Goal: Task Accomplishment & Management: Manage account settings

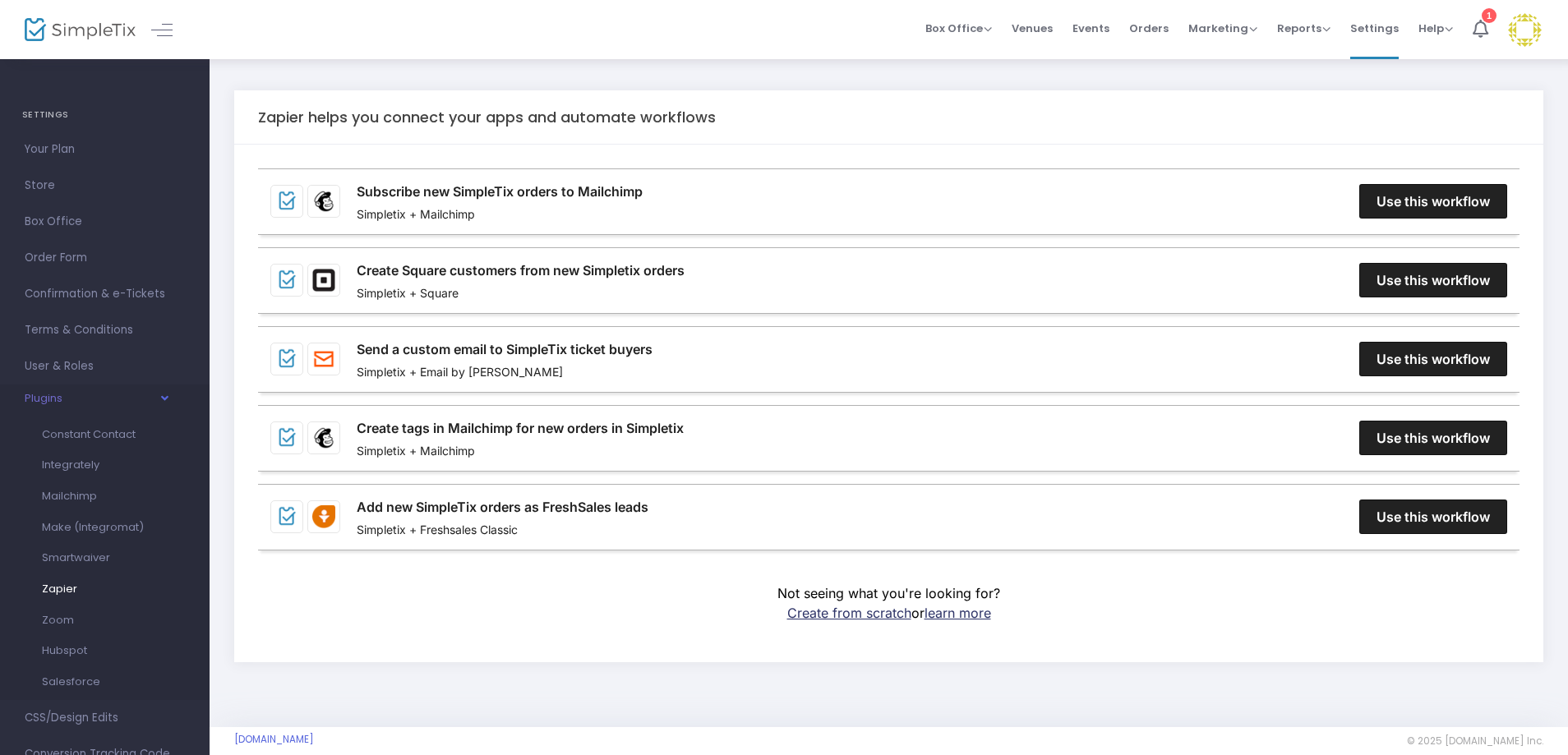
click at [128, 402] on span "button" at bounding box center [114, 398] width 104 height 16
click at [94, 512] on span "Advanced Options" at bounding box center [105, 510] width 161 height 21
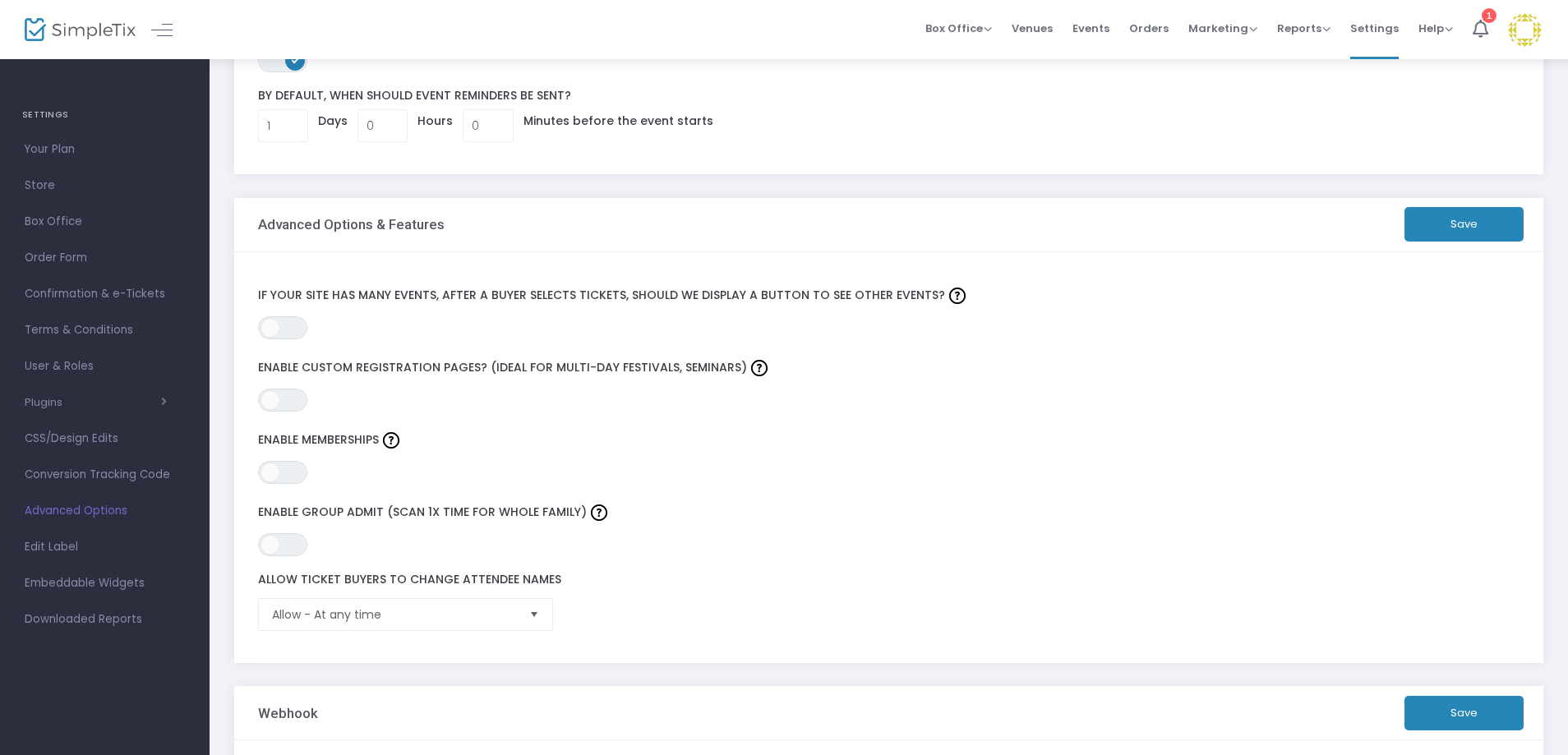
scroll to position [96, 0]
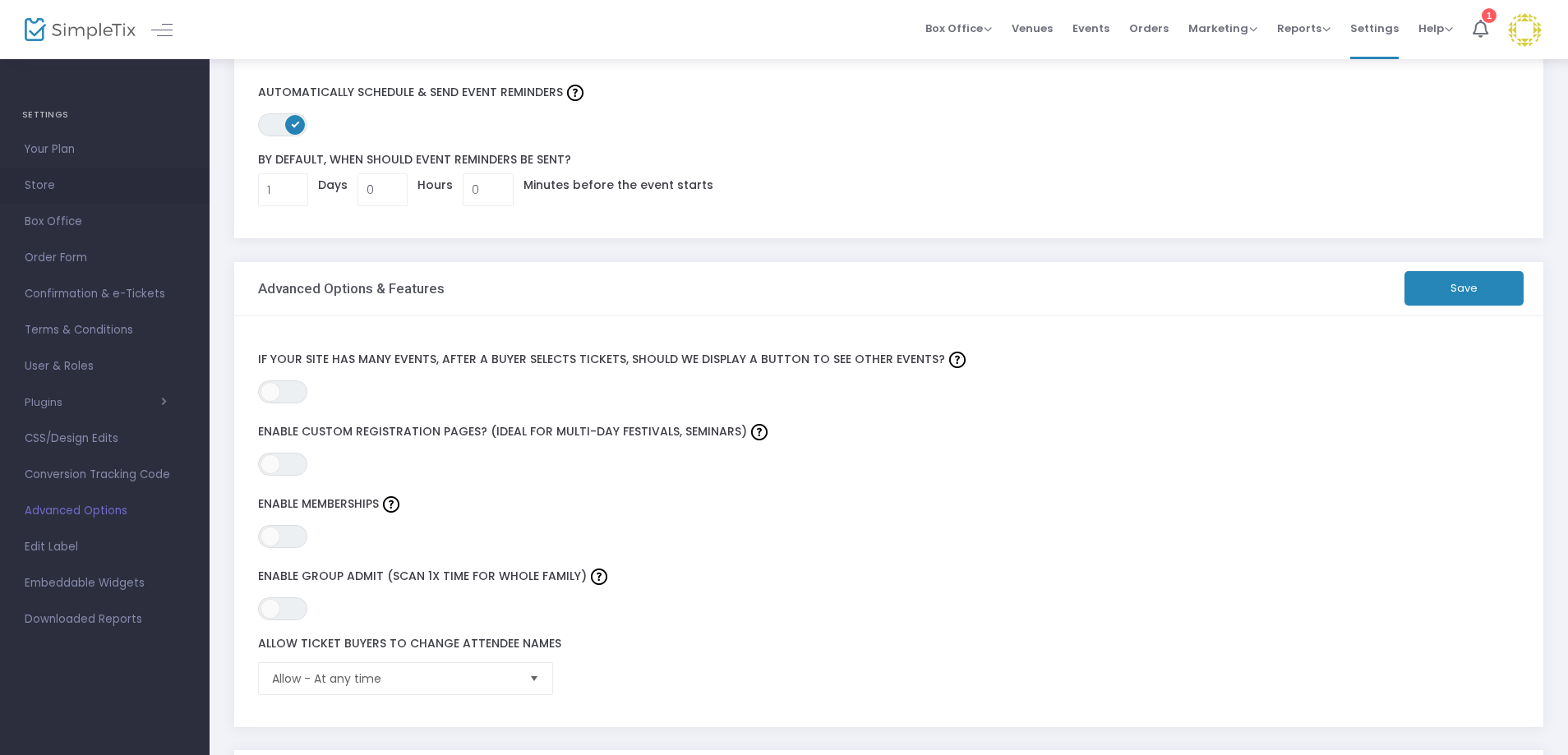
click at [52, 179] on span "Store" at bounding box center [105, 186] width 161 height 21
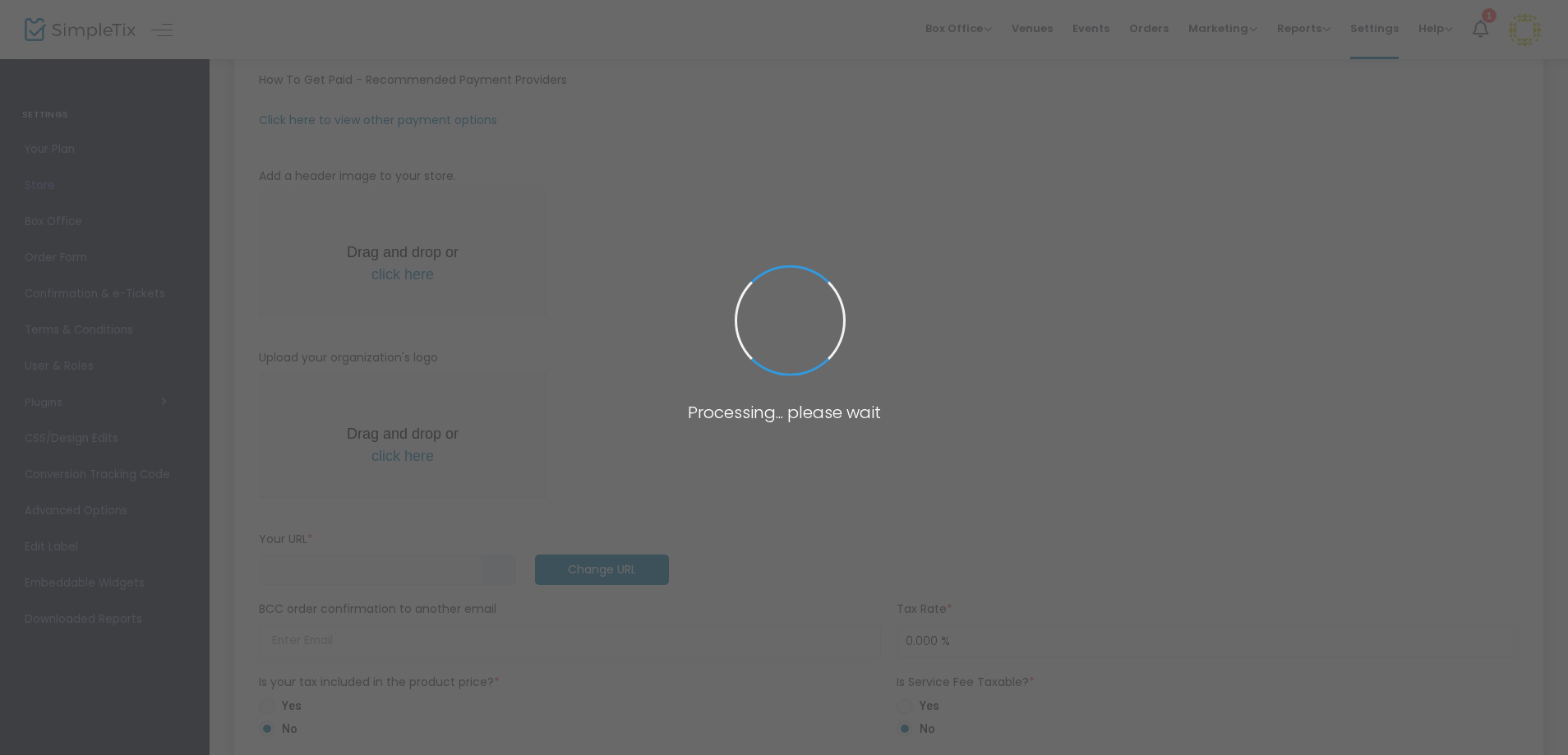
type input "https://MahjMafiaLTX"
radio input "false"
radio input "true"
type input "Mahj Mafia"
type input "+1 469-628-1559"
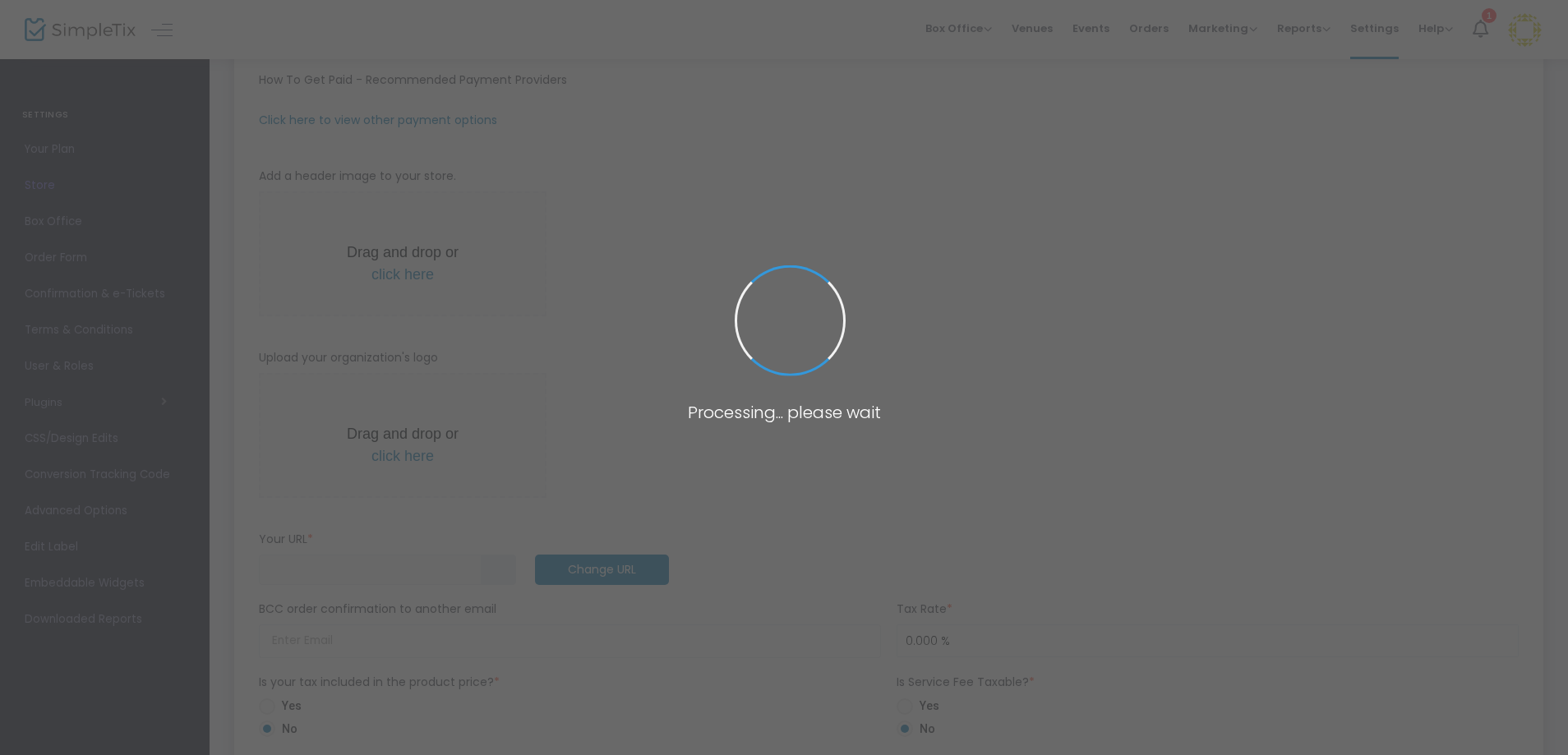
type input "[EMAIL_ADDRESS][DOMAIN_NAME]"
type input "www.facebook.com/share/173TYVGuTN/?mibextid=wwXIfr"
type input "MahjMafiaTX"
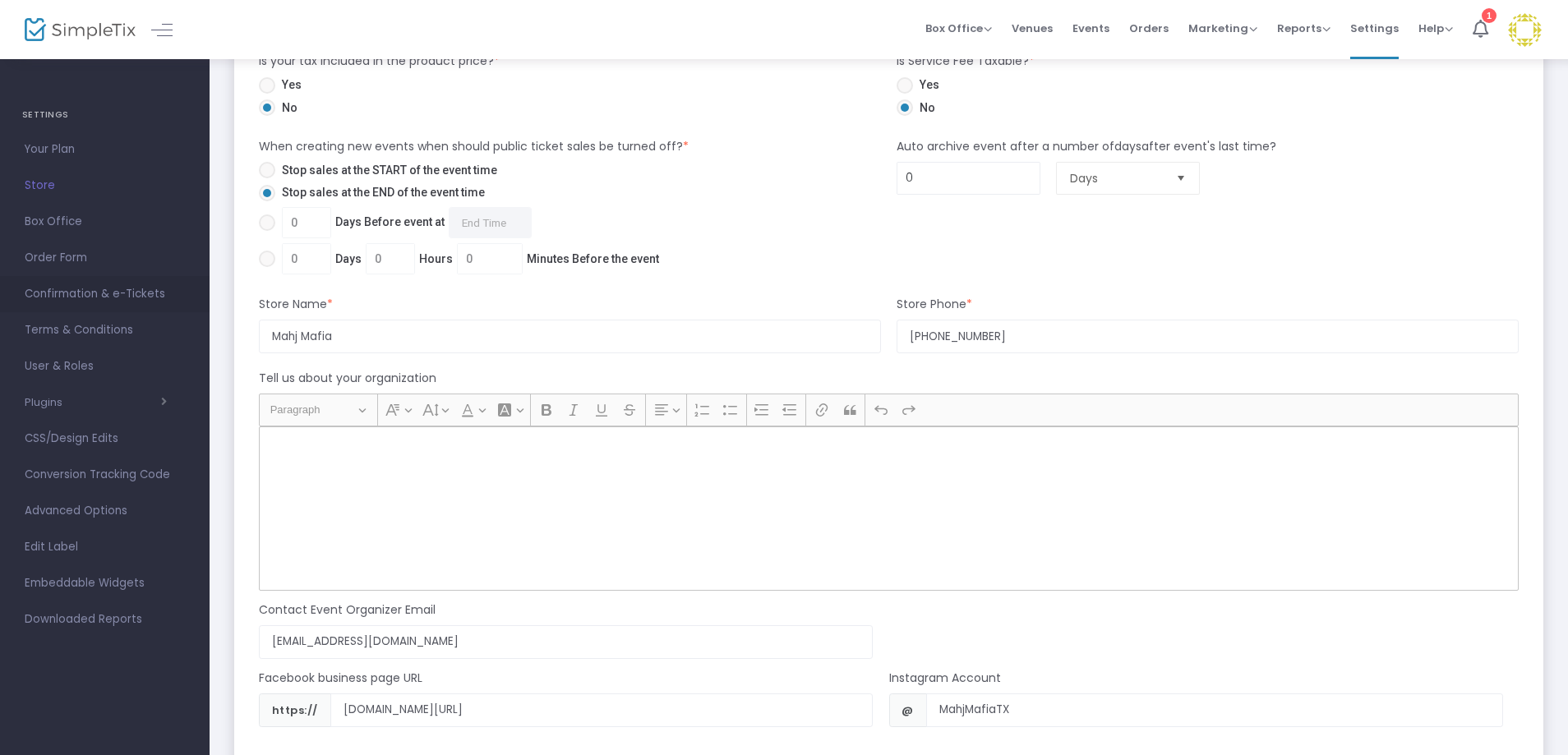
scroll to position [795, 0]
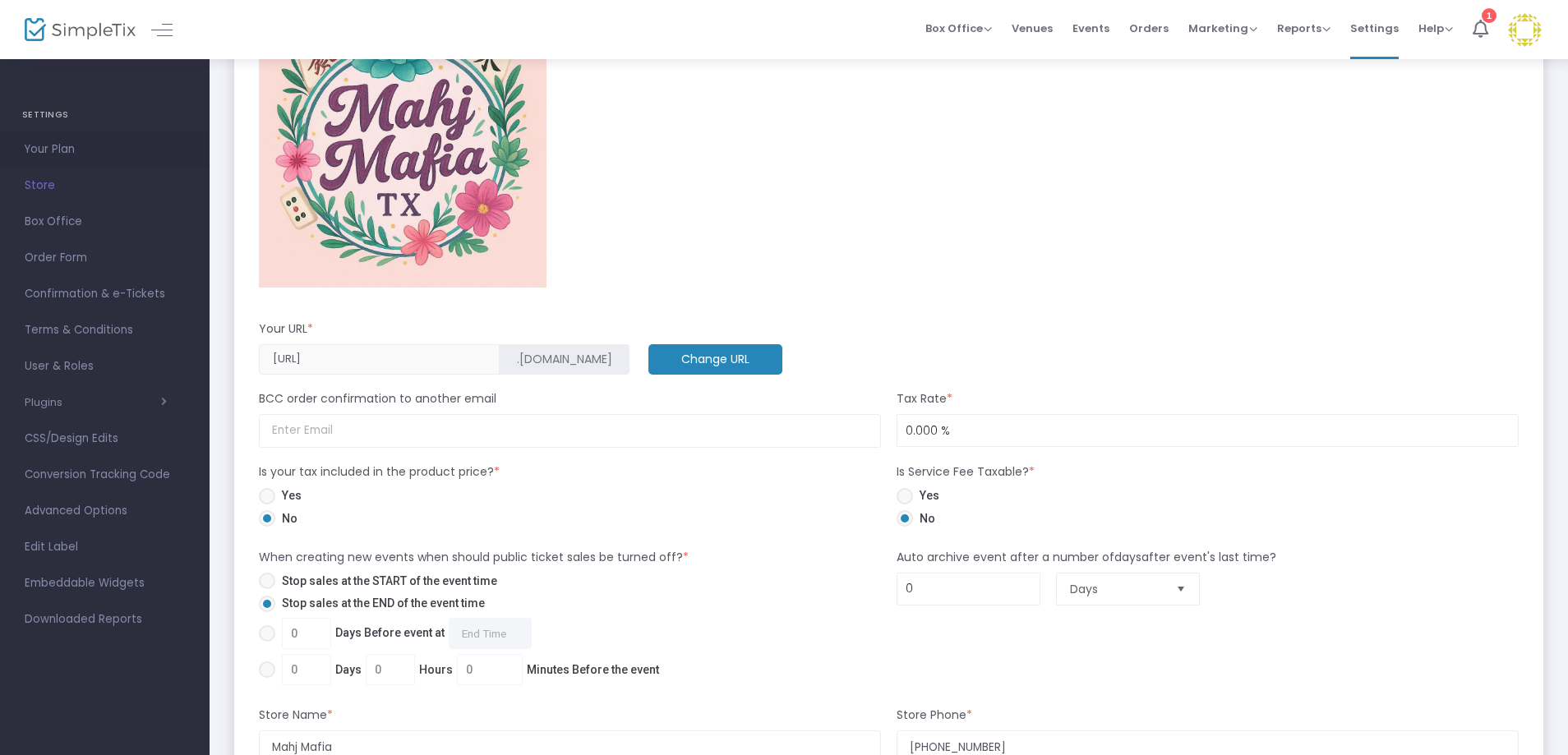
click at [63, 153] on span "Your Plan" at bounding box center [105, 149] width 161 height 21
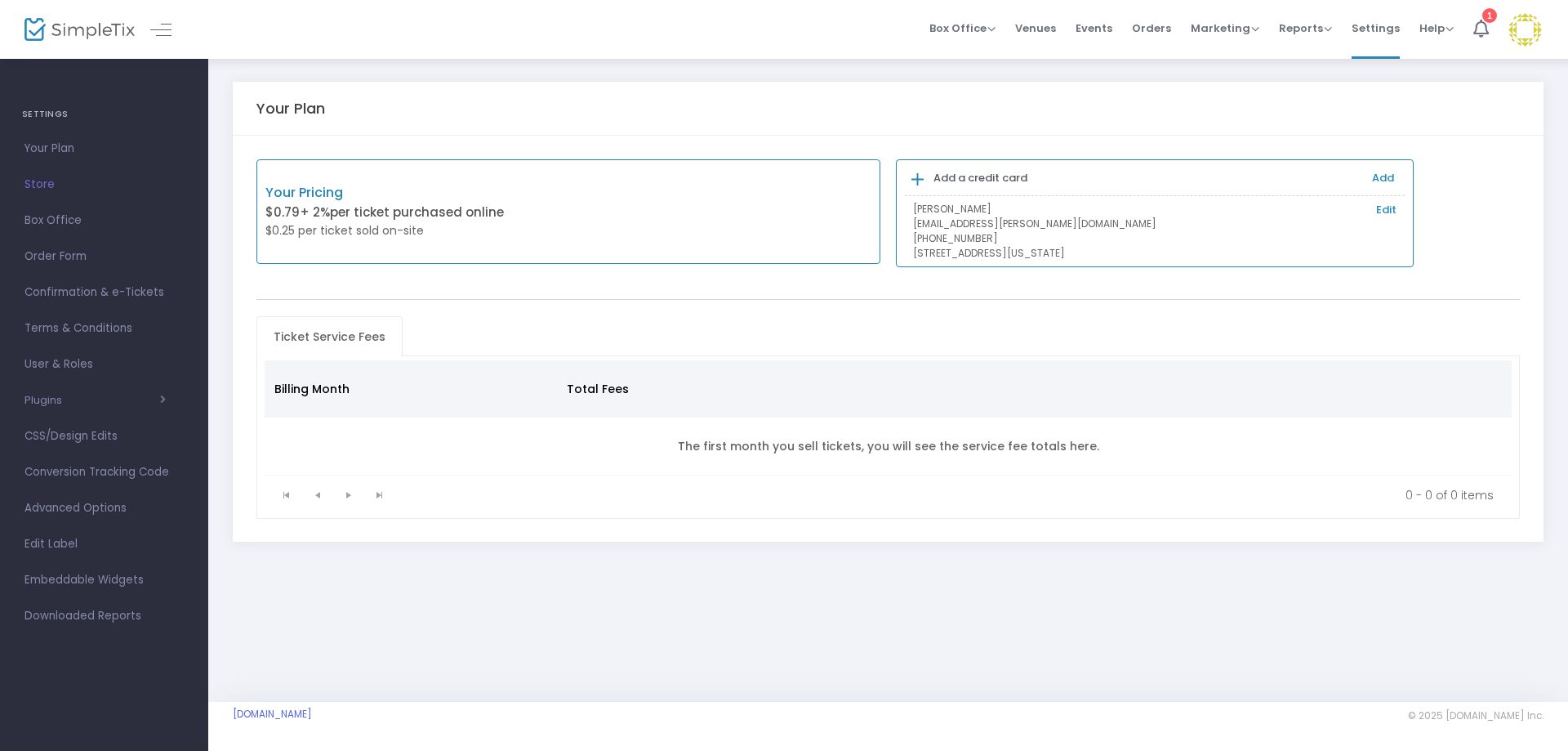
click at [1377, 217] on link "Edit" at bounding box center [1386, 210] width 20 height 17
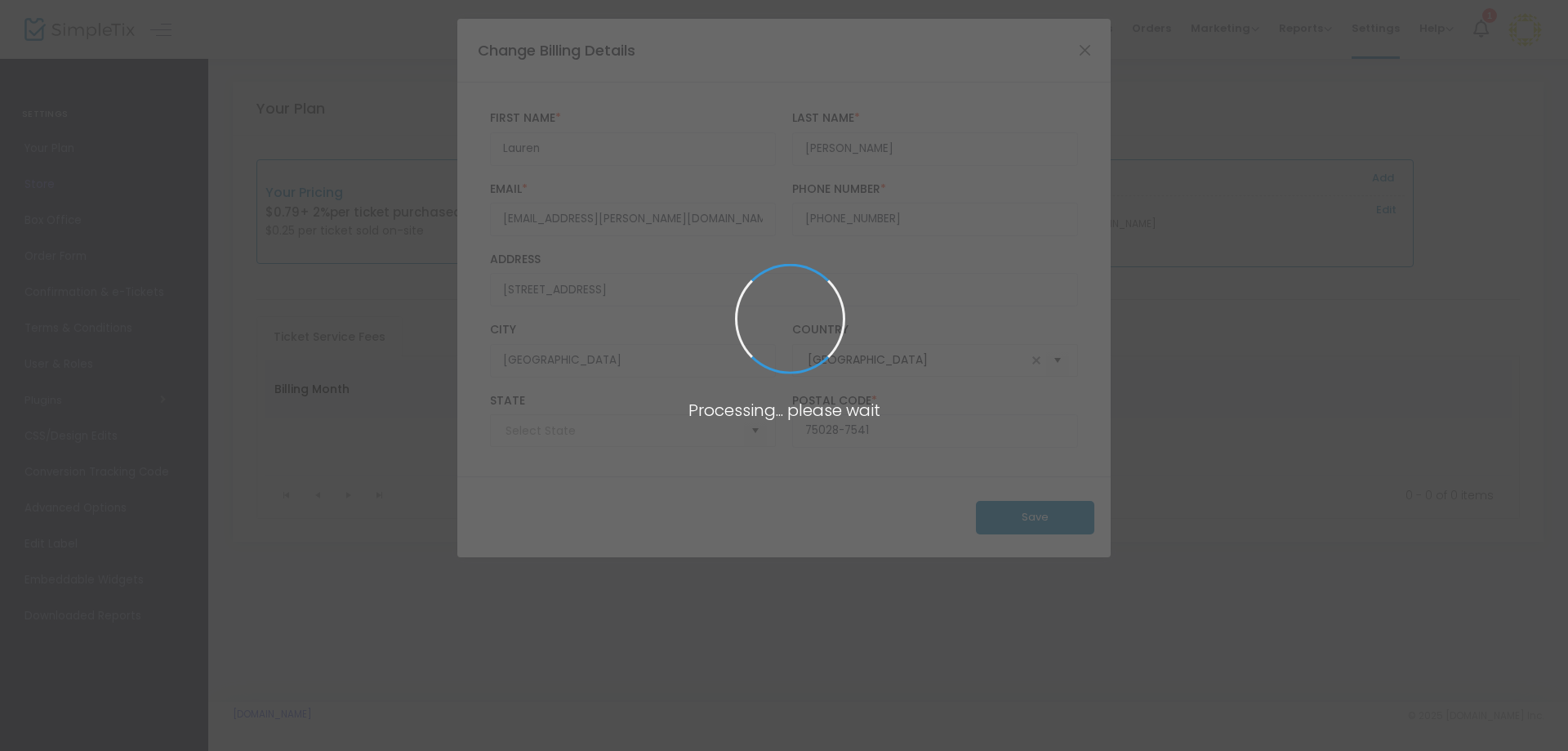
type input "Texas"
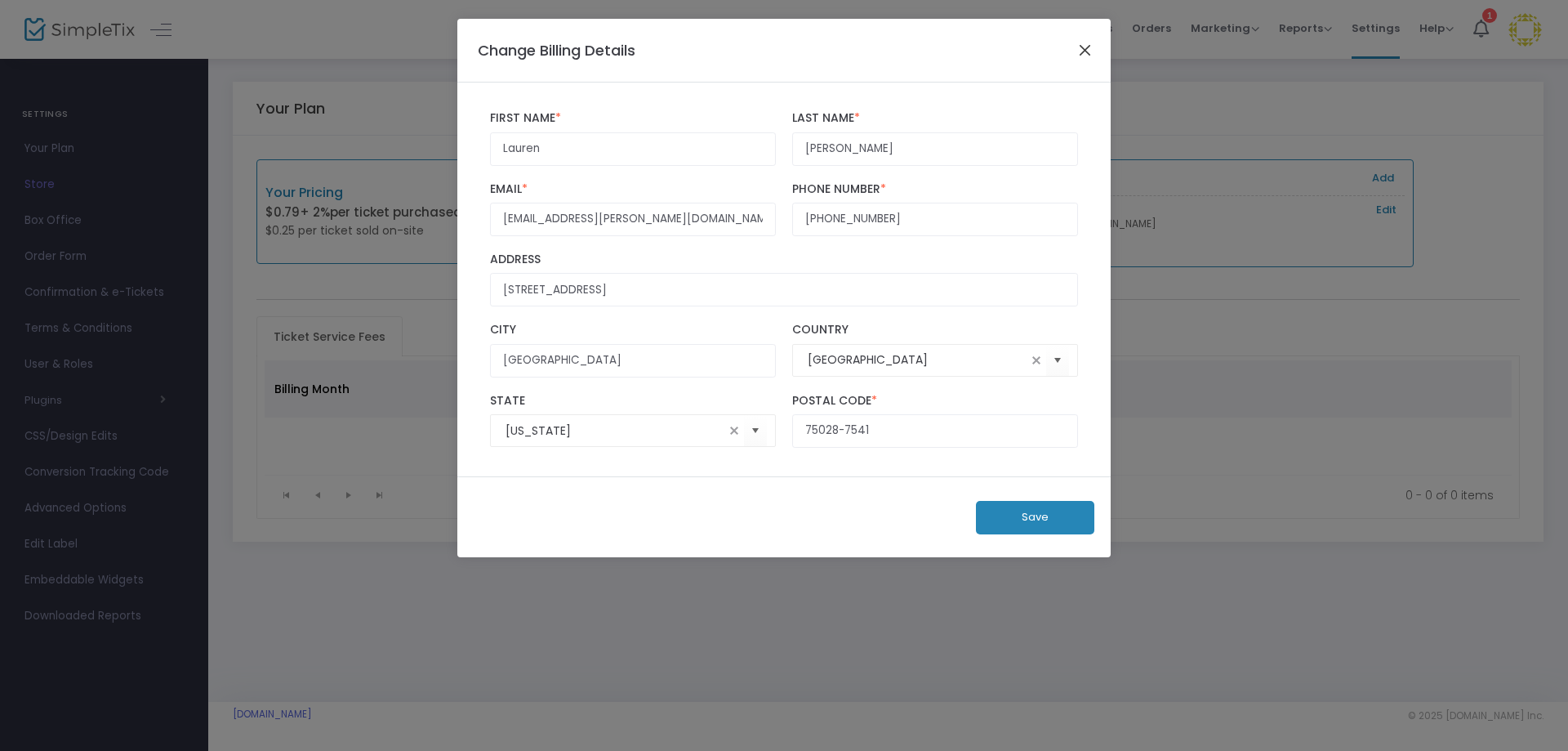
click at [1086, 48] on button "Close" at bounding box center [1085, 50] width 21 height 21
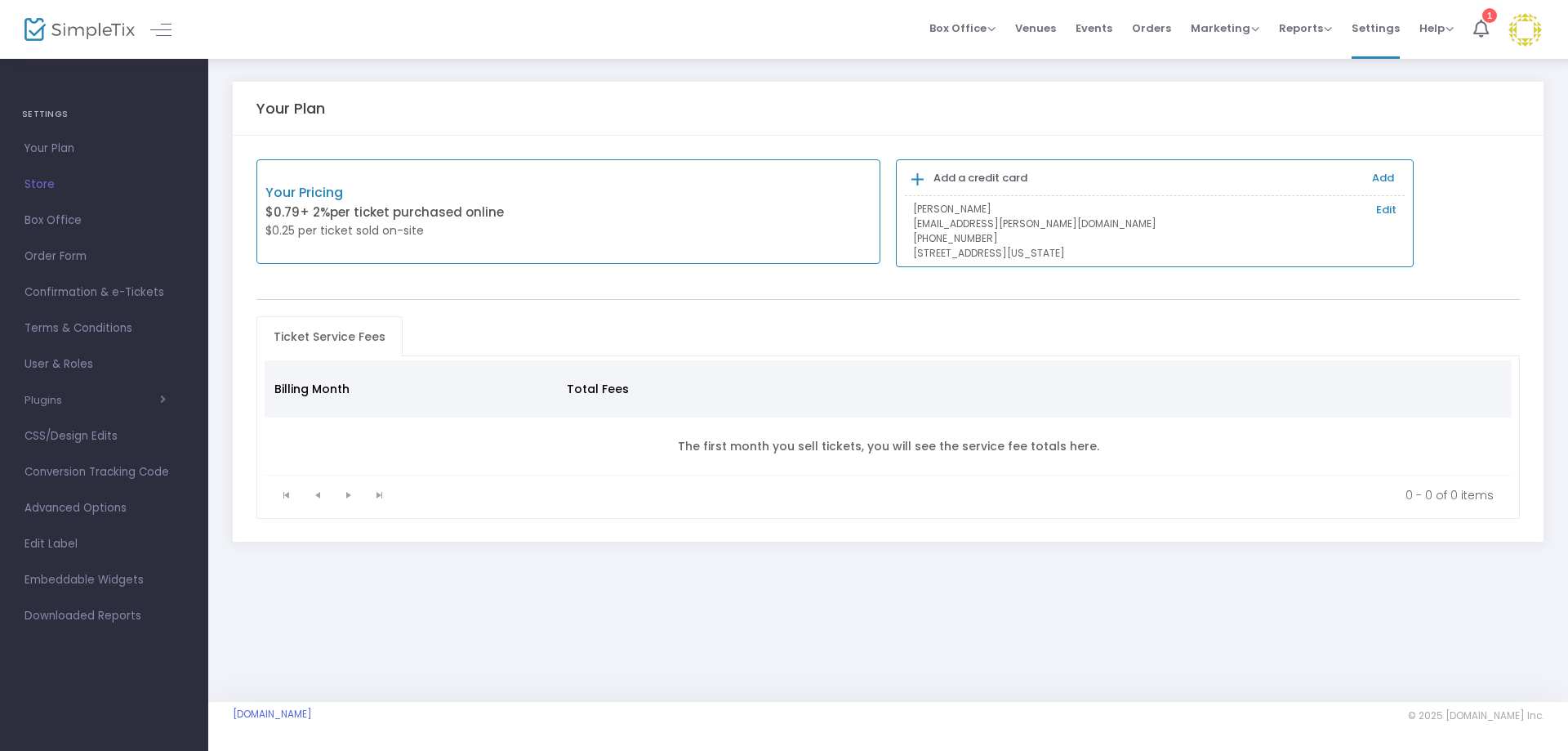
click at [1384, 175] on link "Add" at bounding box center [1384, 177] width 22 height 16
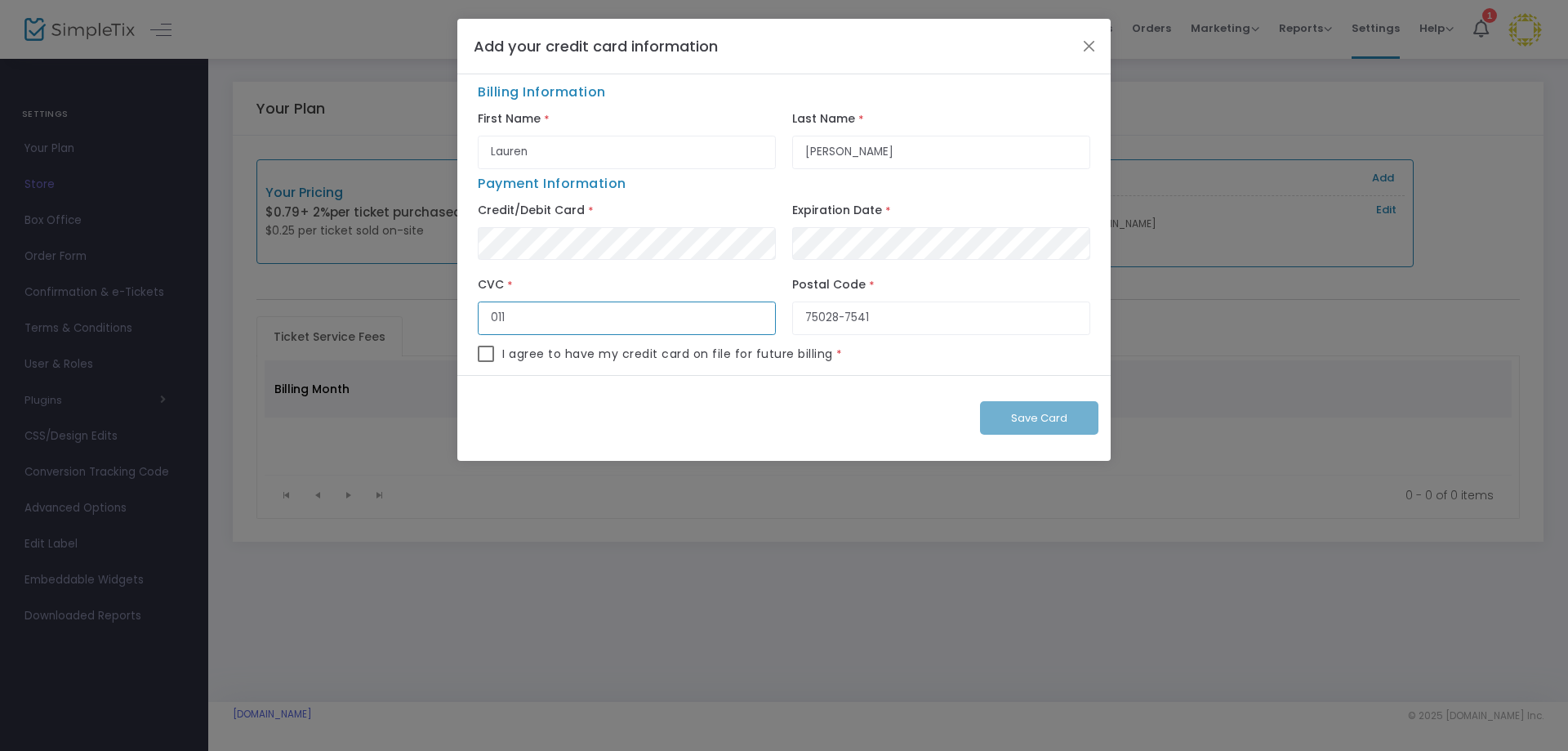
type input "011"
type input "76226"
click at [493, 353] on span at bounding box center [486, 354] width 17 height 17
click at [486, 362] on input "checkbox" at bounding box center [485, 362] width 1 height 1
checkbox input "true"
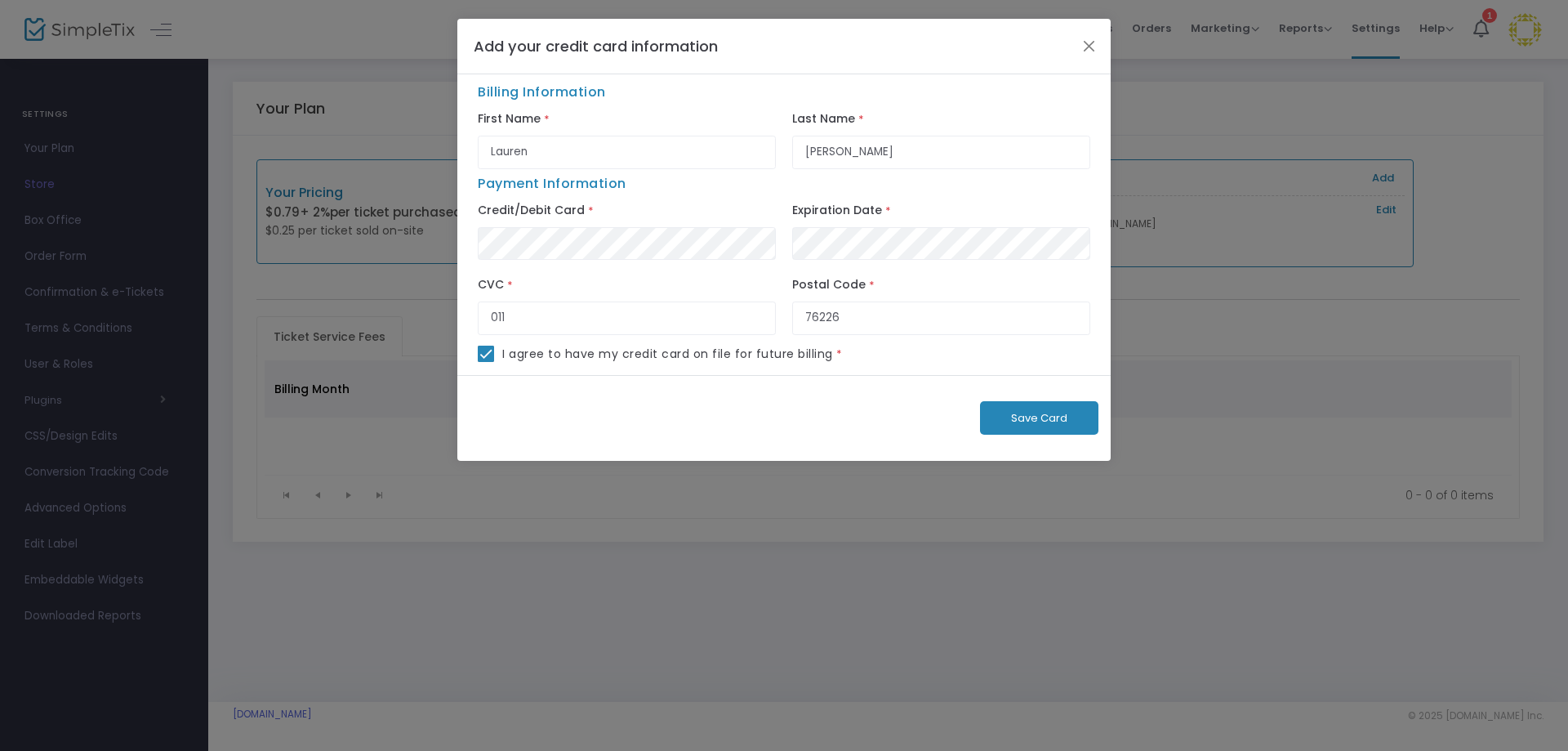
click at [1047, 417] on span "Save Card" at bounding box center [1039, 418] width 56 height 16
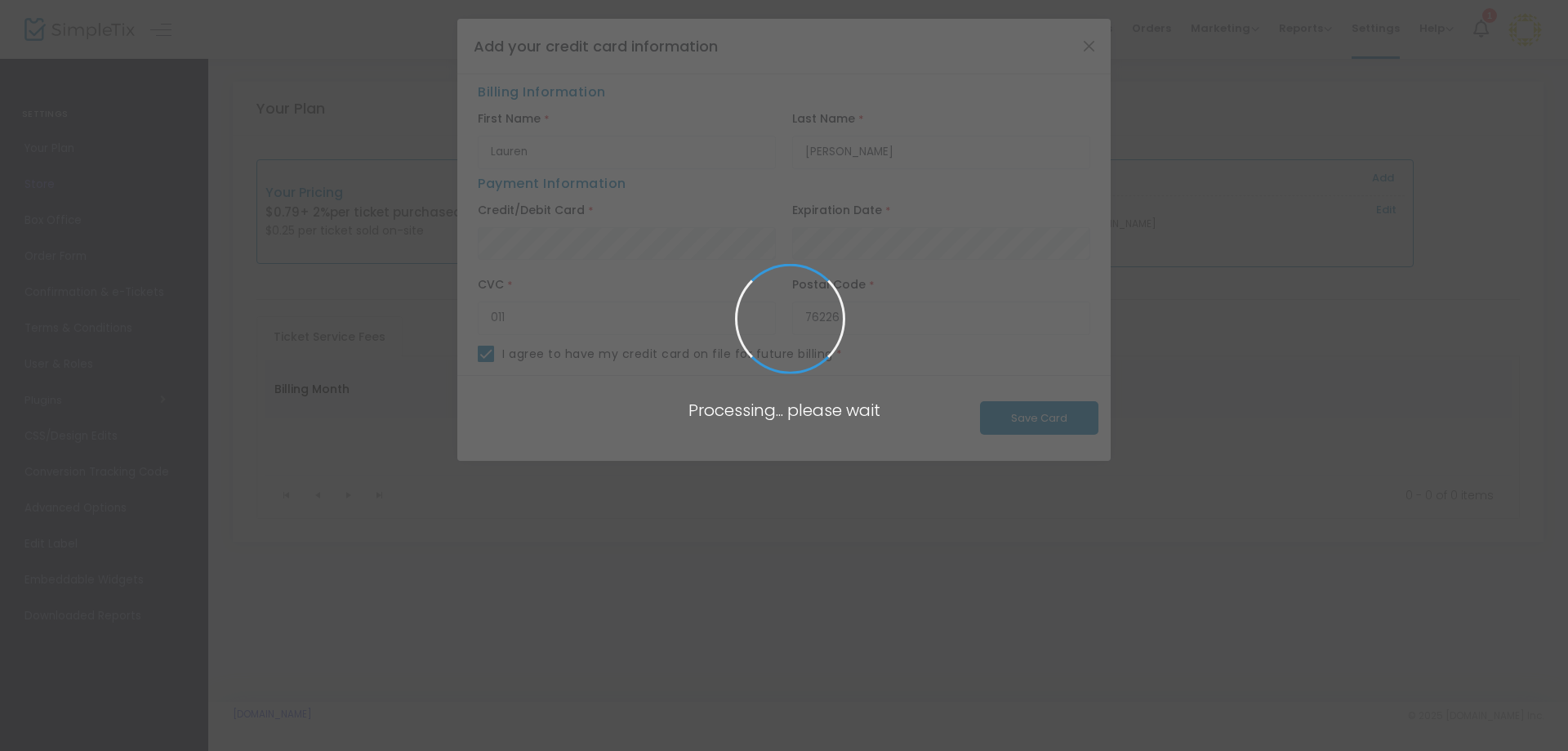
checkbox input "false"
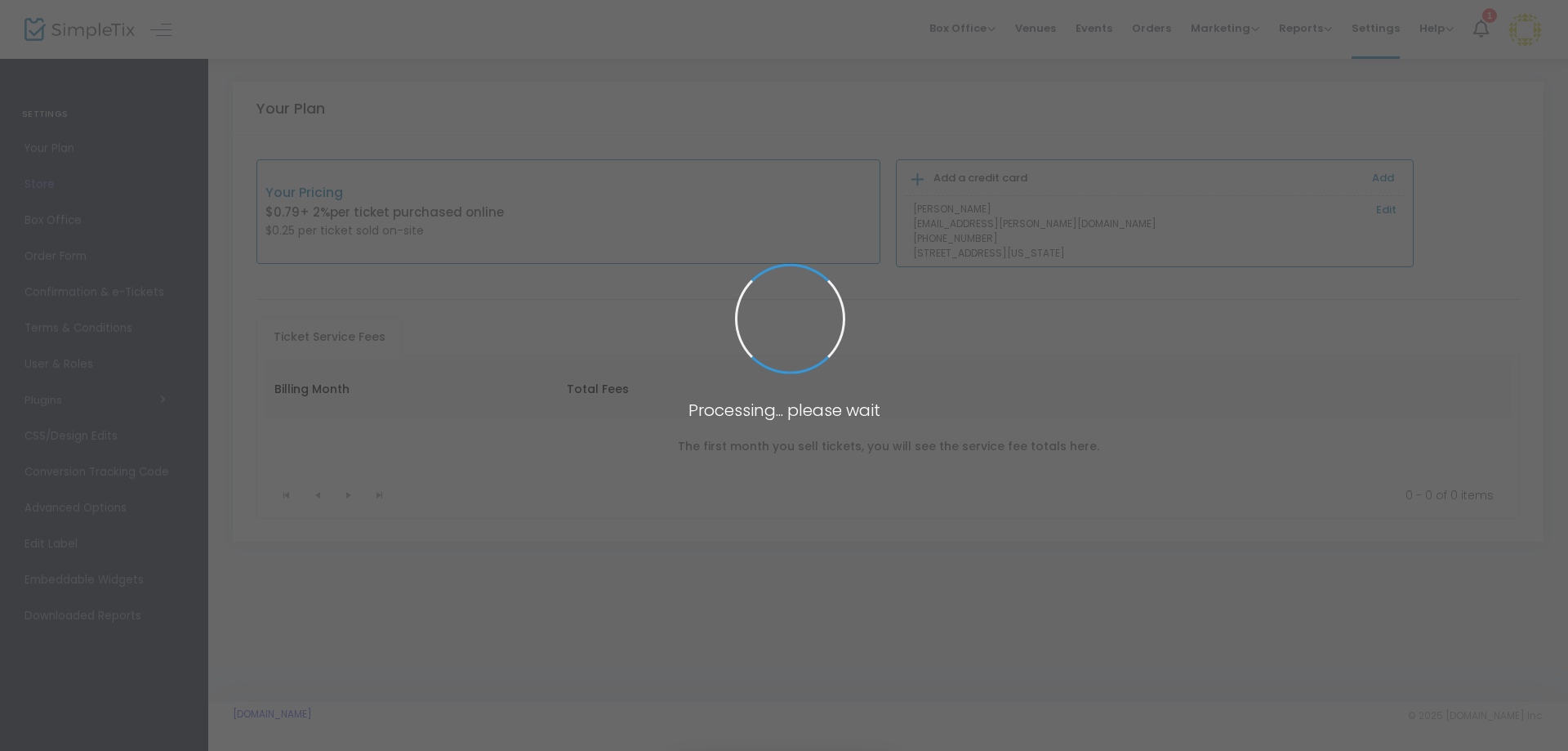
type input "Lauren"
type input "Ramsey"
type input "75028-7541"
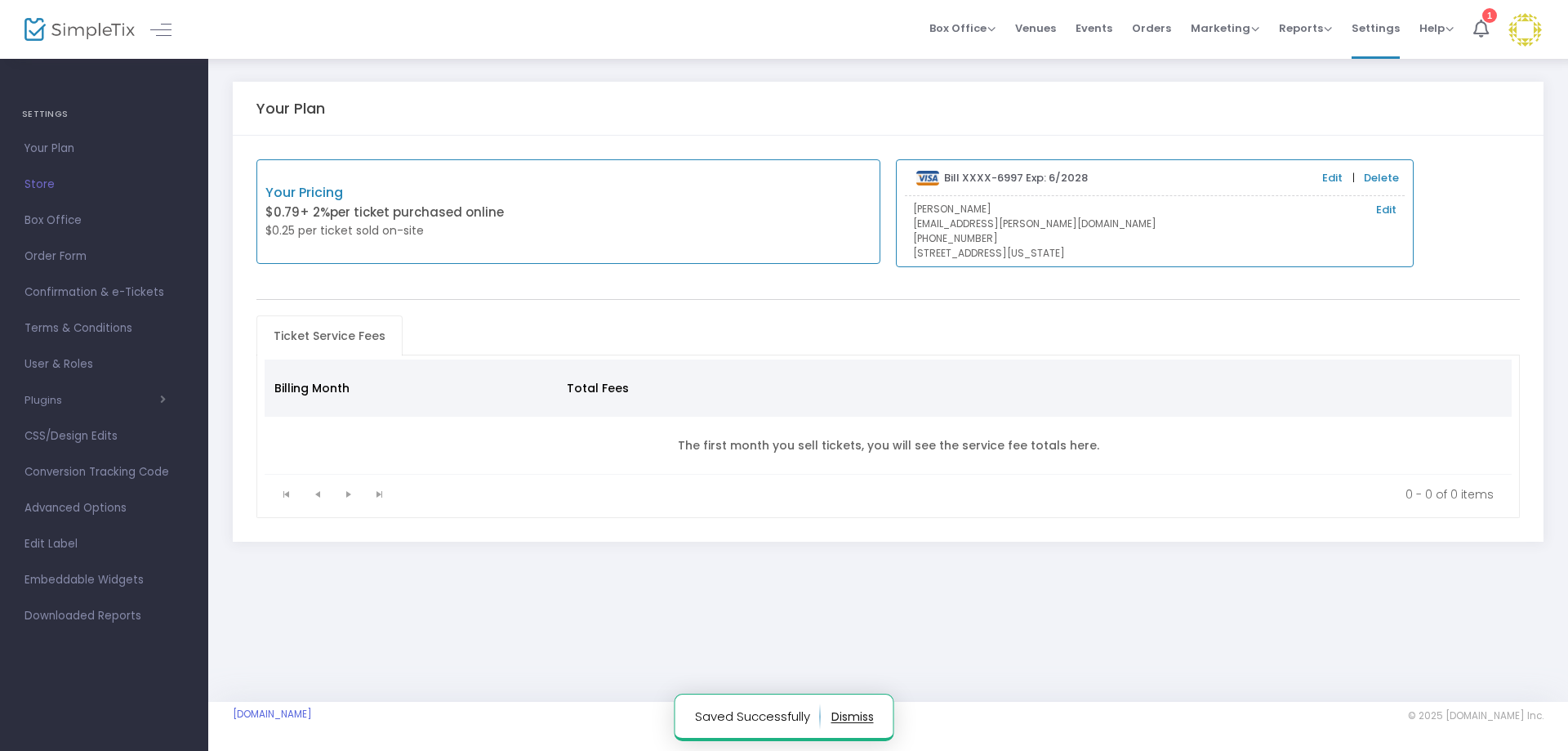
click at [1391, 204] on link "Edit" at bounding box center [1386, 210] width 20 height 17
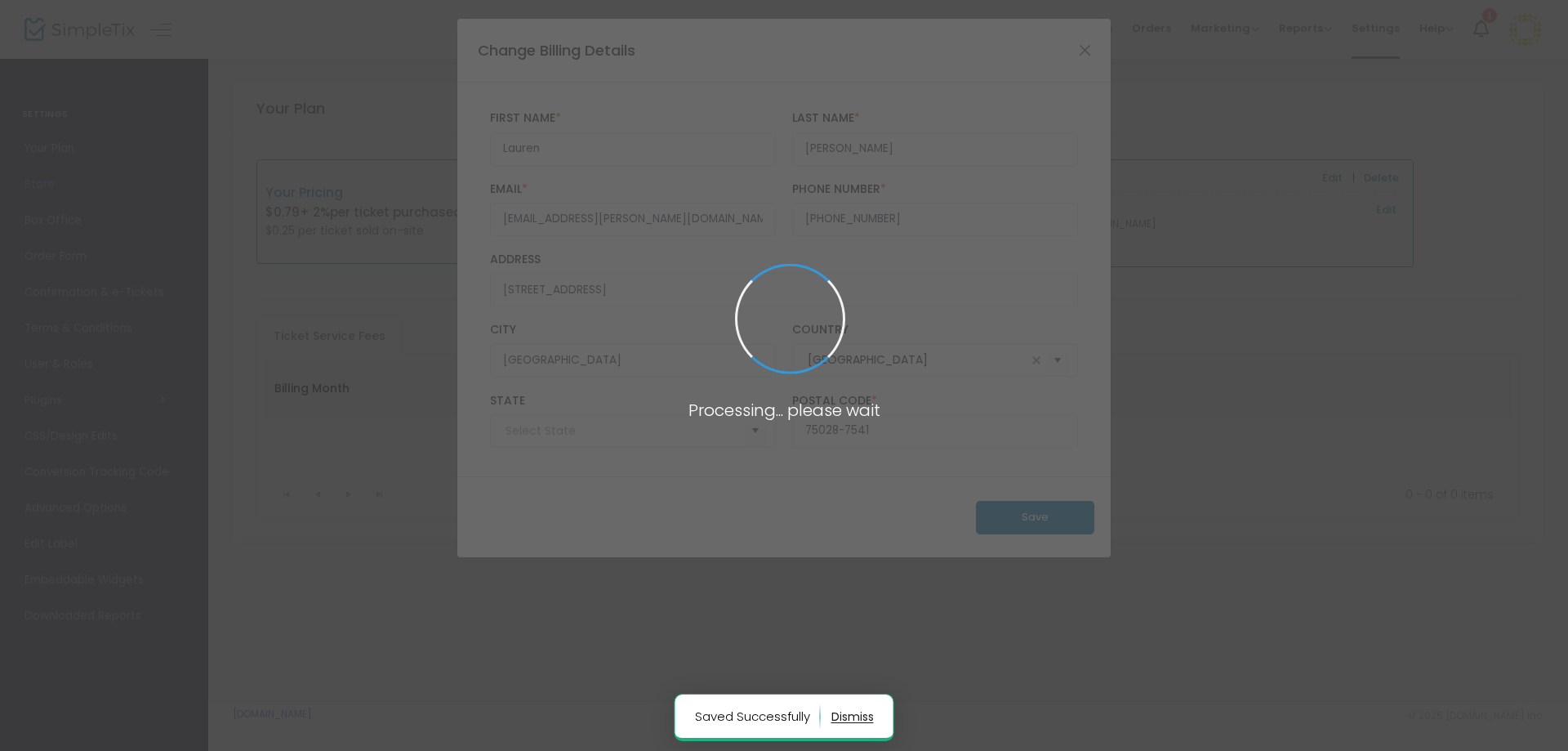
type input "Texas"
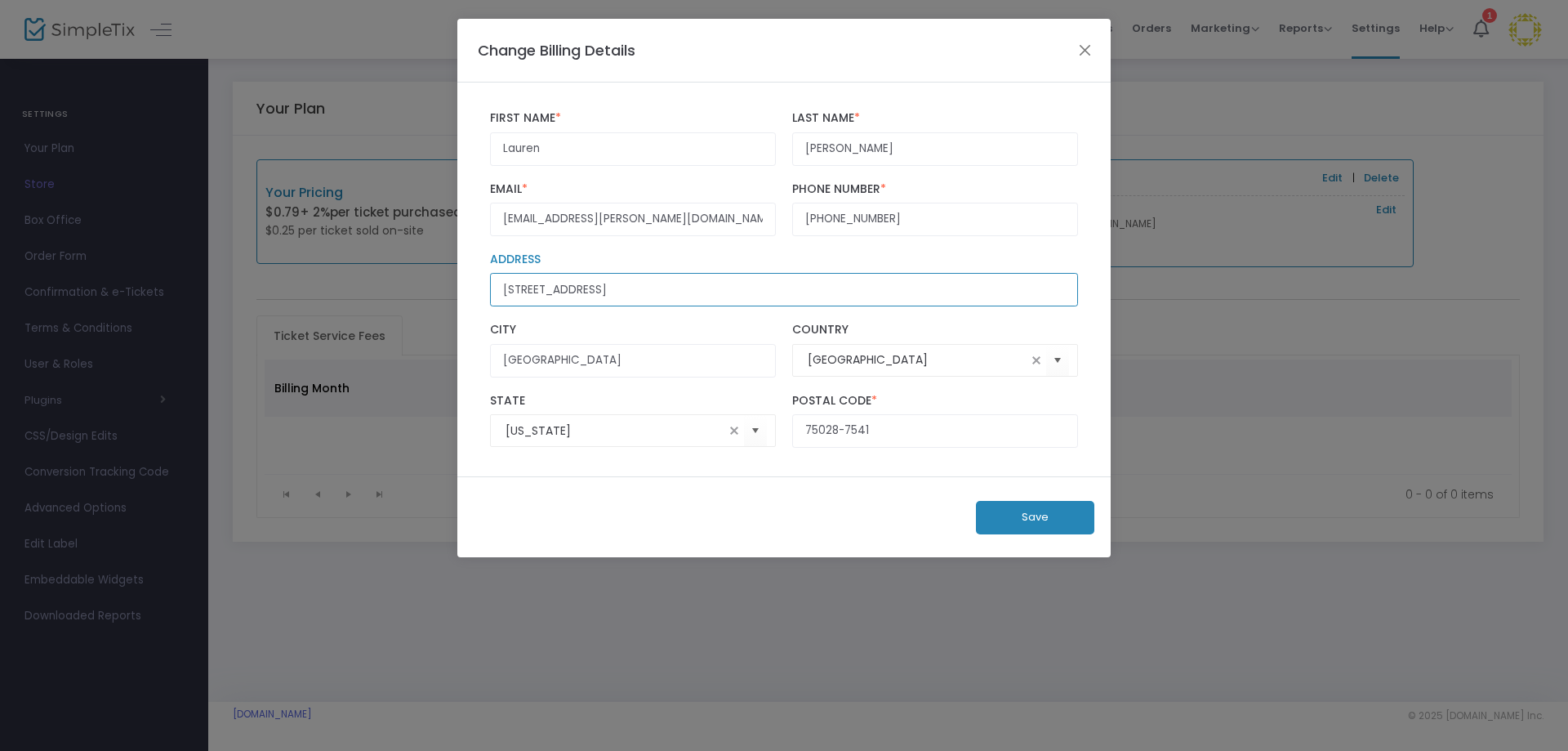
click at [639, 292] on input "2613 Springwater Dr" at bounding box center [784, 290] width 588 height 33
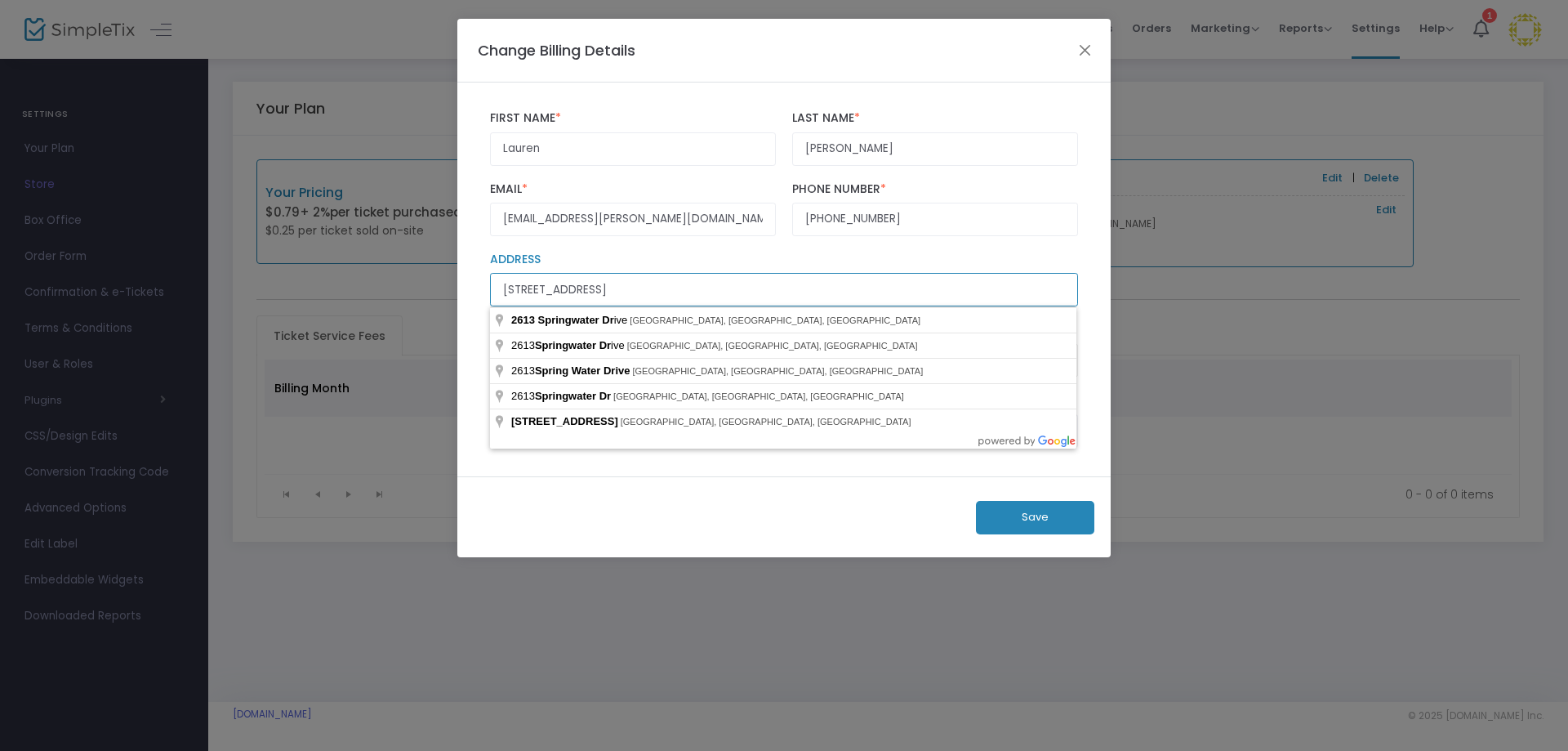
drag, startPoint x: 635, startPoint y: 291, endPoint x: 480, endPoint y: 283, distance: 155.2
click at [481, 287] on div "2613 Springwater Dr Address" at bounding box center [783, 280] width 604 height 54
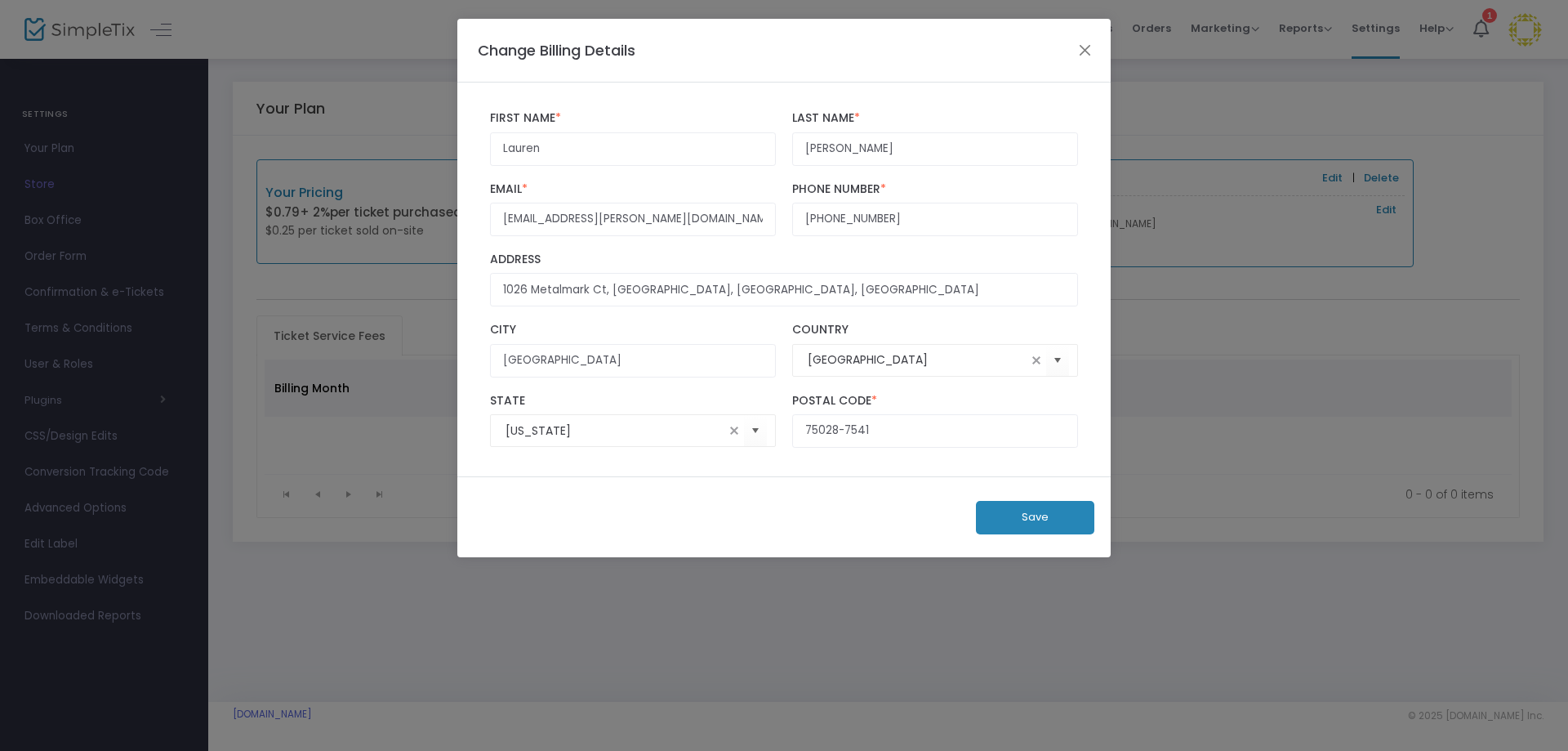
type input "1026 Metalmark Court"
type input "Argyle"
type input "76226"
click at [822, 426] on input "76226" at bounding box center [935, 431] width 286 height 33
click at [1016, 509] on button "Save" at bounding box center [1035, 518] width 118 height 33
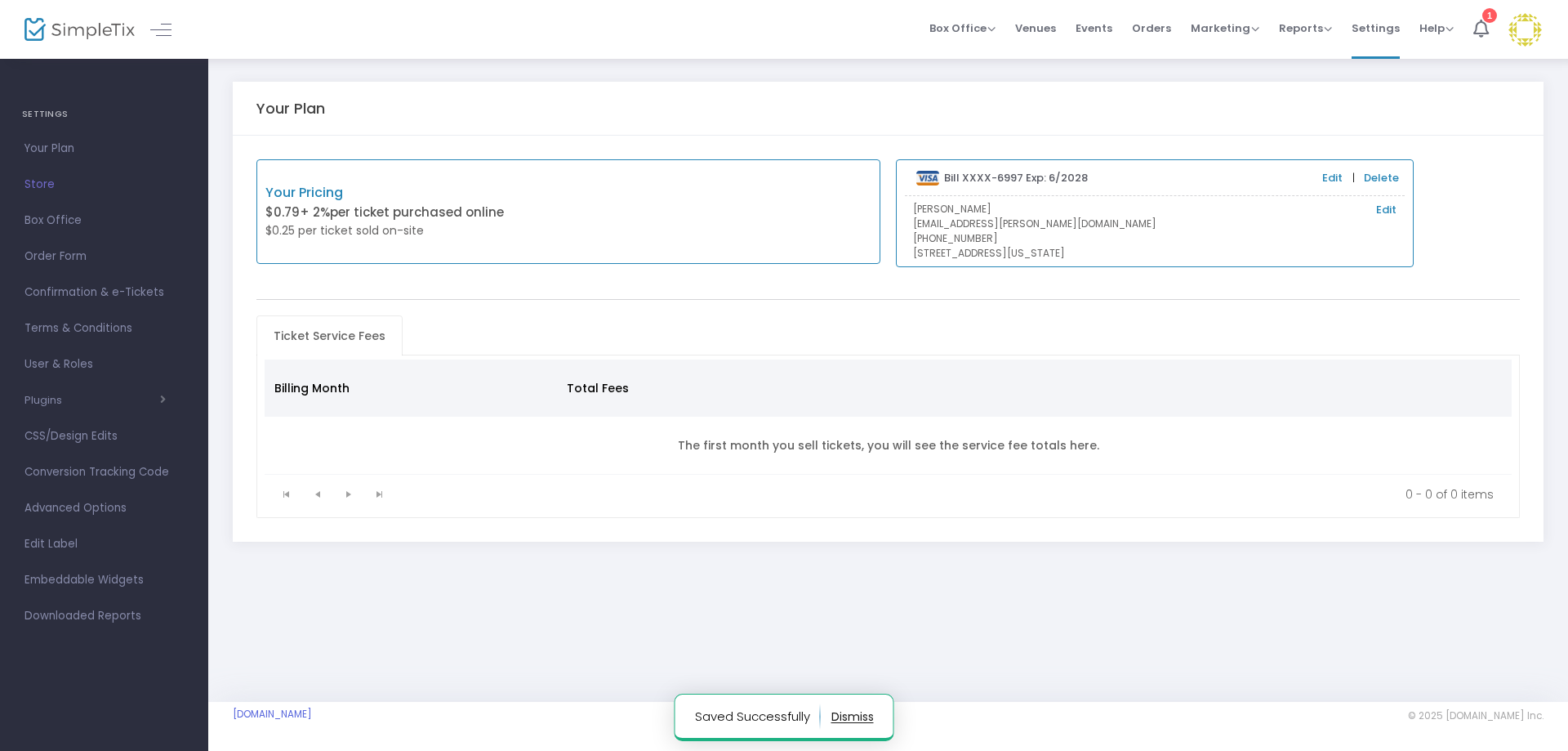
click at [905, 312] on div "Your Pricing $0.79 + 2% per ticket purchased online $0.25 per ticket sold on-si…" at bounding box center [887, 339] width 1311 height 406
click at [46, 185] on span "Store" at bounding box center [104, 185] width 160 height 21
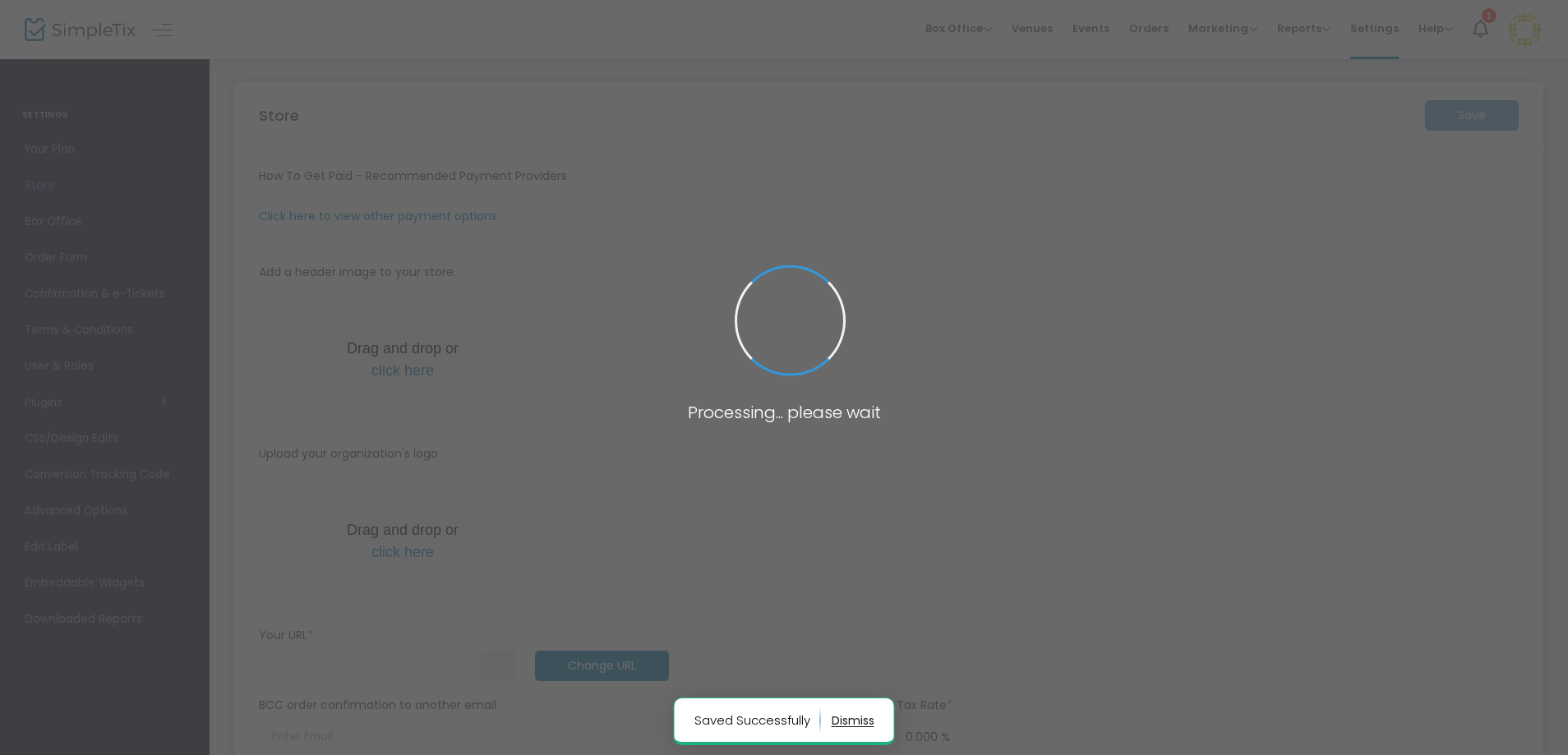
type input "https://MahjMafiaLTX"
radio input "false"
radio input "true"
type input "Mahj Mafia"
type input "+1 469-628-1559"
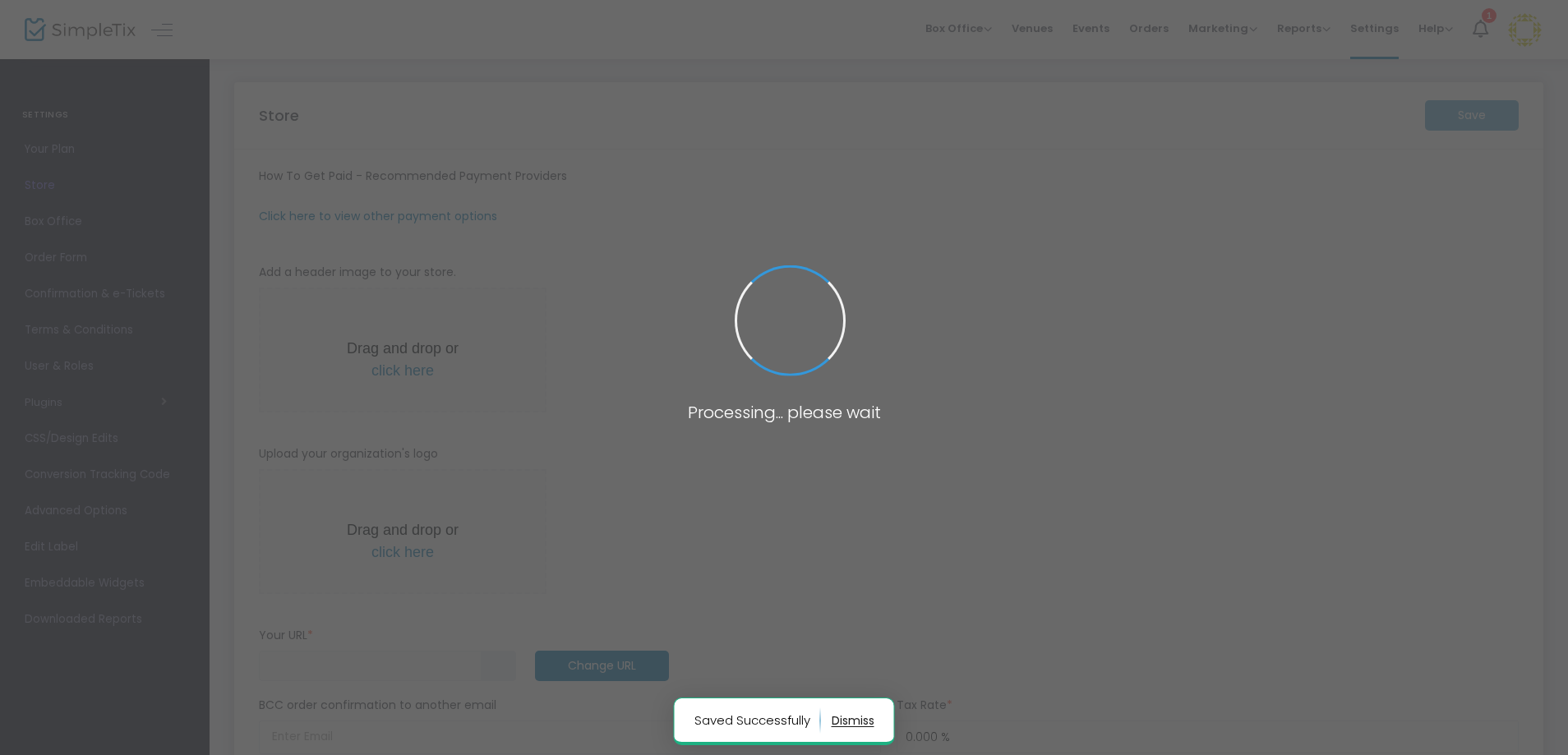
type input "[EMAIL_ADDRESS][DOMAIN_NAME]"
type input "www.facebook.com/share/173TYVGuTN/?mibextid=wwXIfr"
type input "MahjMafiaTX"
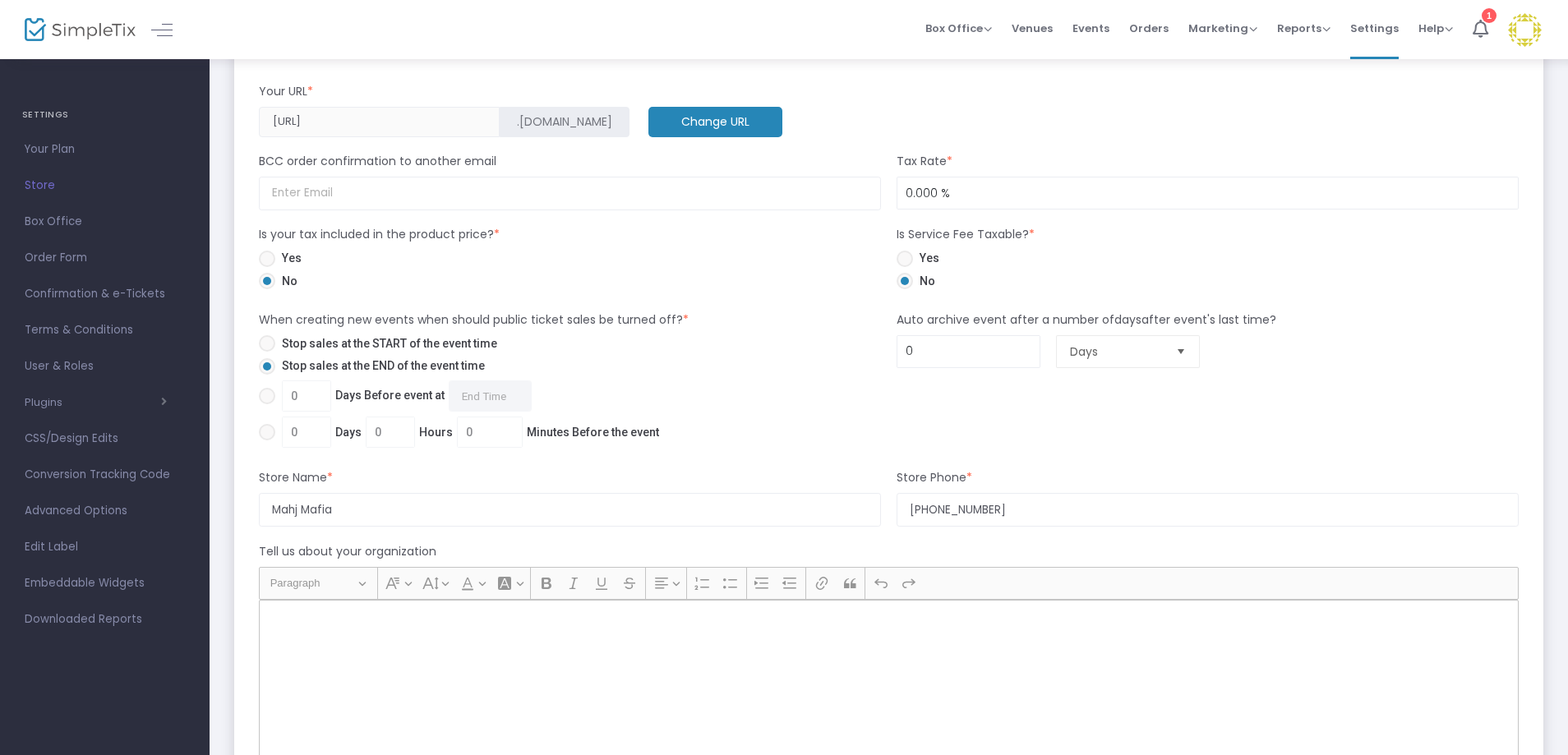
scroll to position [1150, 0]
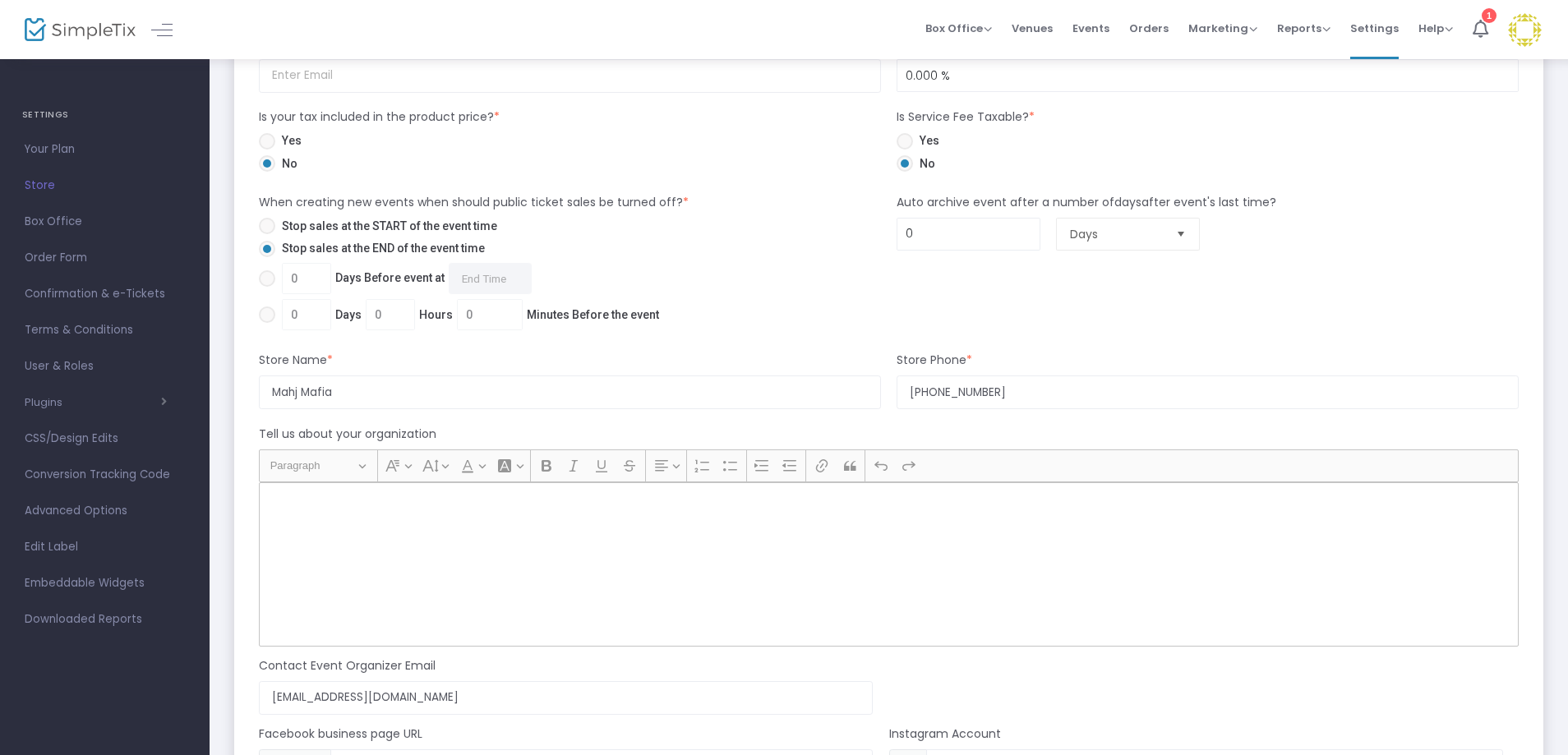
click at [342, 505] on p "Rich Text Editor, main" at bounding box center [889, 501] width 1245 height 17
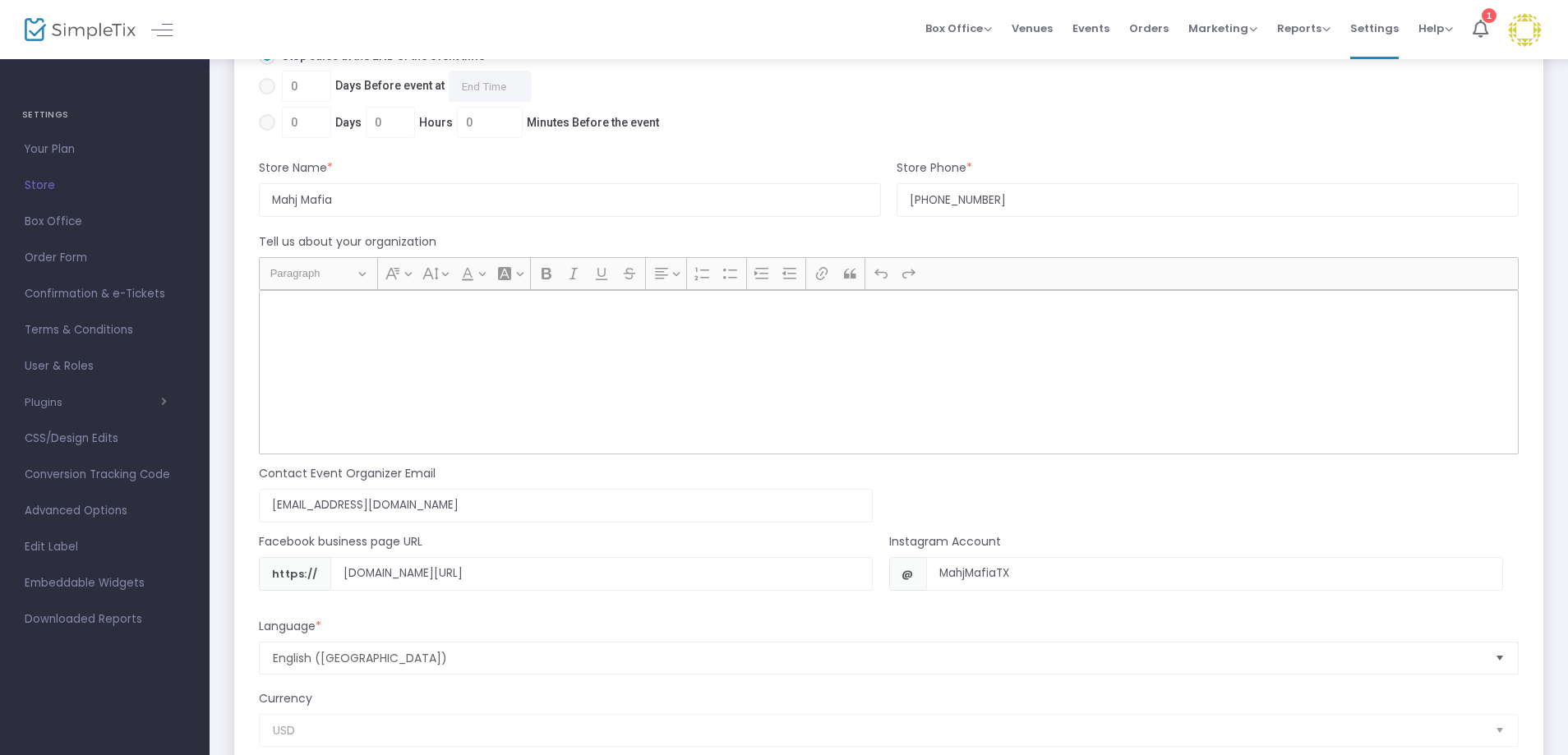
scroll to position [1123, 0]
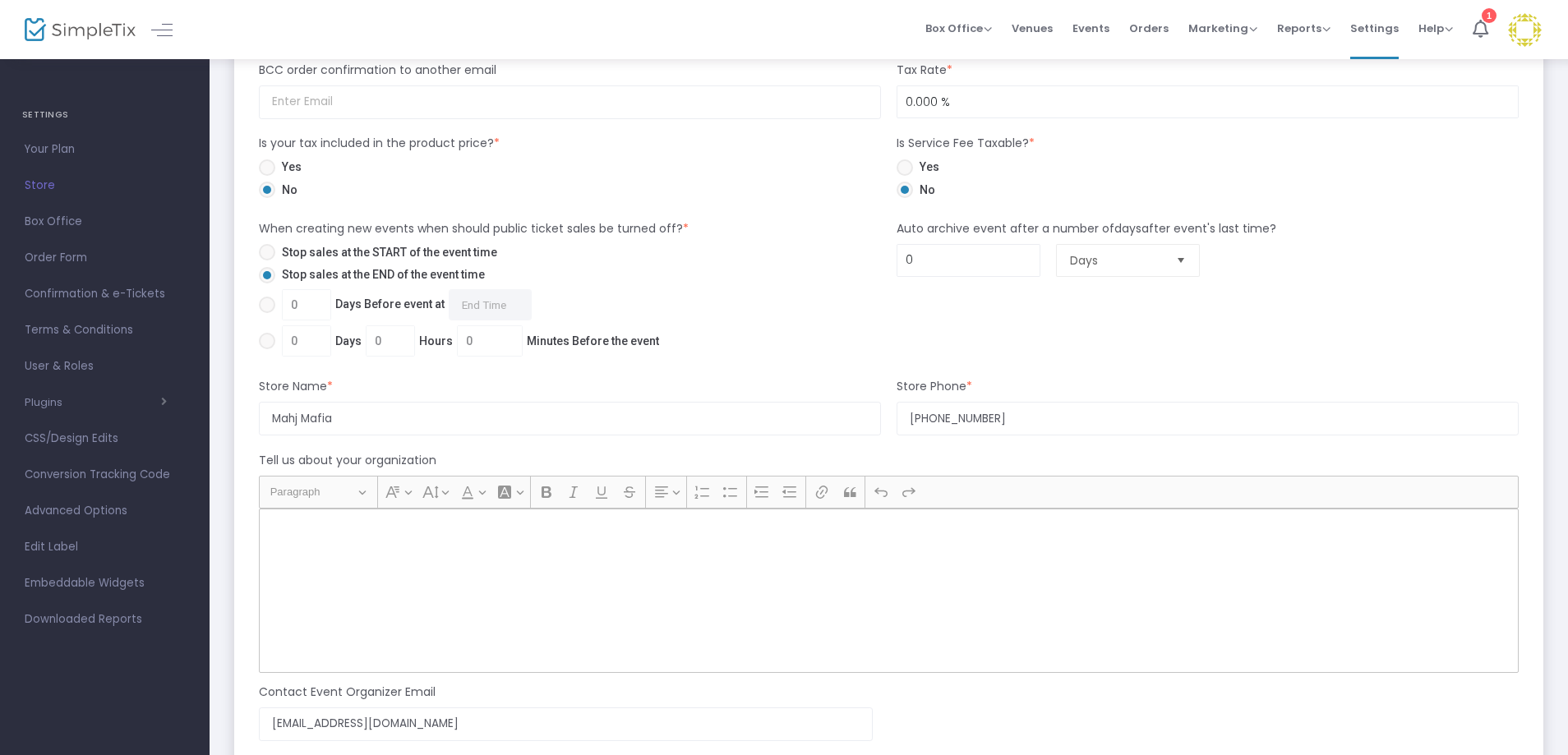
click at [363, 534] on p "Rich Text Editor, main" at bounding box center [889, 528] width 1245 height 17
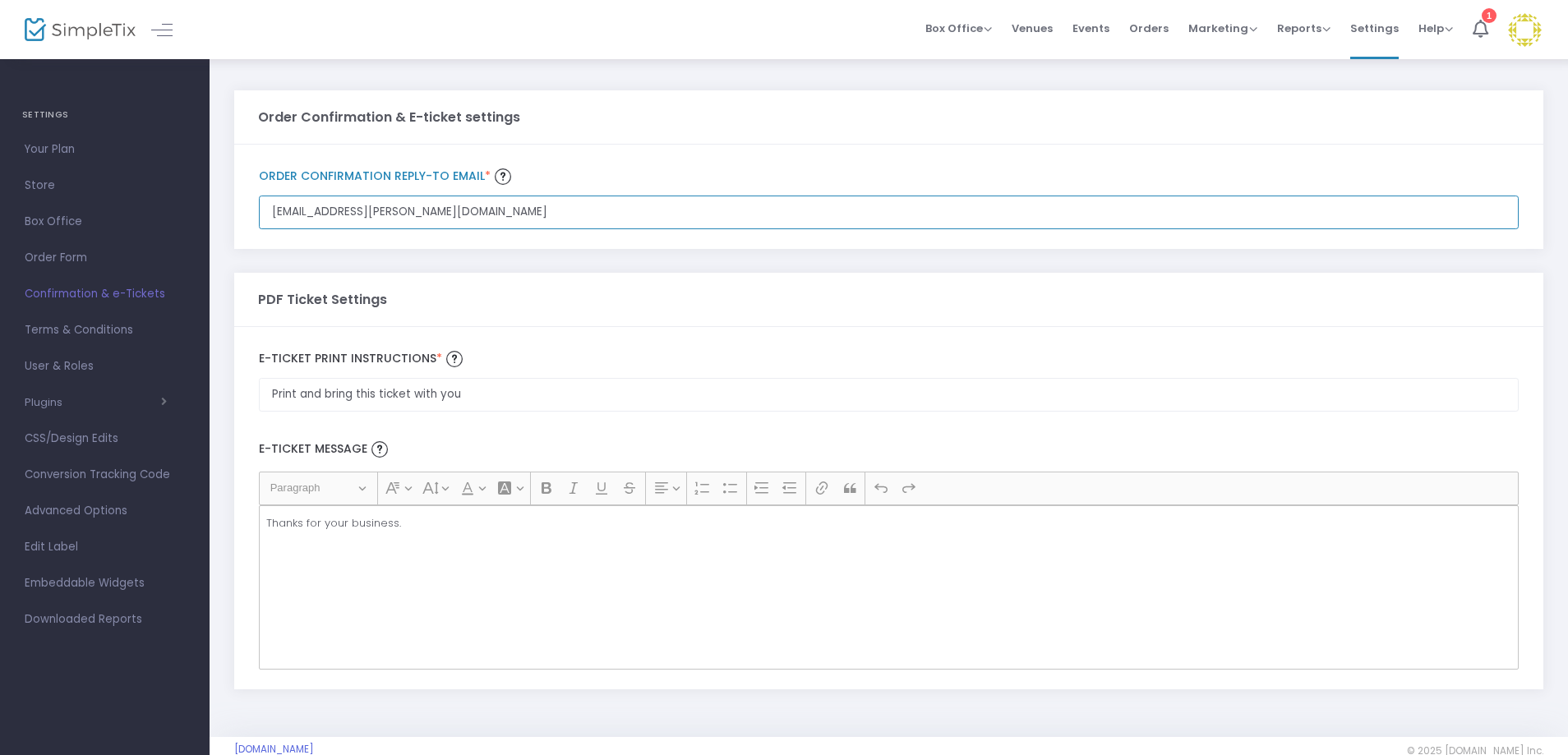
click at [523, 211] on input "[EMAIL_ADDRESS][PERSON_NAME][DOMAIN_NAME]" at bounding box center [888, 212] width 1259 height 33
drag, startPoint x: 427, startPoint y: 221, endPoint x: 228, endPoint y: 225, distance: 199.0
click at [228, 225] on div "Order Confirmation & E-ticket settings lauren.mauk@gmail.com Order Confirmation…" at bounding box center [889, 397] width 1358 height 679
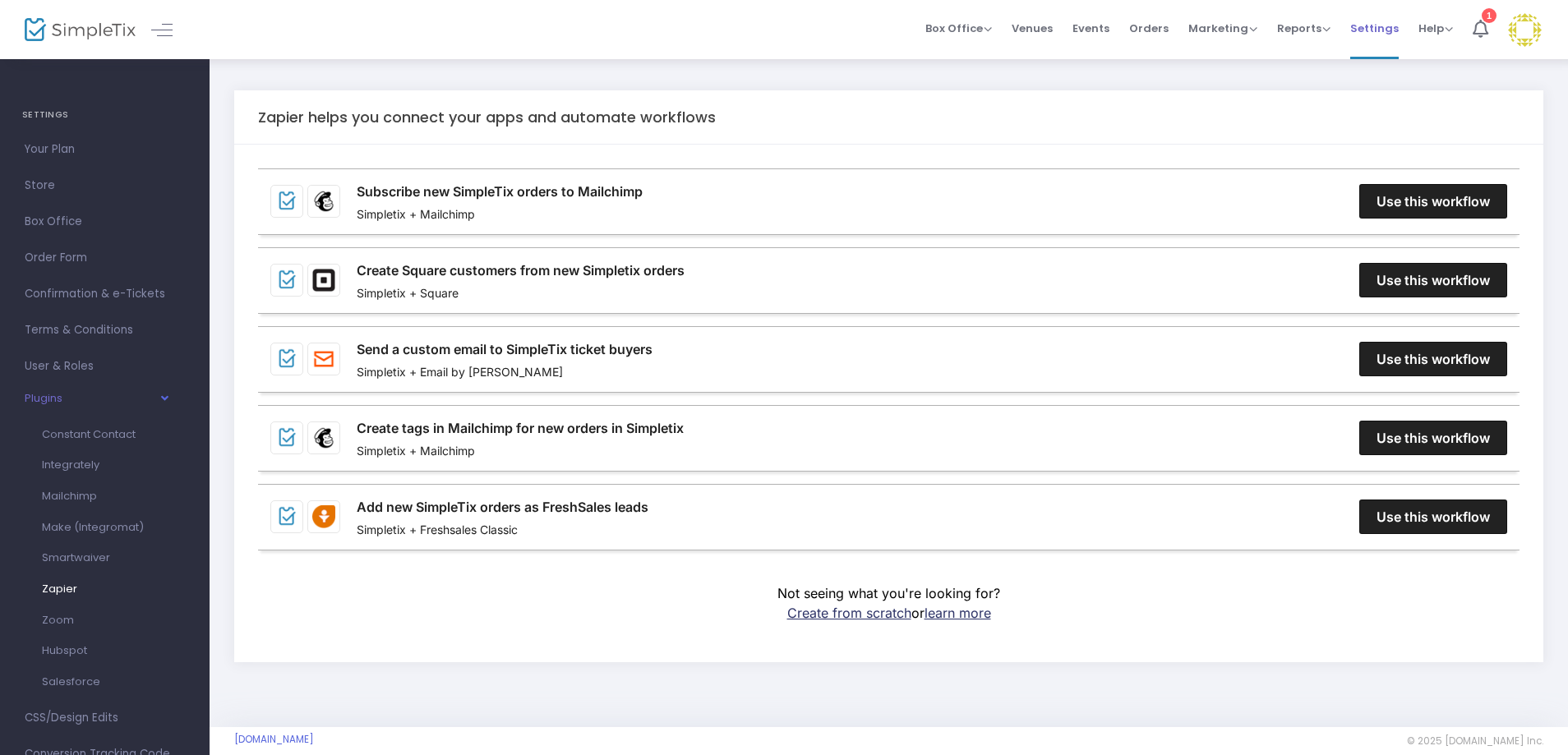
click at [1364, 18] on span "Settings" at bounding box center [1374, 28] width 48 height 42
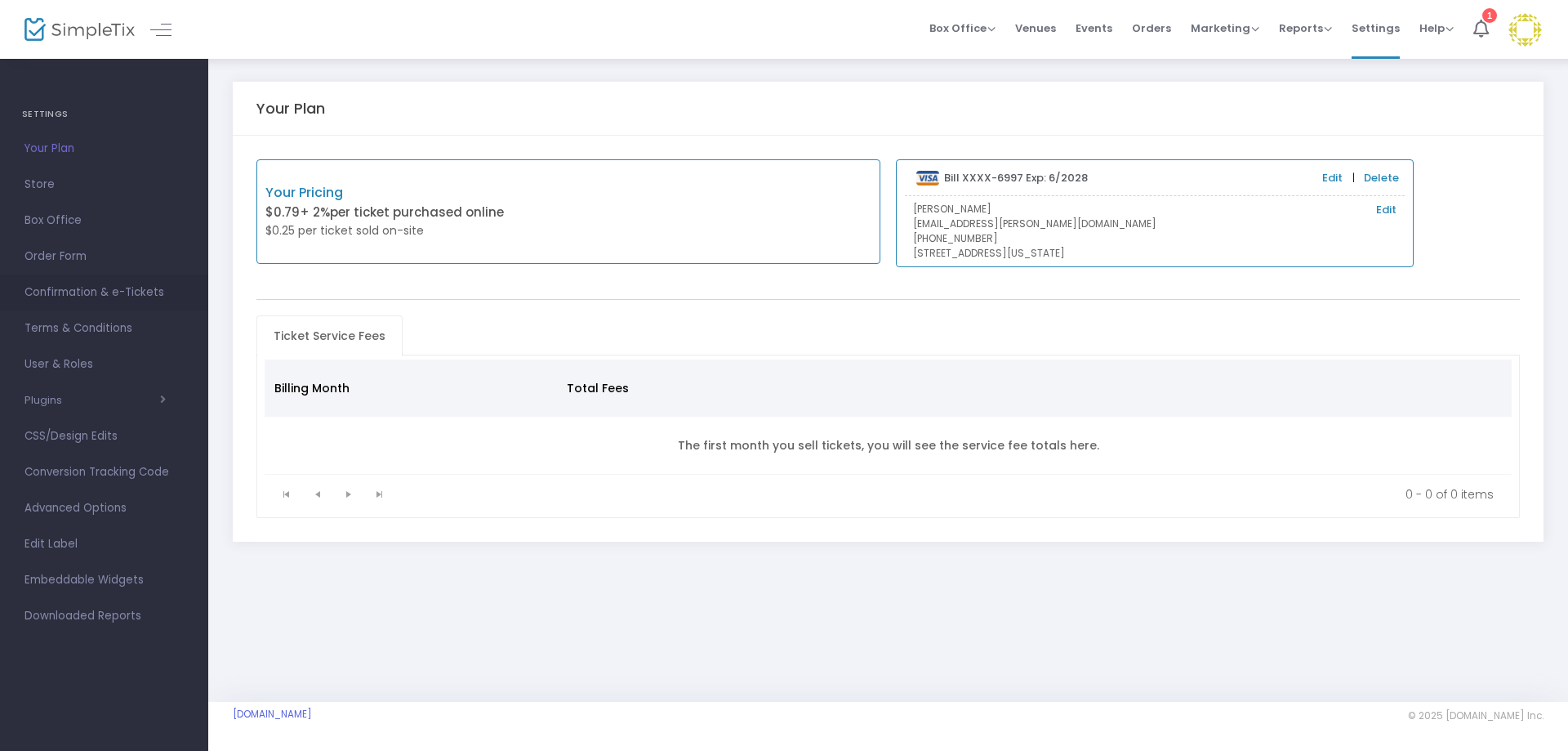
click at [90, 288] on span "Confirmation & e-Tickets" at bounding box center [104, 292] width 160 height 21
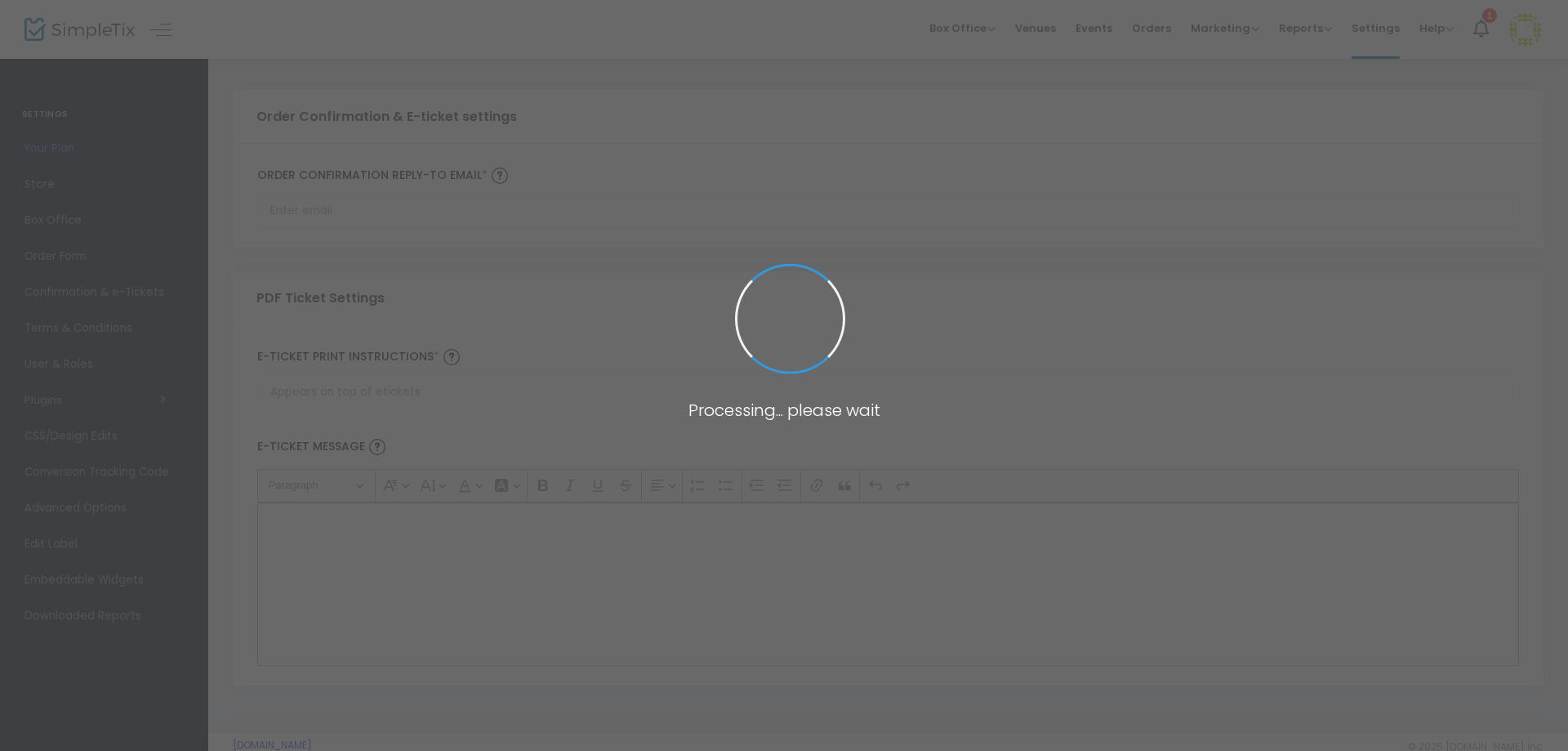
type input "lauren.mauk@gmail.com"
type input "Print and bring this ticket with you"
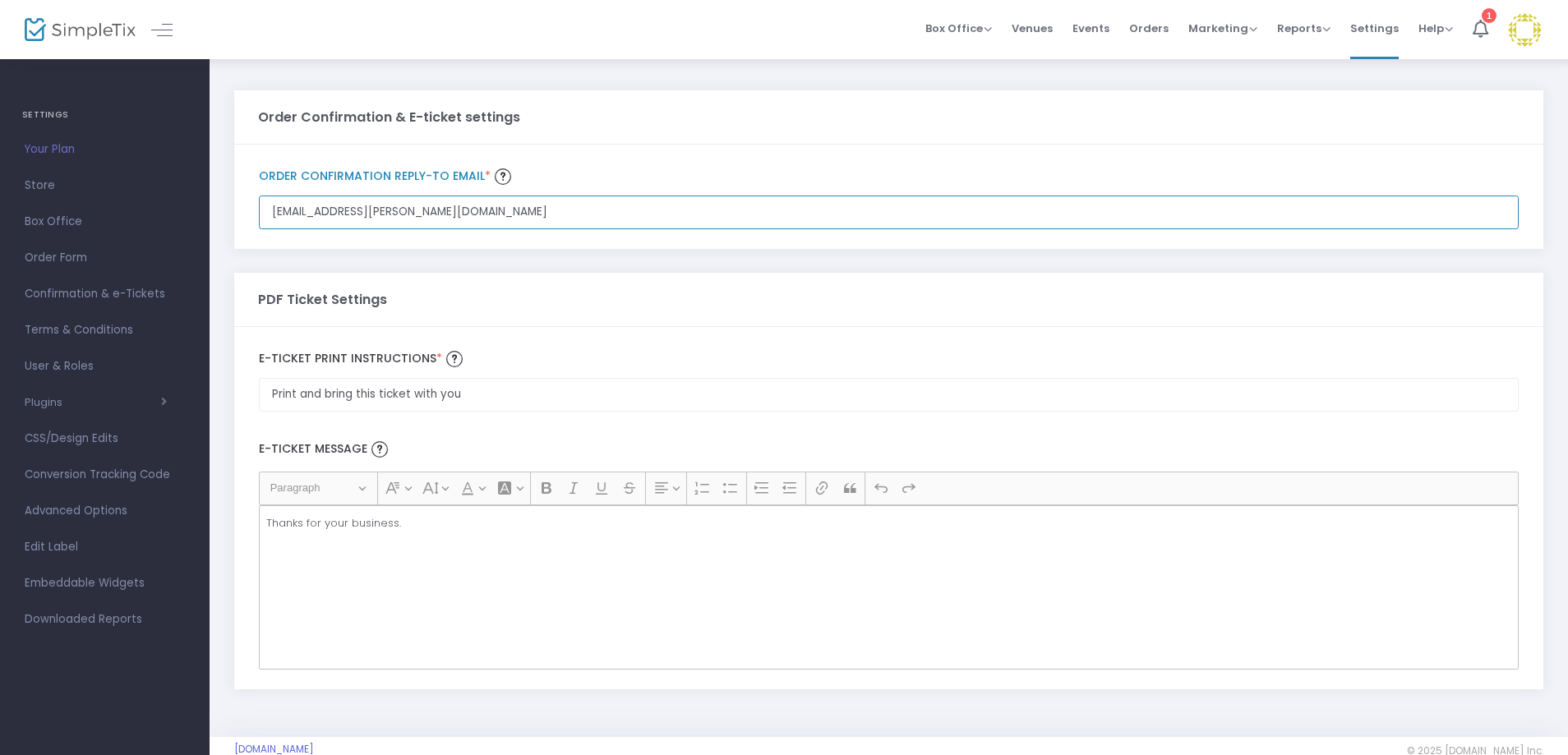
click at [451, 218] on input "lauren.mauk@gmail.com" at bounding box center [888, 212] width 1259 height 33
drag, startPoint x: 451, startPoint y: 218, endPoint x: 214, endPoint y: 221, distance: 237.0
click at [215, 222] on div "Order Confirmation & E-ticket settings lauren.mauk@gmail.com Order Confirmation…" at bounding box center [889, 397] width 1358 height 679
type input "[EMAIL_ADDRESS][DOMAIN_NAME]"
click at [307, 258] on form "Order Confirmation & E-ticket settings hello@mahjmafiatx.com Order Confirmation…" at bounding box center [888, 390] width 1309 height 599
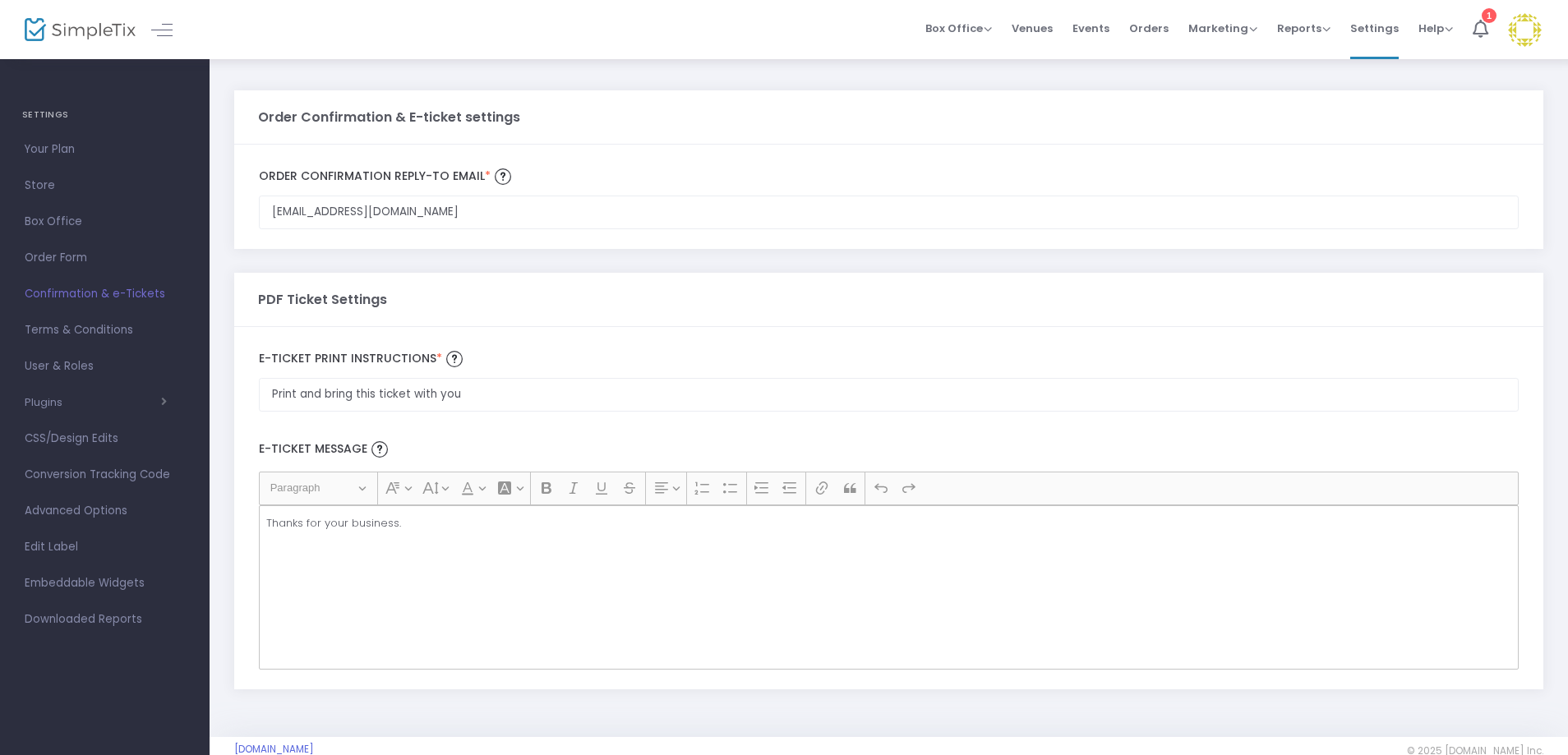
click at [1357, 349] on label "E-Ticket print Instructions *" at bounding box center [888, 359] width 1259 height 25
click at [1357, 229] on input "[EMAIL_ADDRESS][DOMAIN_NAME]" at bounding box center [888, 212] width 1259 height 33
click at [481, 399] on input "Print and bring this ticket with you" at bounding box center [888, 394] width 1259 height 33
click at [369, 532] on div "Thanks for your business." at bounding box center [888, 587] width 1259 height 164
click at [399, 519] on p "Thanks for your business." at bounding box center [889, 523] width 1245 height 17
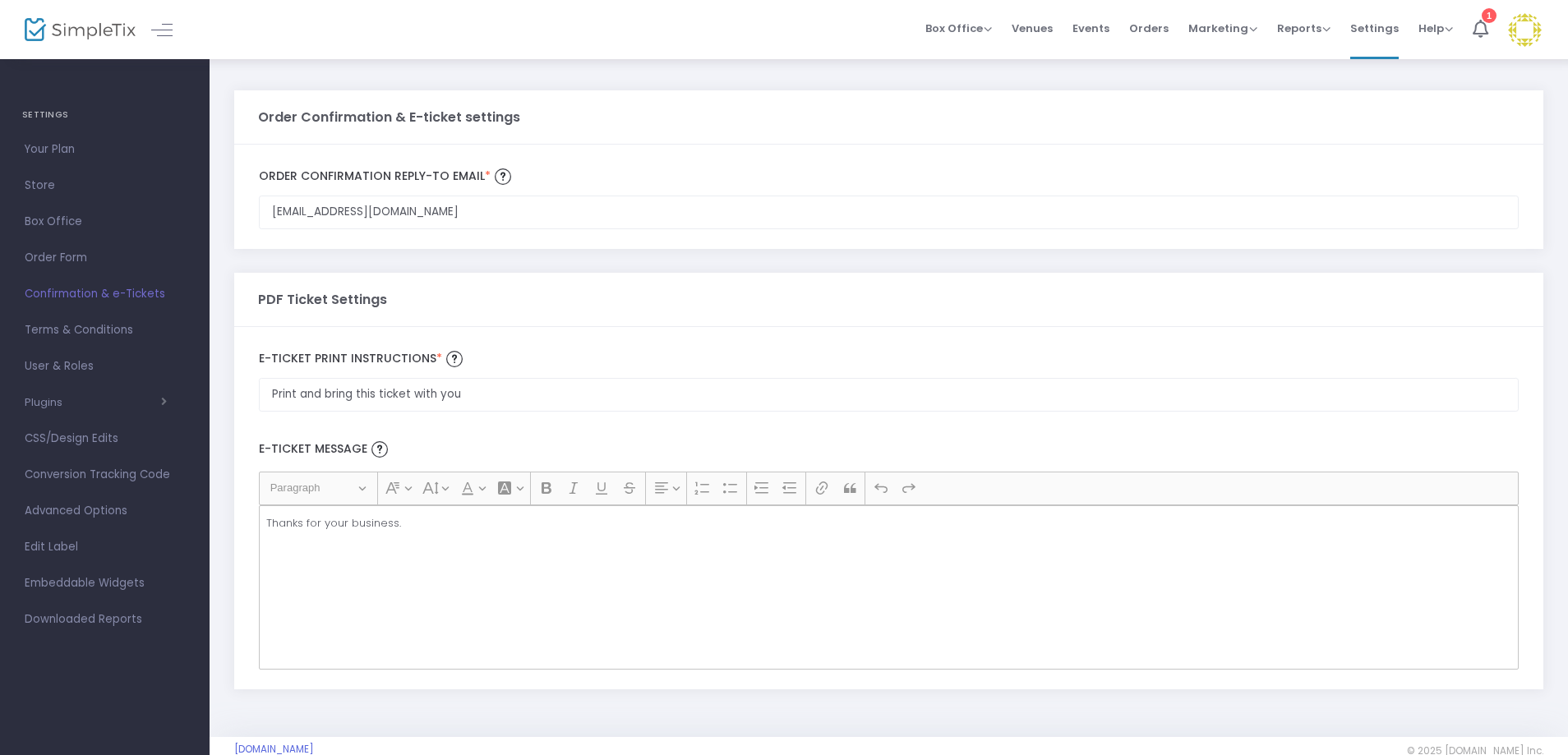
click at [361, 526] on p "Thanks for your business." at bounding box center [889, 523] width 1245 height 17
click at [320, 523] on p "Thanks for your business." at bounding box center [889, 523] width 1245 height 17
click at [98, 371] on span "User & Roles" at bounding box center [105, 365] width 161 height 21
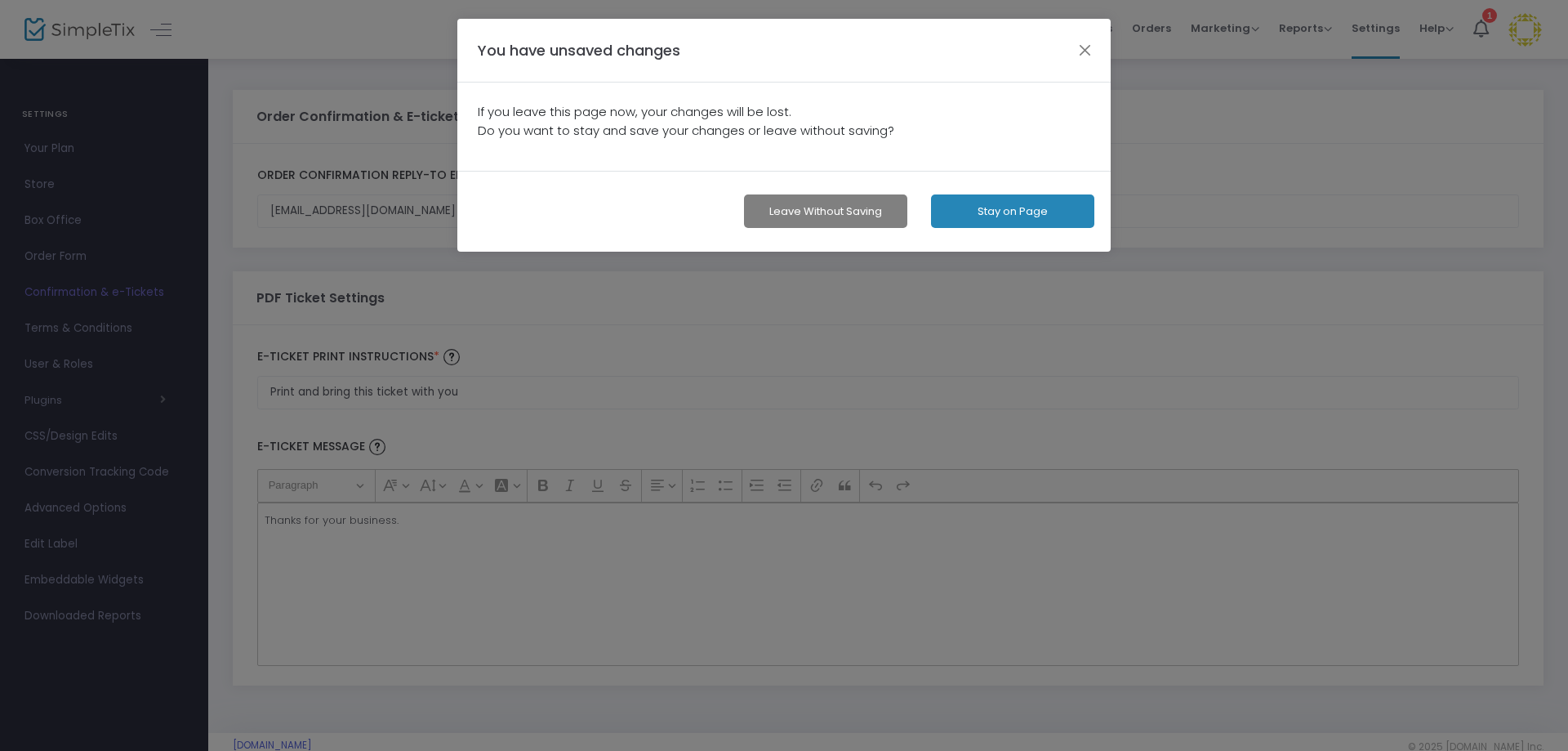
click at [809, 208] on button "Leave without Saving" at bounding box center [826, 211] width 163 height 33
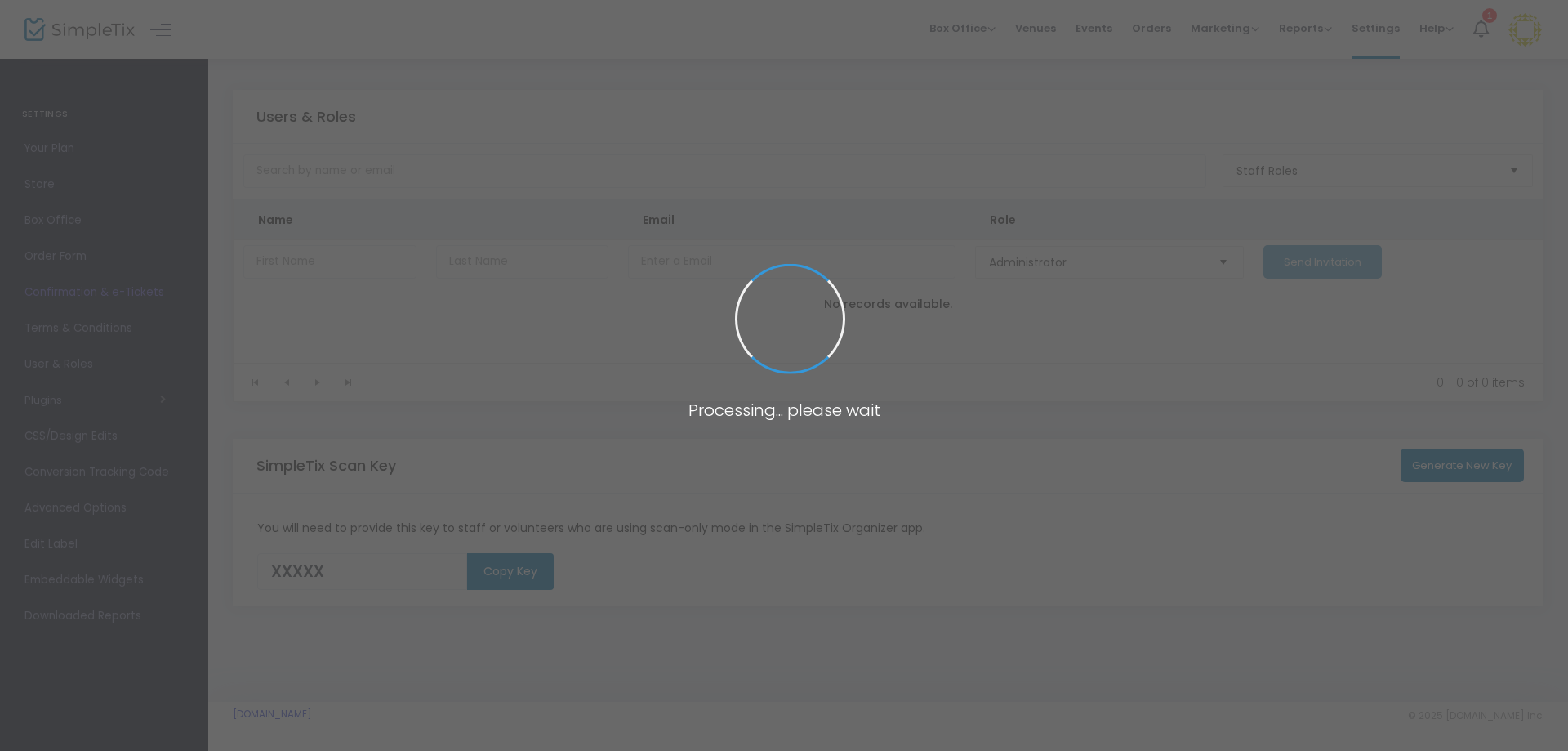
type input "3H5FF"
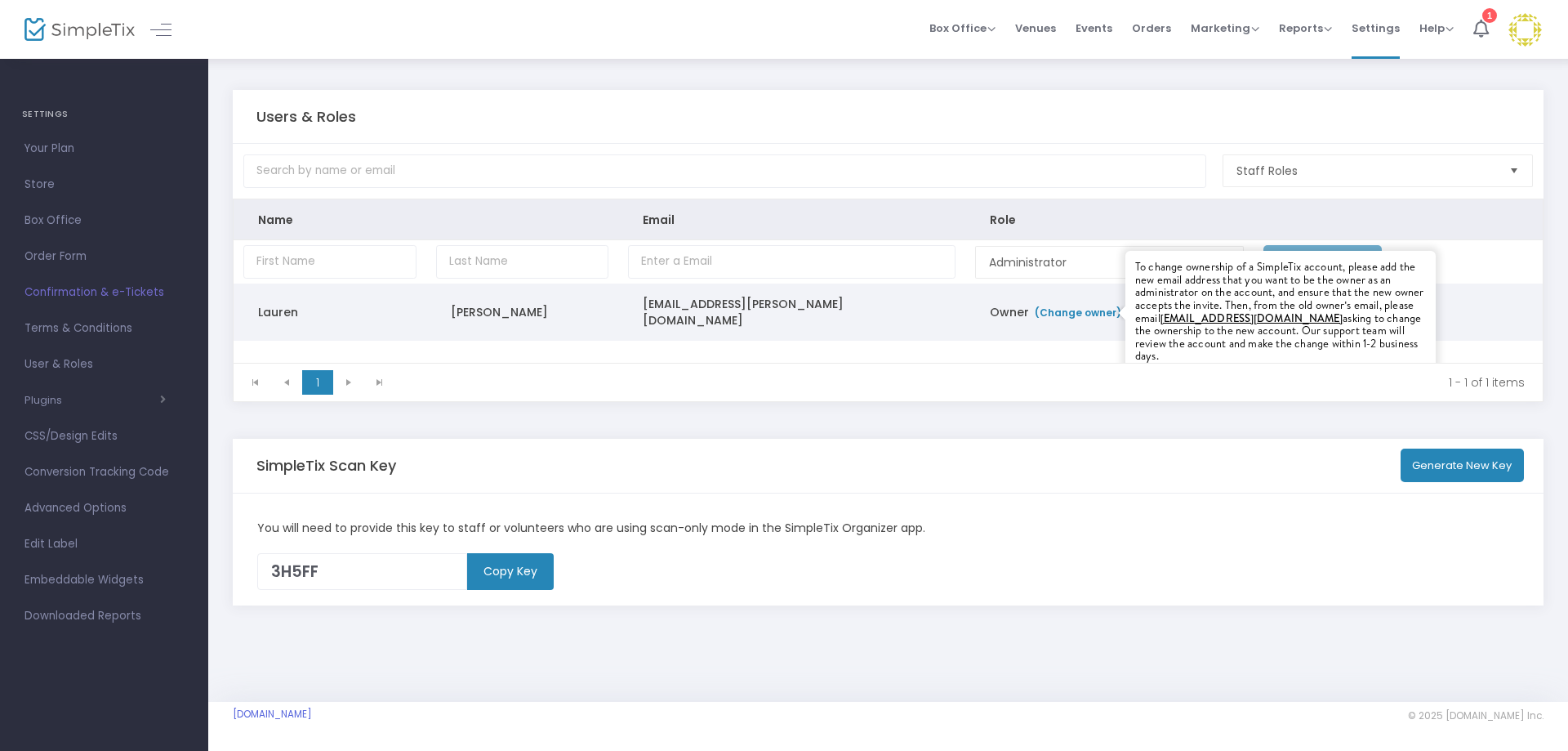
click at [1066, 307] on link "(Change owner)" at bounding box center [1077, 312] width 89 height 14
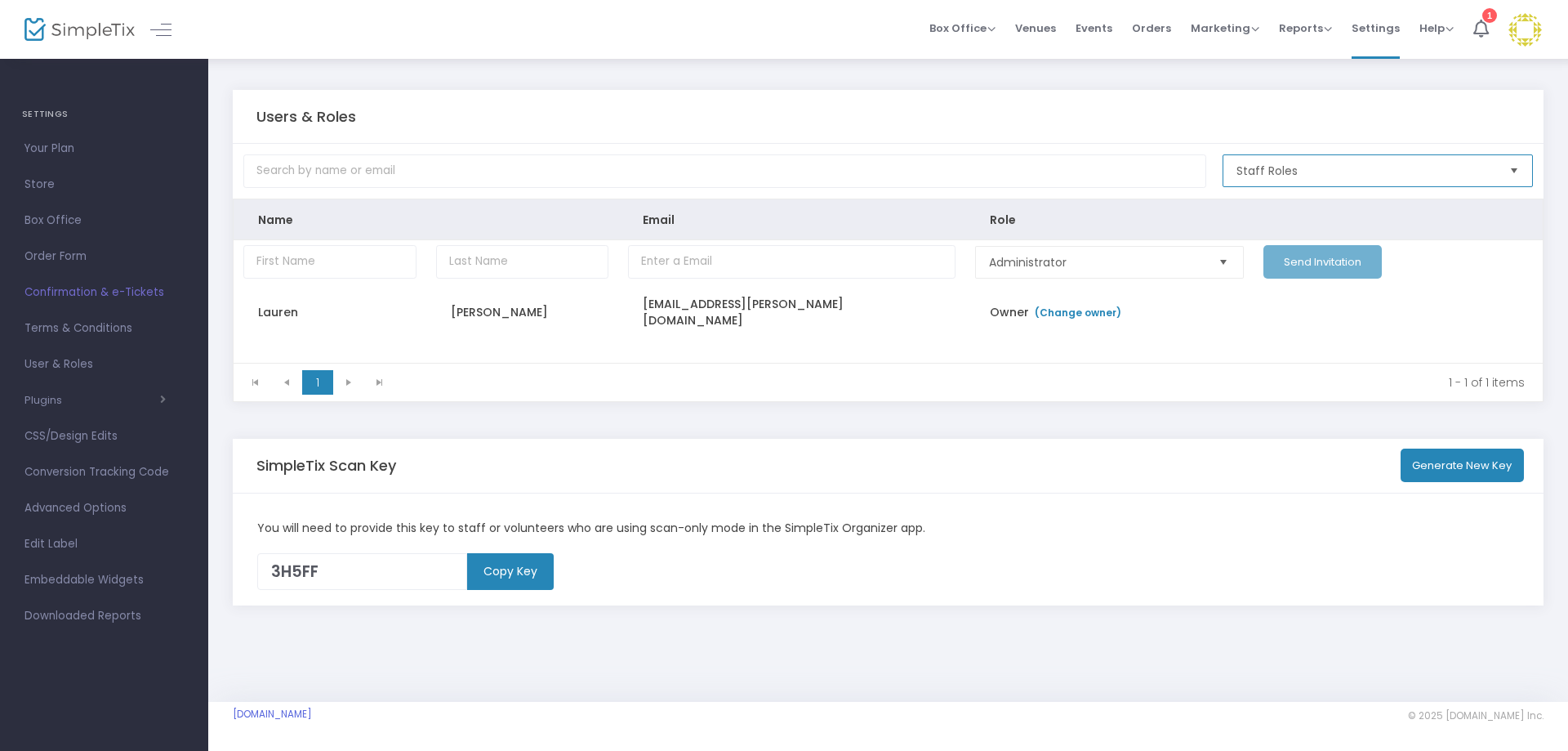
click at [1331, 173] on span "Staff Roles" at bounding box center [1367, 171] width 260 height 17
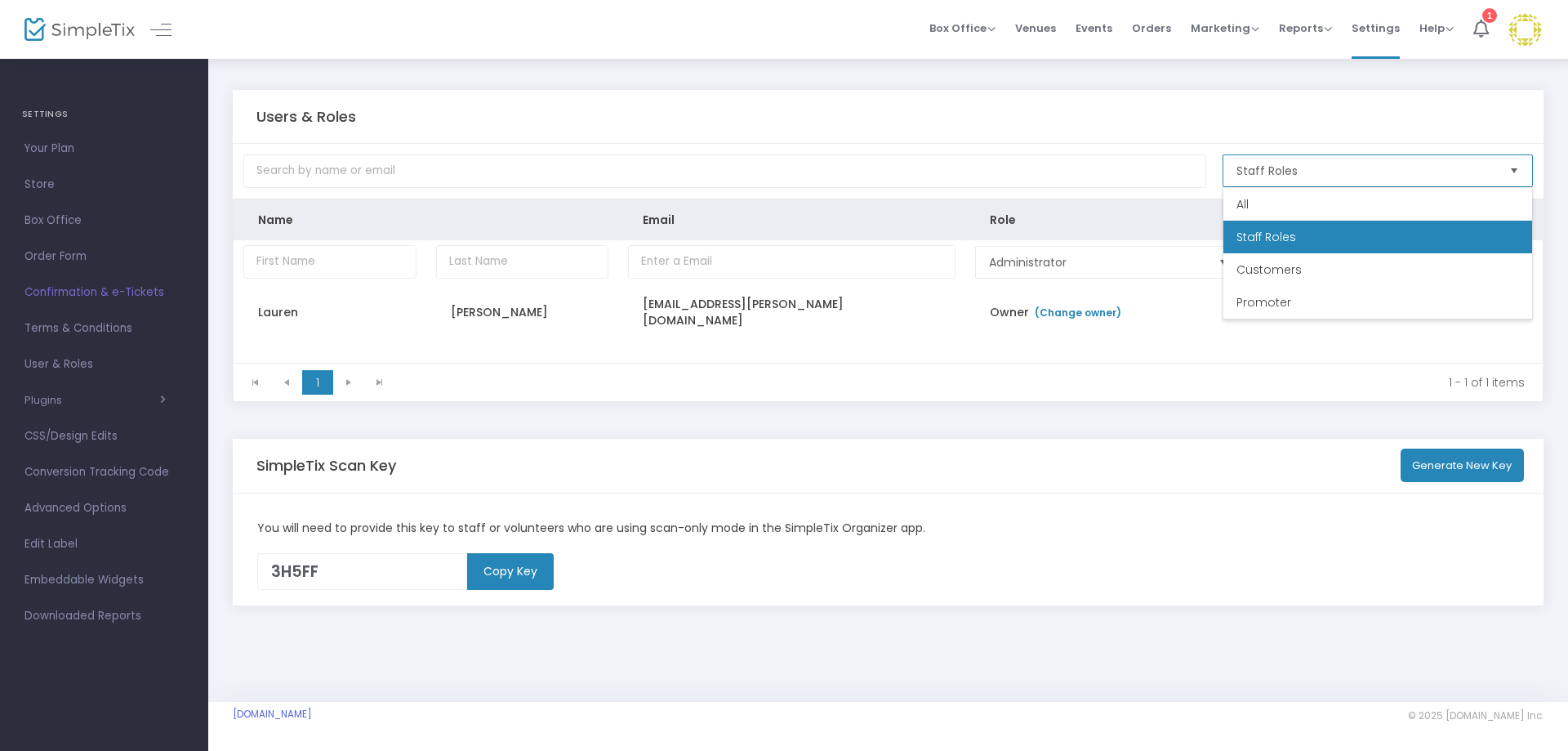
click at [1331, 173] on span "Staff Roles" at bounding box center [1367, 171] width 260 height 17
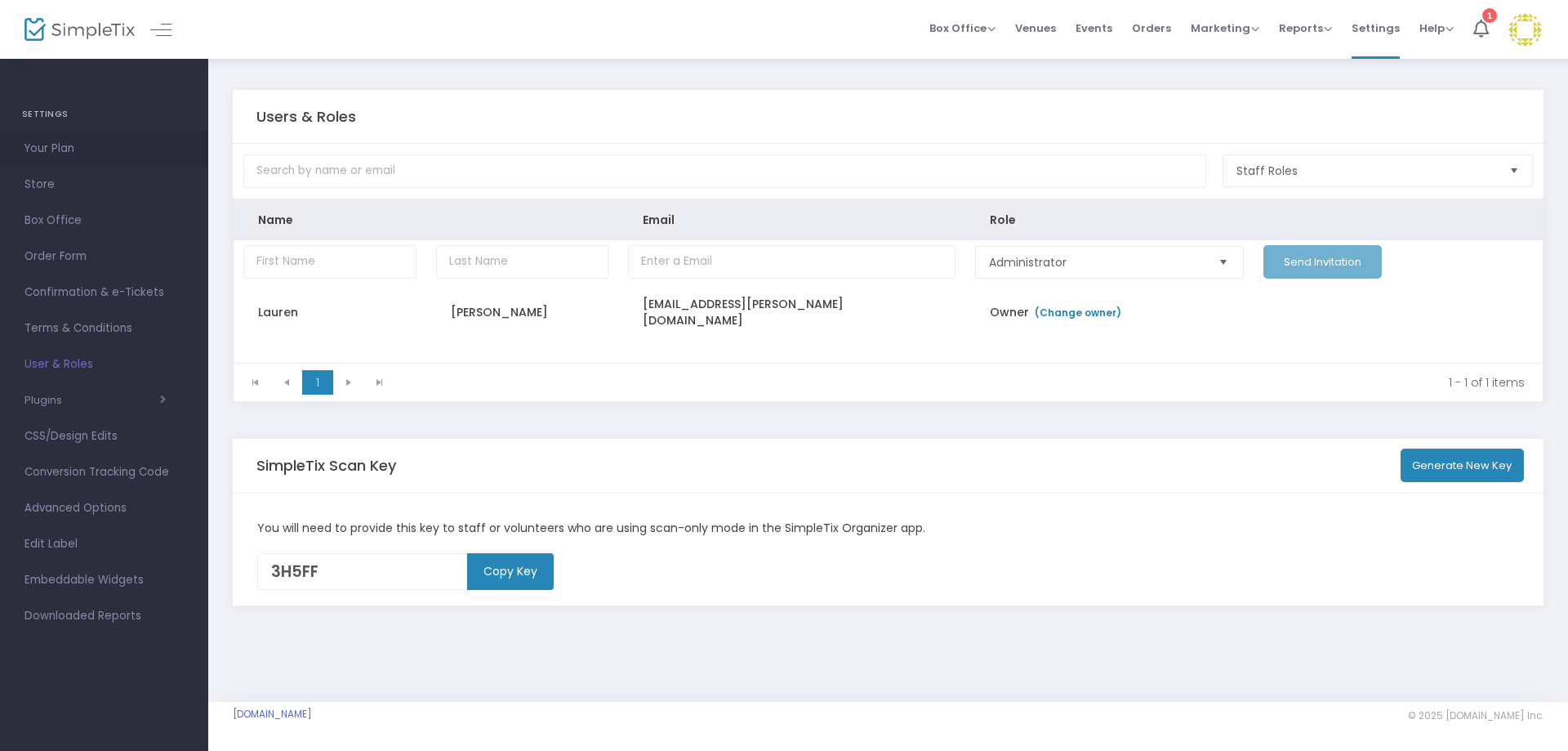
click at [65, 144] on span "Your Plan" at bounding box center [104, 149] width 160 height 21
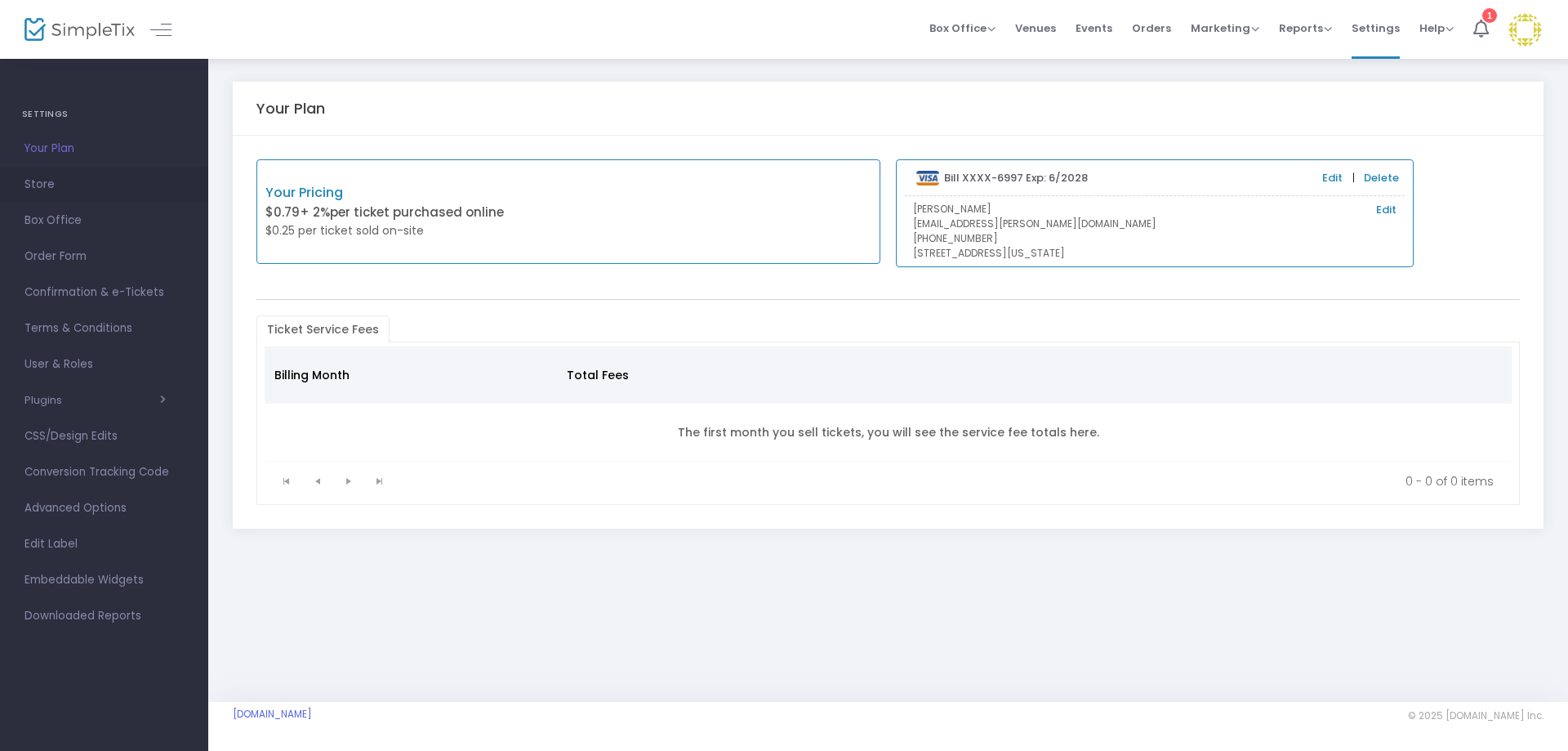
click at [67, 189] on span "Store" at bounding box center [104, 185] width 160 height 21
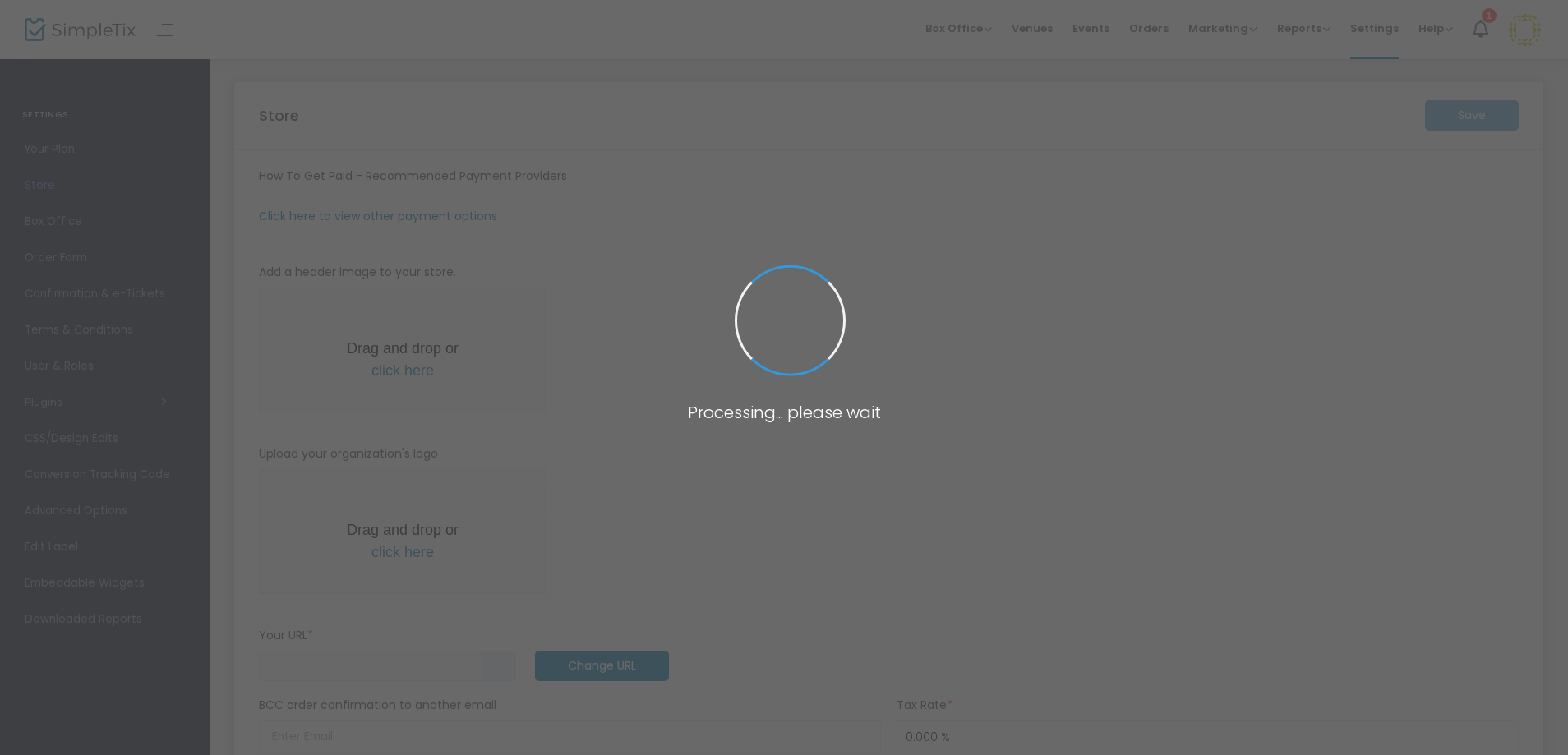
type input "https://MahjMafiaLTX"
radio input "false"
radio input "true"
type input "Mahj Mafia"
type input "+1 469-628-1559"
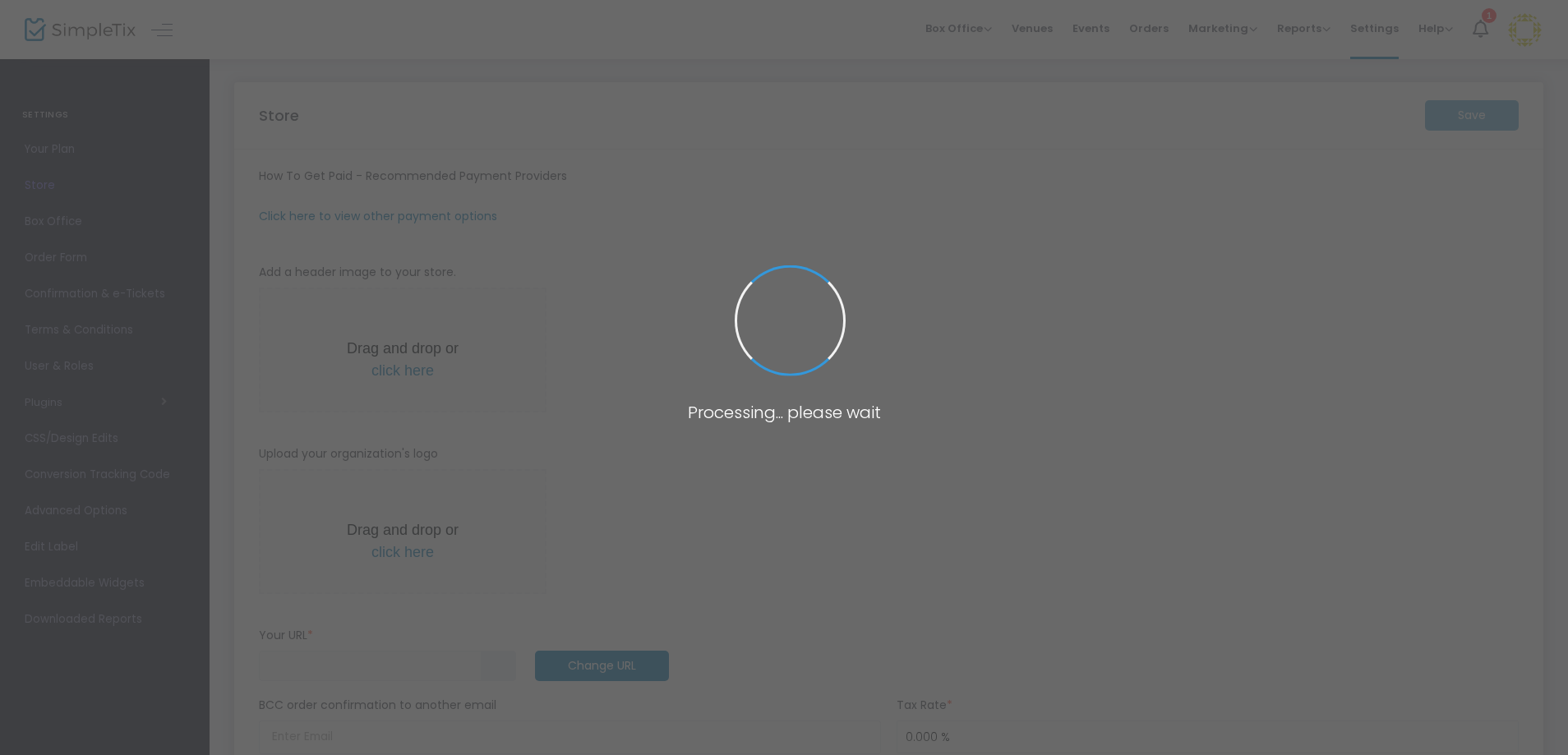
type input "[EMAIL_ADDRESS][DOMAIN_NAME]"
type input "www.facebook.com/share/173TYVGuTN/?mibextid=wwXIfr"
type input "MahjMafiaTX"
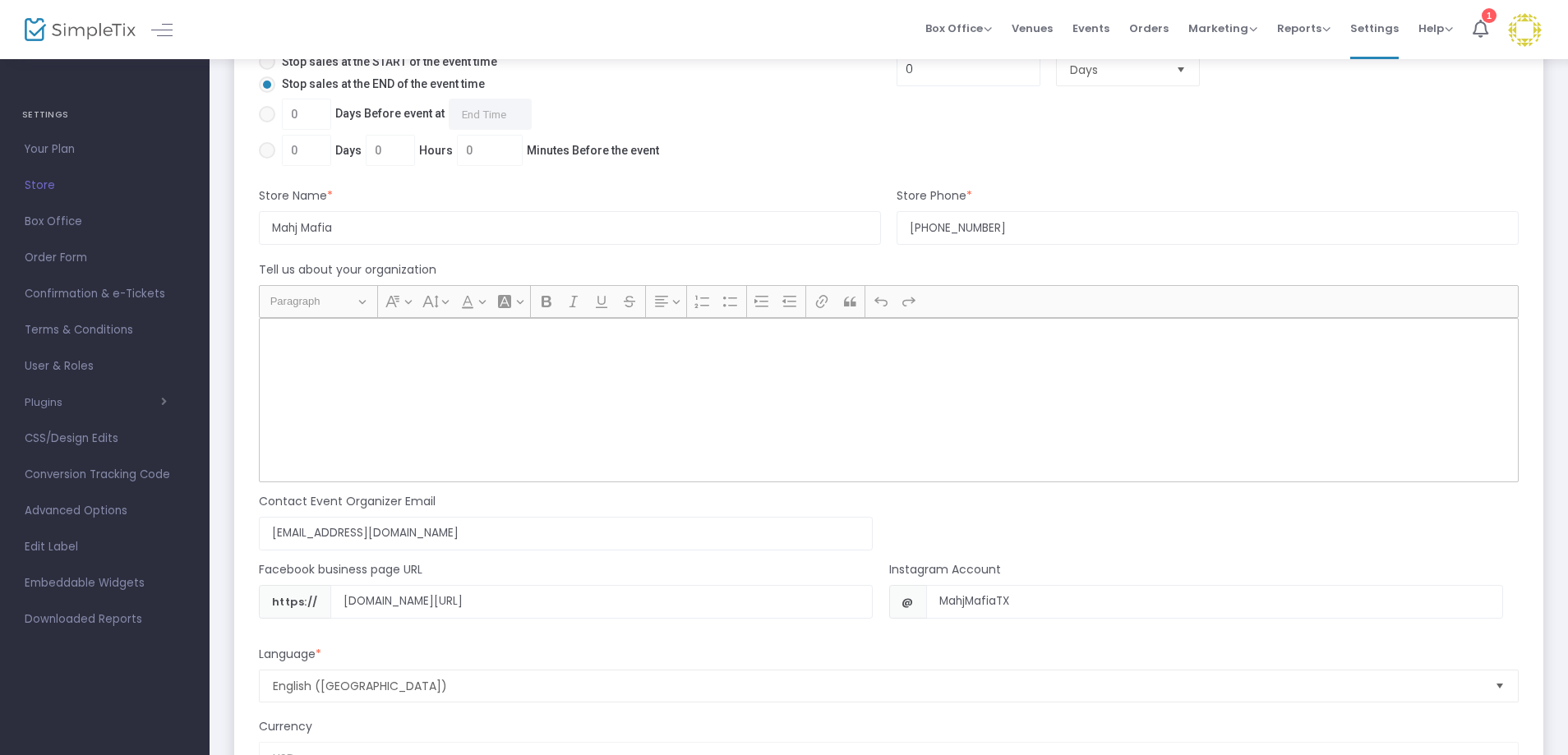
scroll to position [1396, 0]
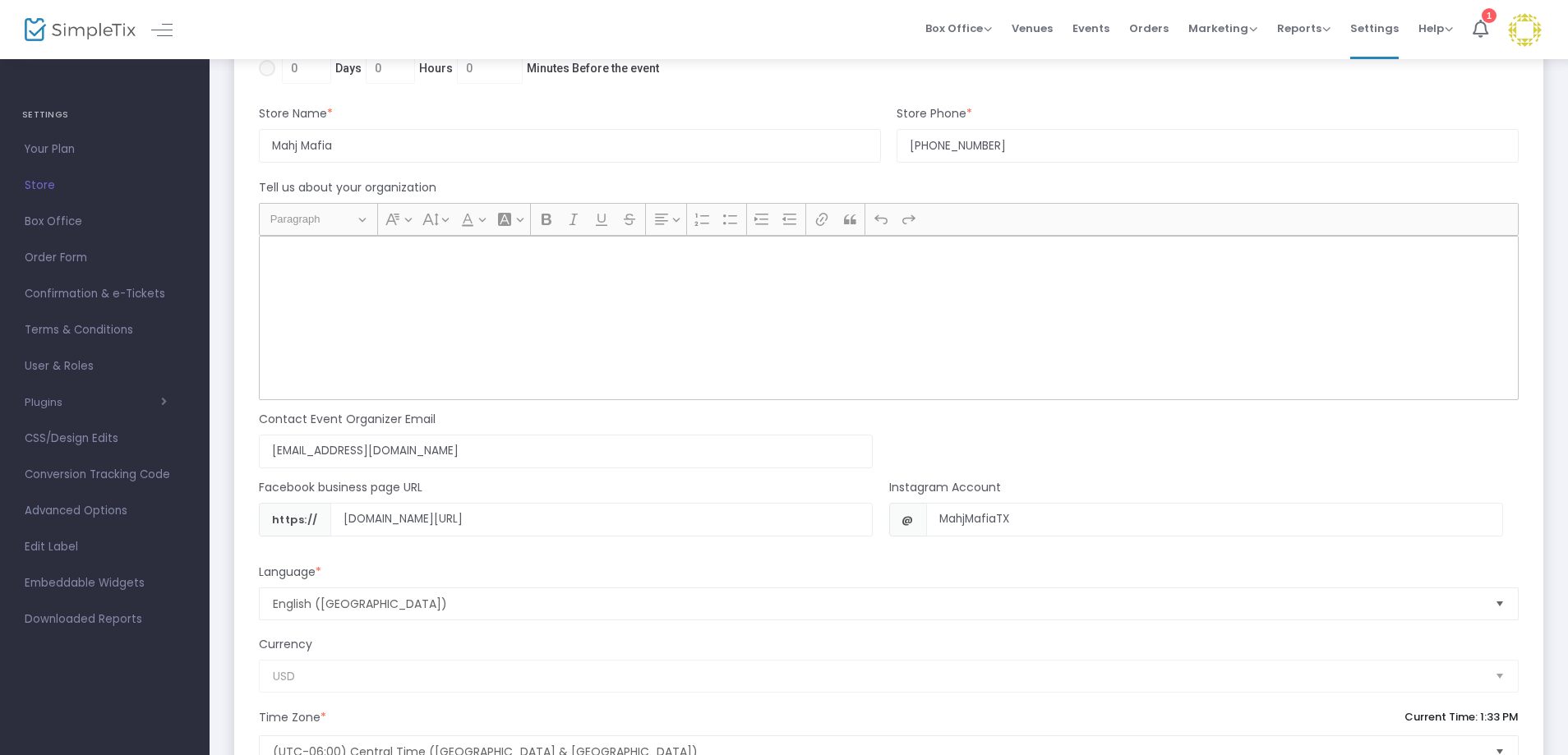
click at [277, 236] on div "Rich Text Editor, main" at bounding box center [888, 317] width 1259 height 164
click at [313, 288] on div "Rich Text Editor, main" at bounding box center [888, 317] width 1259 height 164
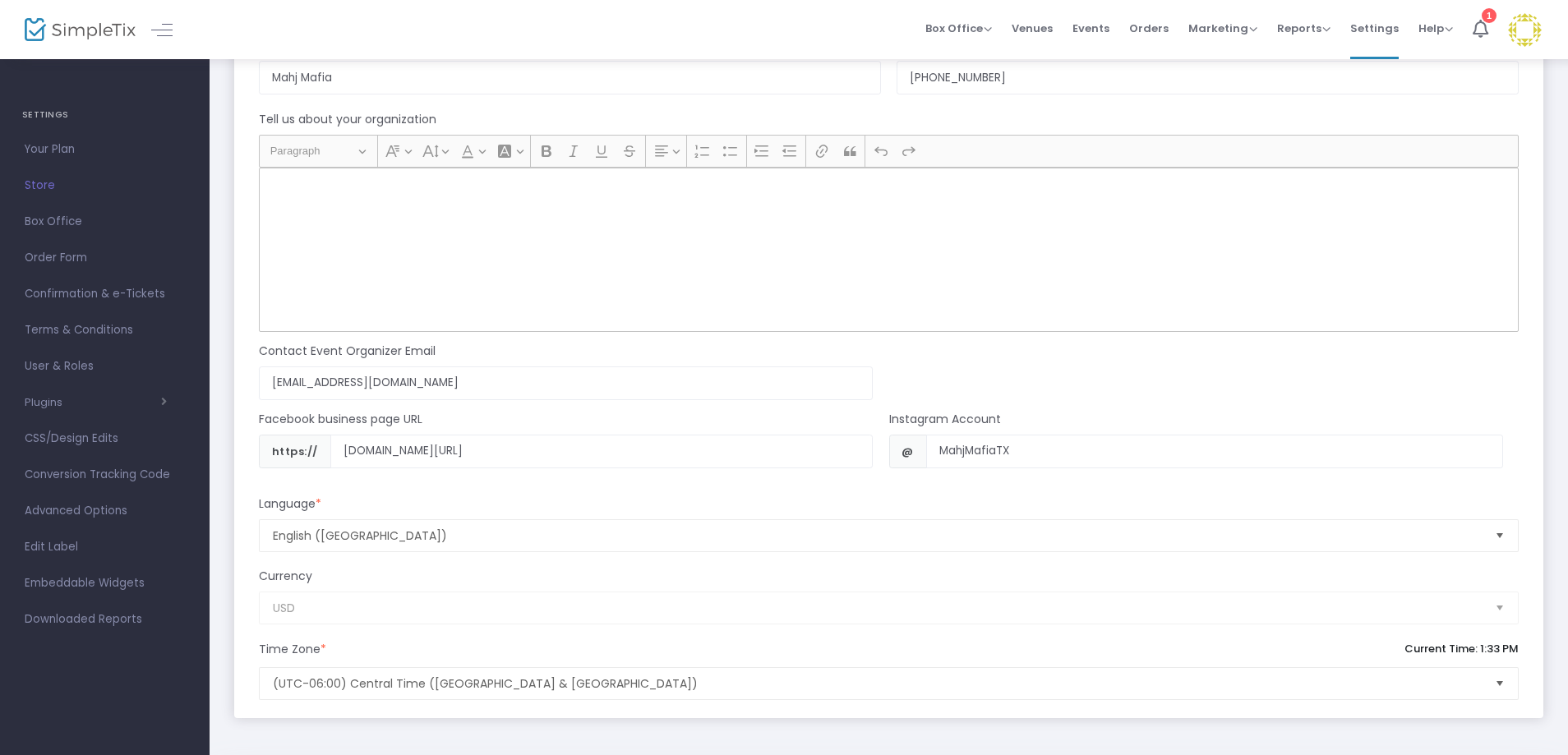
scroll to position [1534, 0]
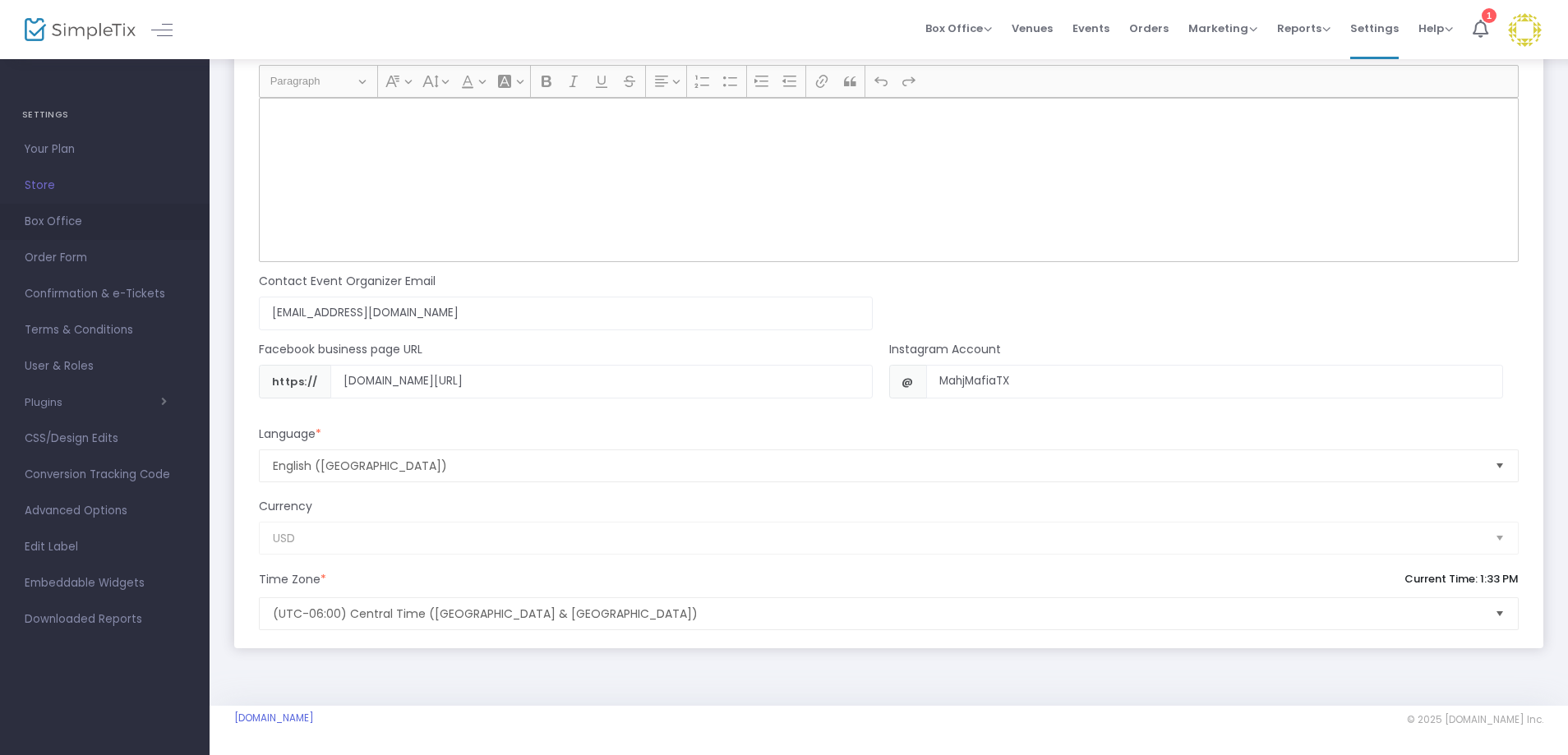
click at [56, 218] on span "Box Office" at bounding box center [105, 222] width 161 height 21
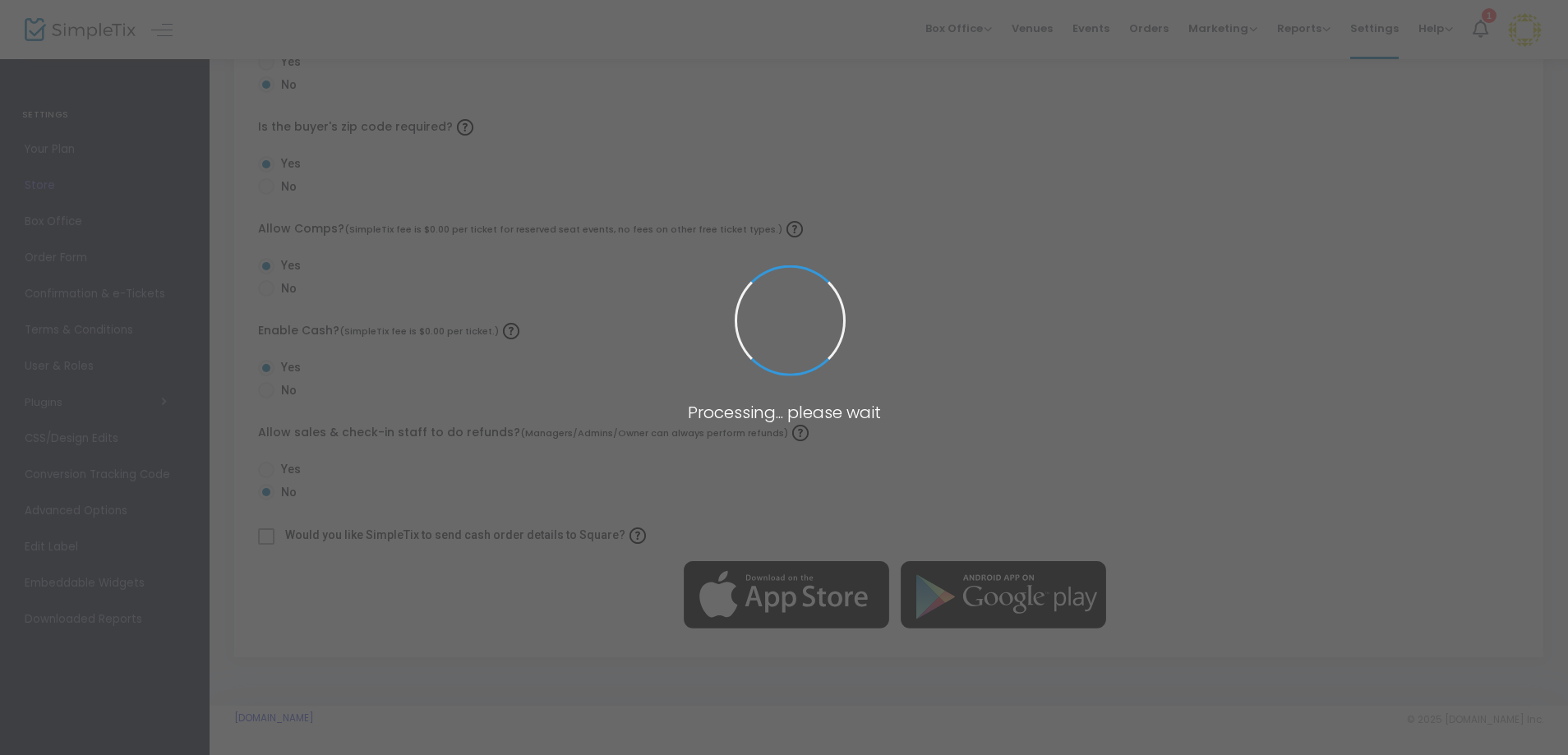
scroll to position [493, 0]
radio input "false"
radio input "true"
radio input "false"
radio input "true"
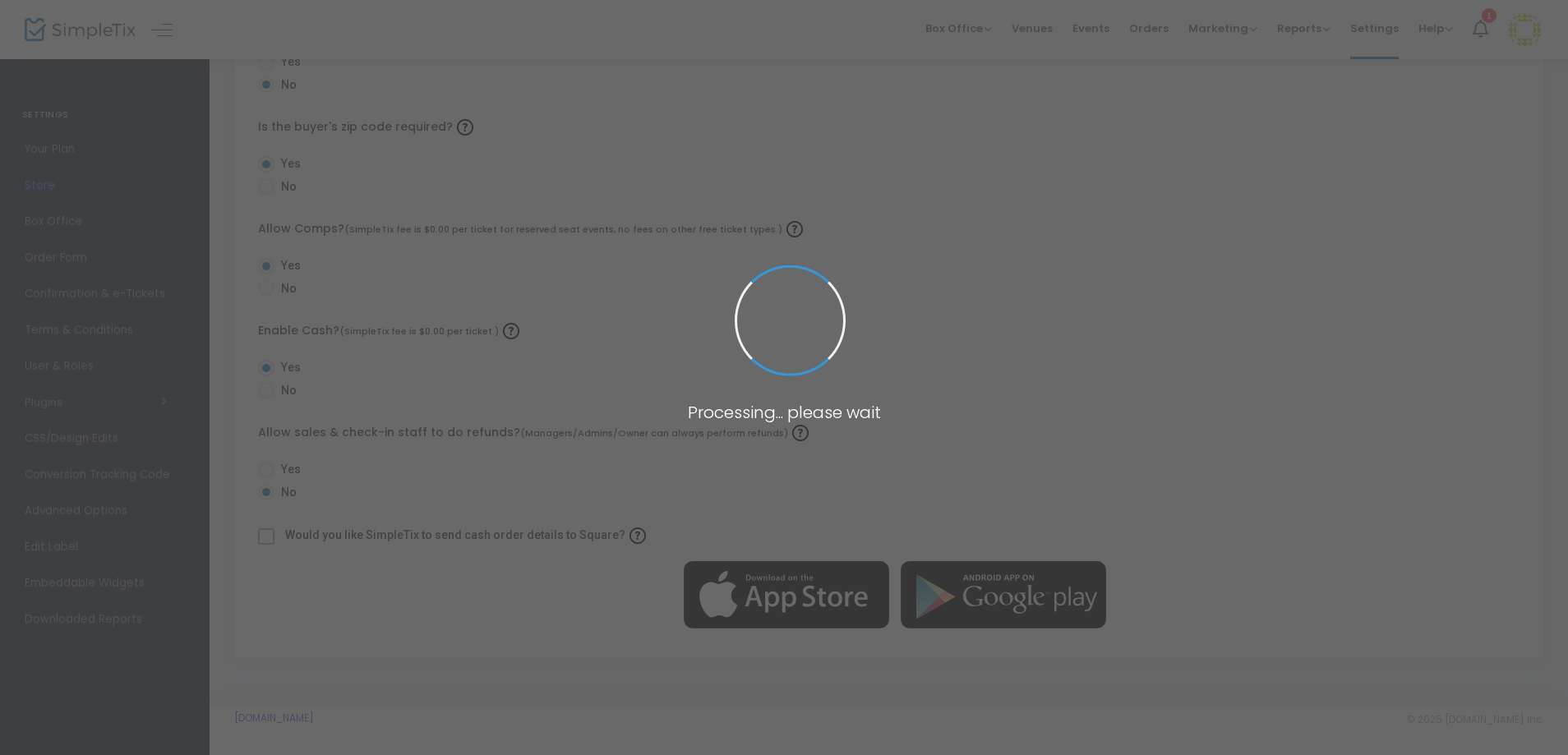
radio input "false"
radio input "true"
radio input "false"
radio input "true"
radio input "false"
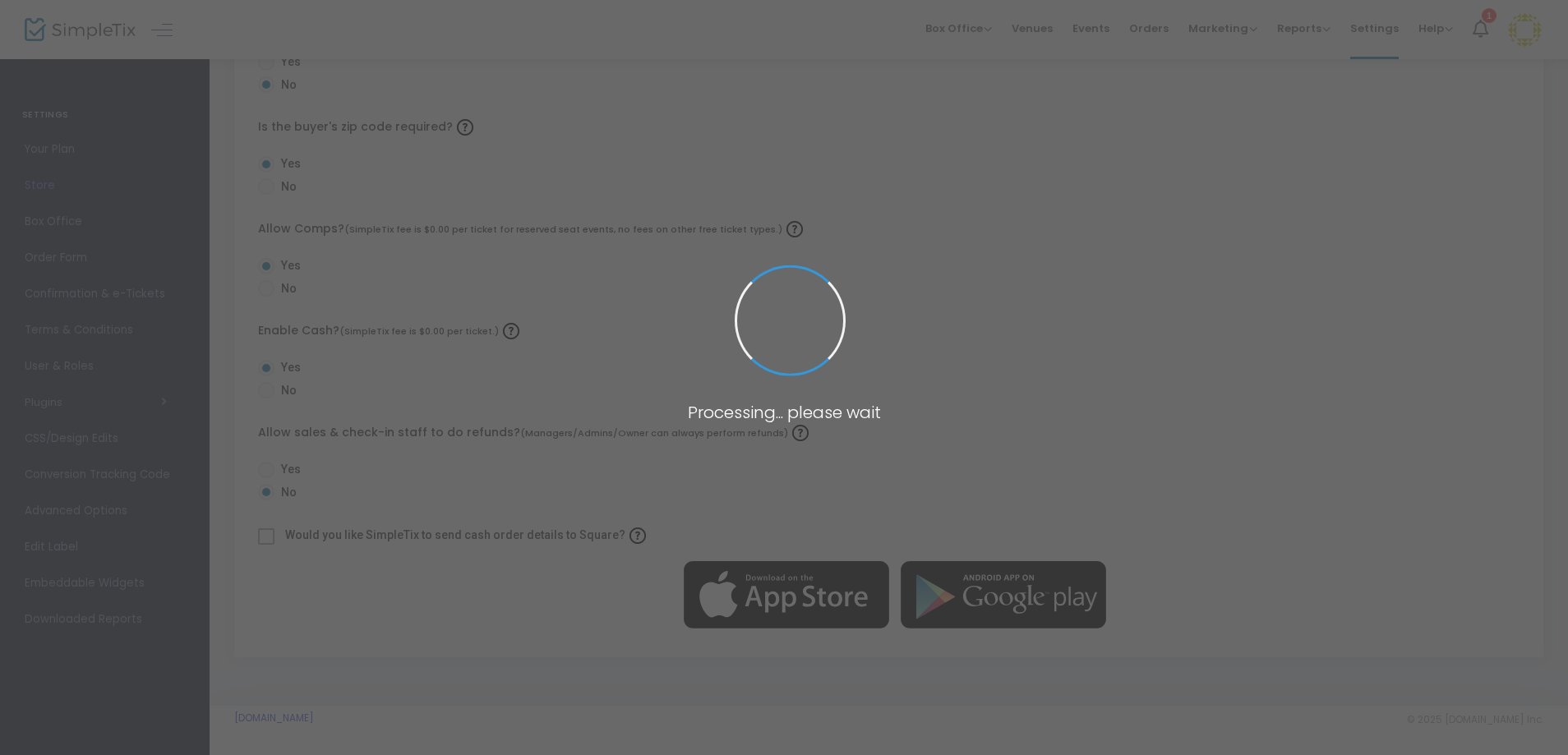
radio input "true"
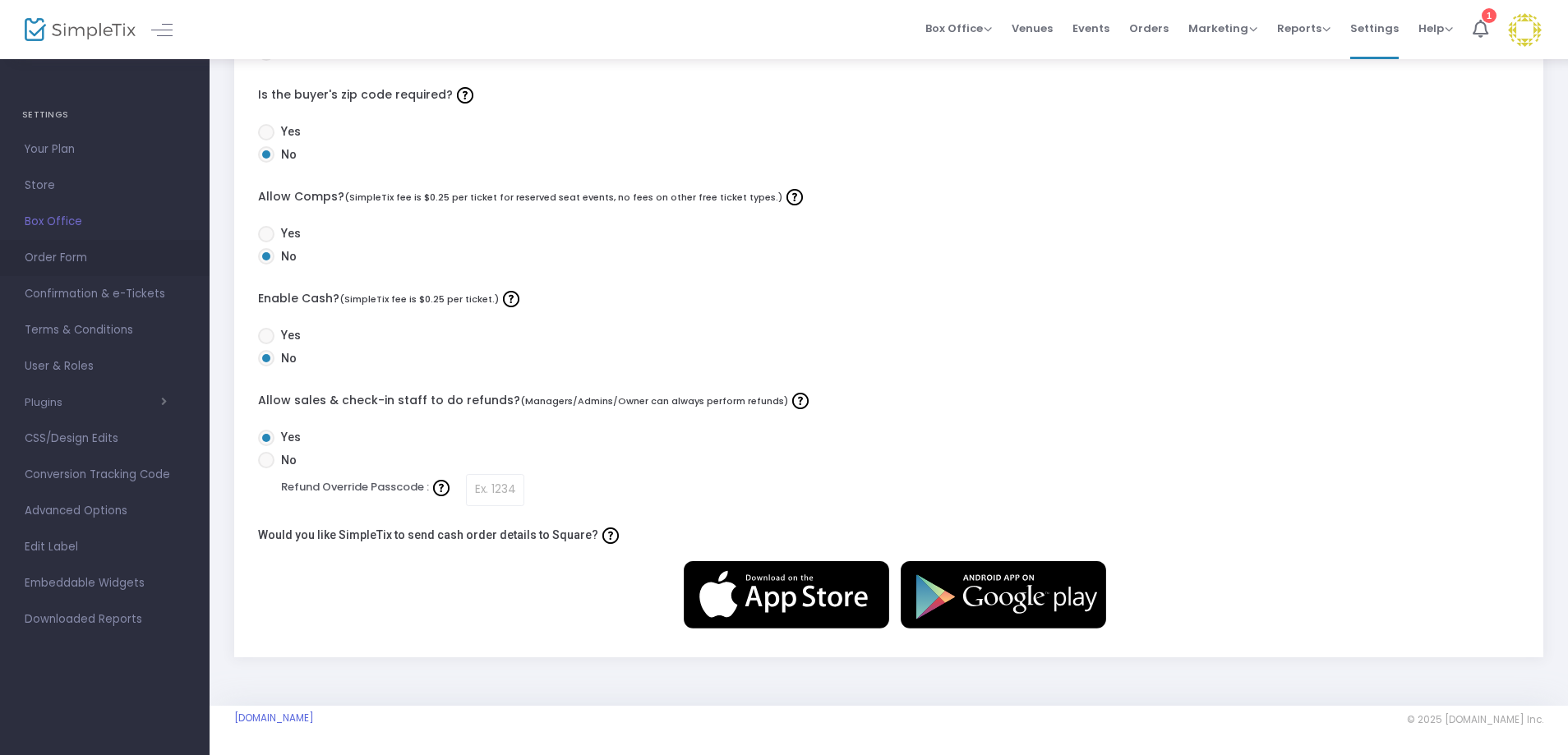
click at [66, 262] on span "Order Form" at bounding box center [105, 258] width 161 height 21
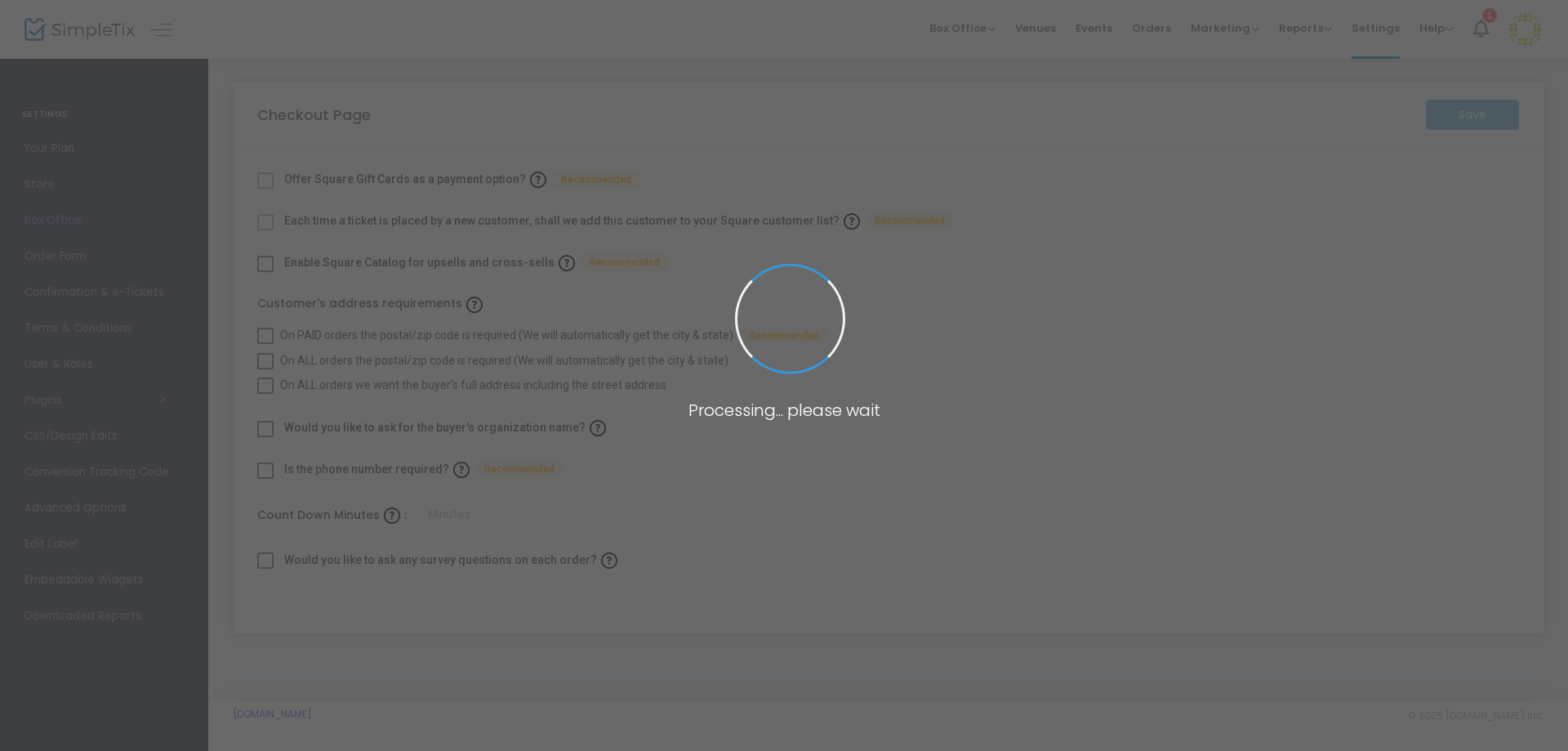
checkbox input "true"
type input "45"
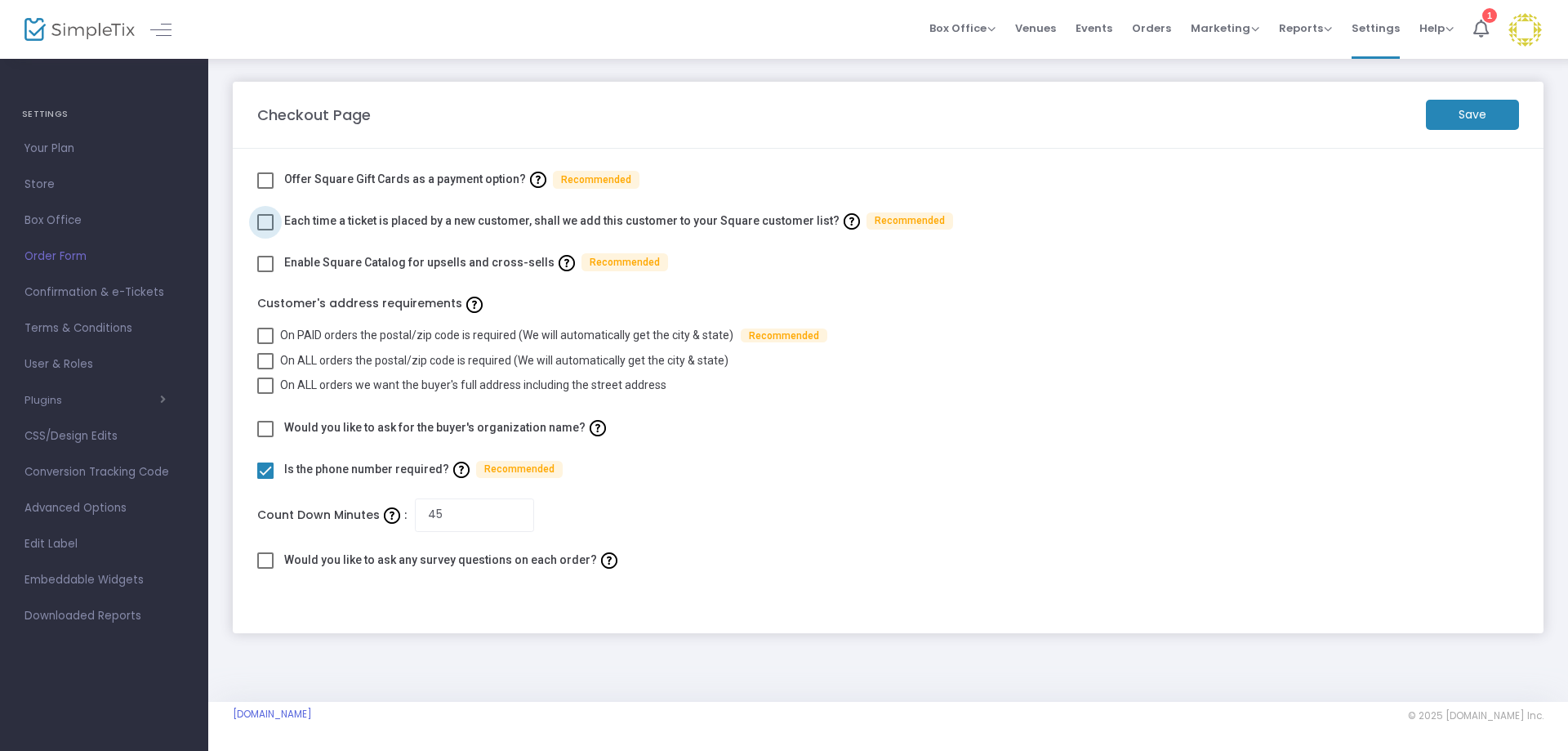
click at [262, 222] on span at bounding box center [266, 222] width 17 height 17
click at [265, 231] on input "checkbox" at bounding box center [265, 231] width 1 height 1
checkbox input "true"
click at [1444, 119] on m-button "Save" at bounding box center [1472, 114] width 93 height 30
click at [98, 299] on span "Confirmation & e-Tickets" at bounding box center [104, 292] width 160 height 21
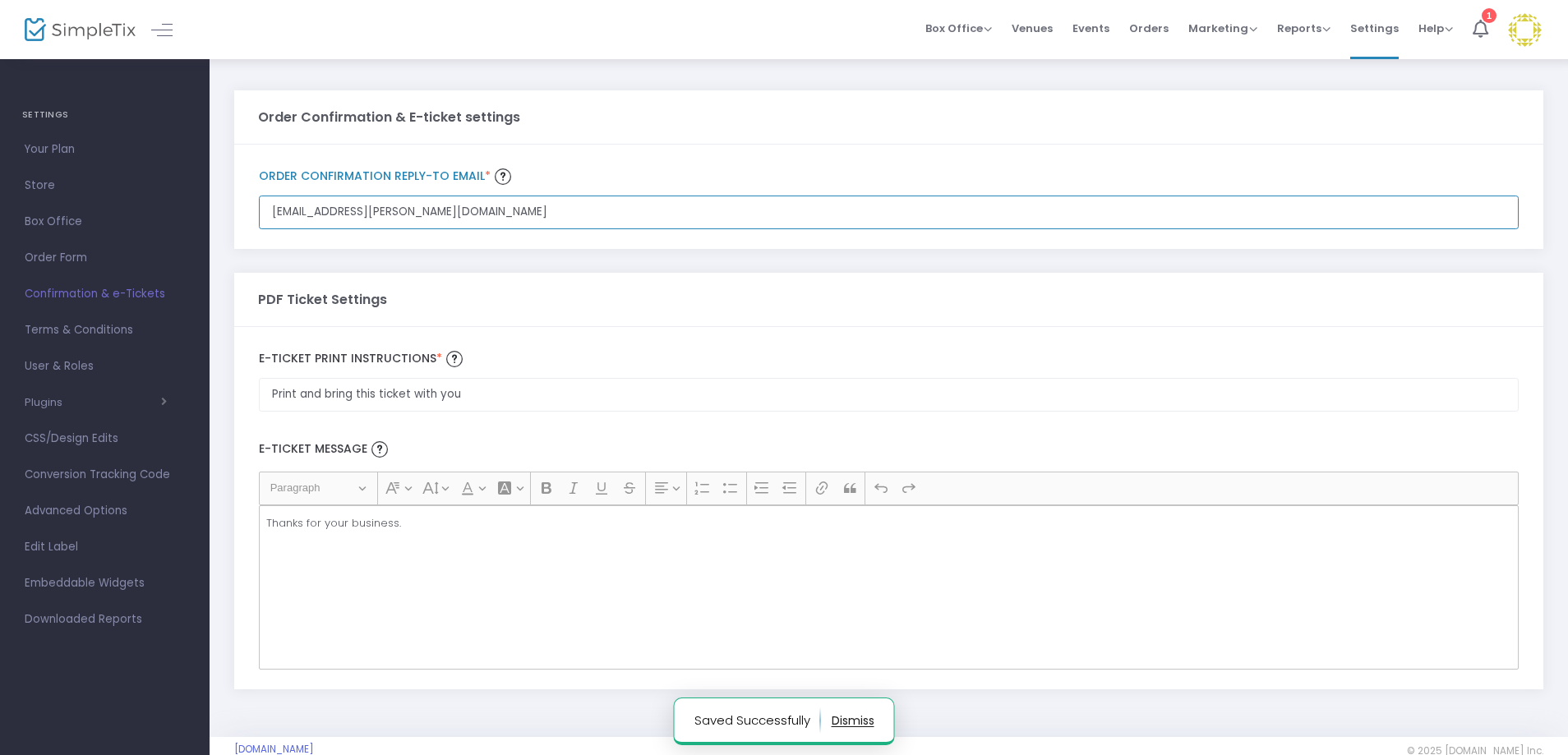
click at [441, 207] on input "lauren.mauk@gmail.com" at bounding box center [888, 212] width 1259 height 33
click at [1534, 32] on img at bounding box center [1524, 30] width 33 height 33
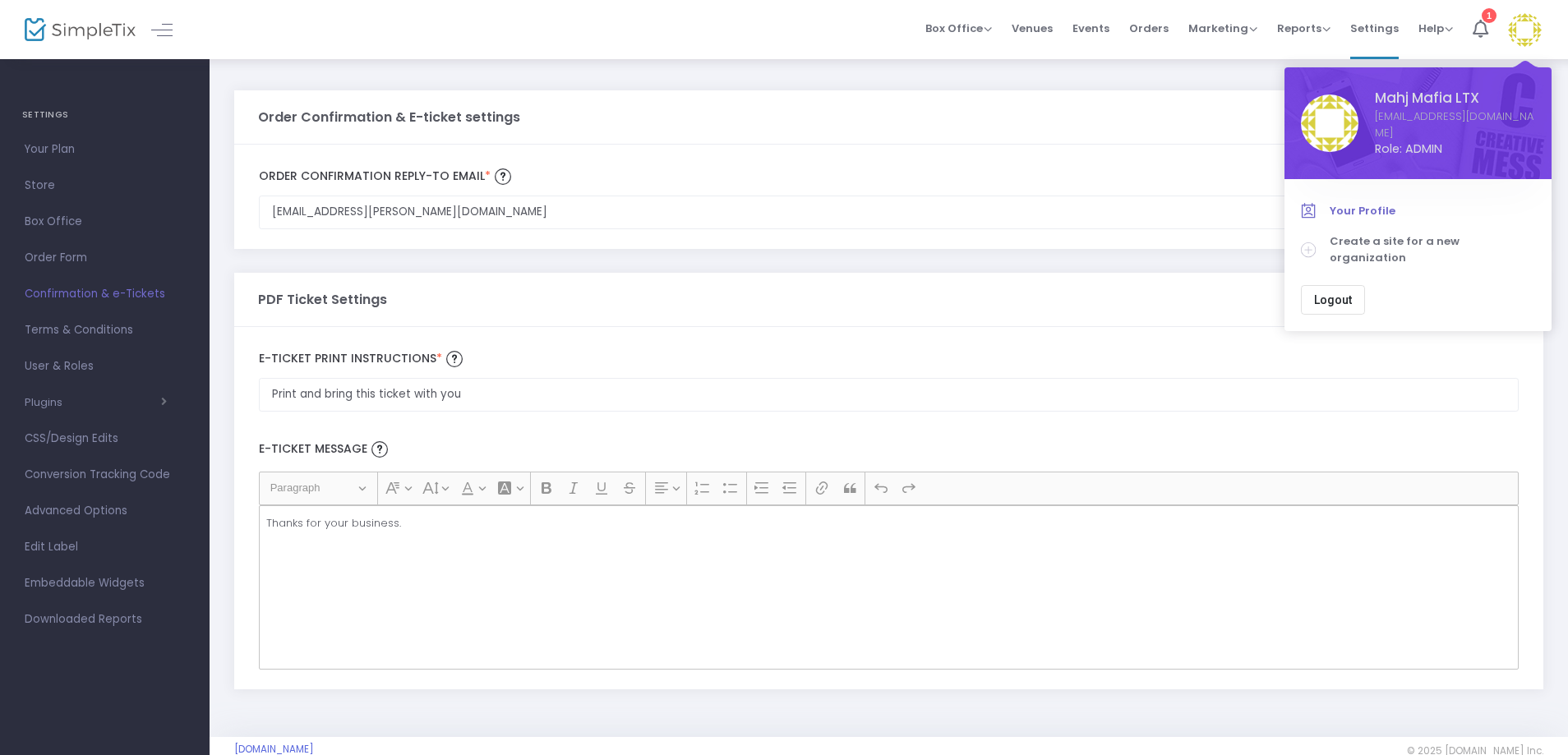
click at [1363, 204] on span "Your Profile" at bounding box center [1432, 211] width 205 height 17
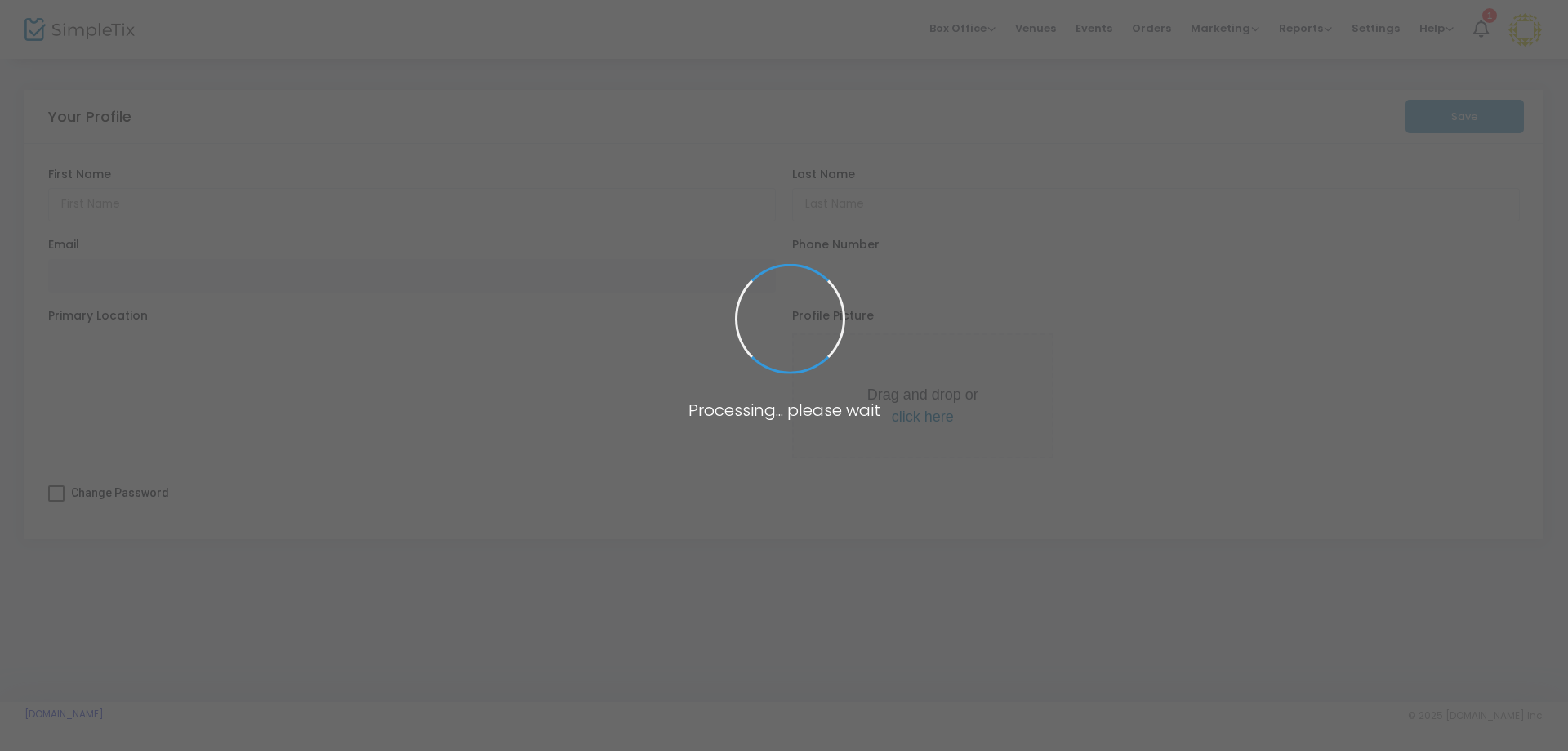
type input "Mahj Mafia"
type input "LTX"
type input "[EMAIL_ADDRESS][DOMAIN_NAME]"
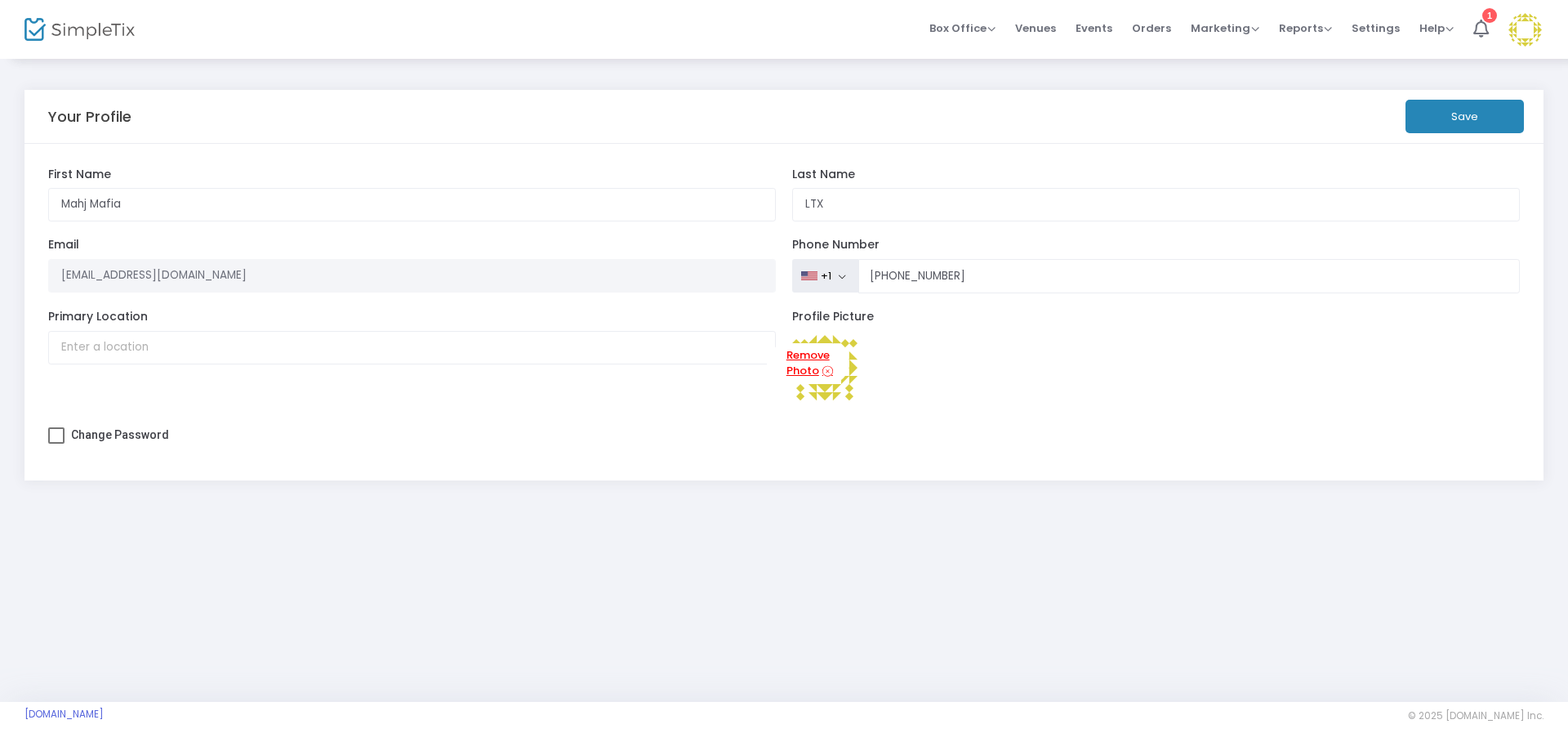
click at [799, 377] on link "Remove Photo" at bounding box center [807, 364] width 82 height 42
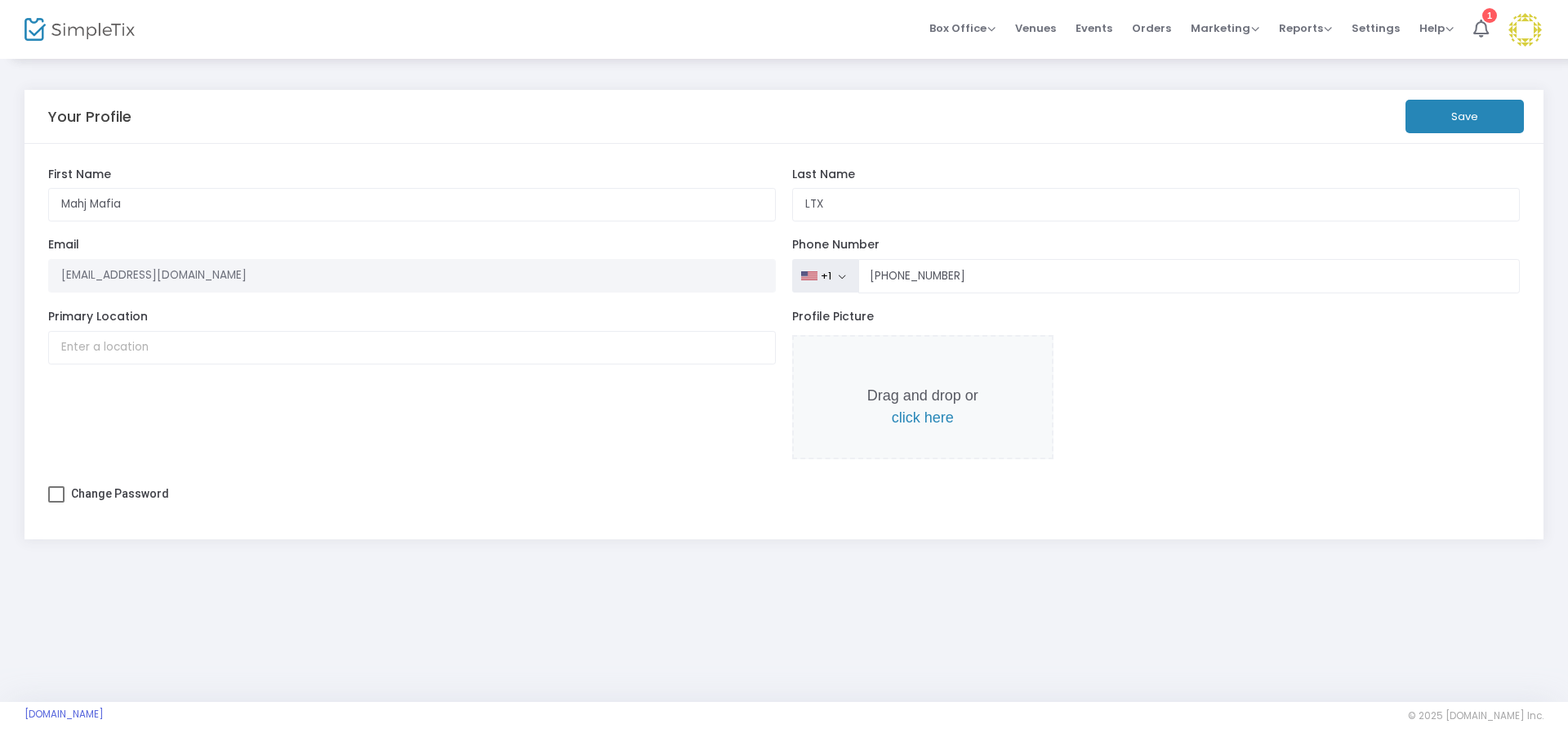
click at [574, 394] on div "Primary Location" at bounding box center [411, 393] width 744 height 166
click at [1475, 124] on button "Save" at bounding box center [1465, 116] width 118 height 33
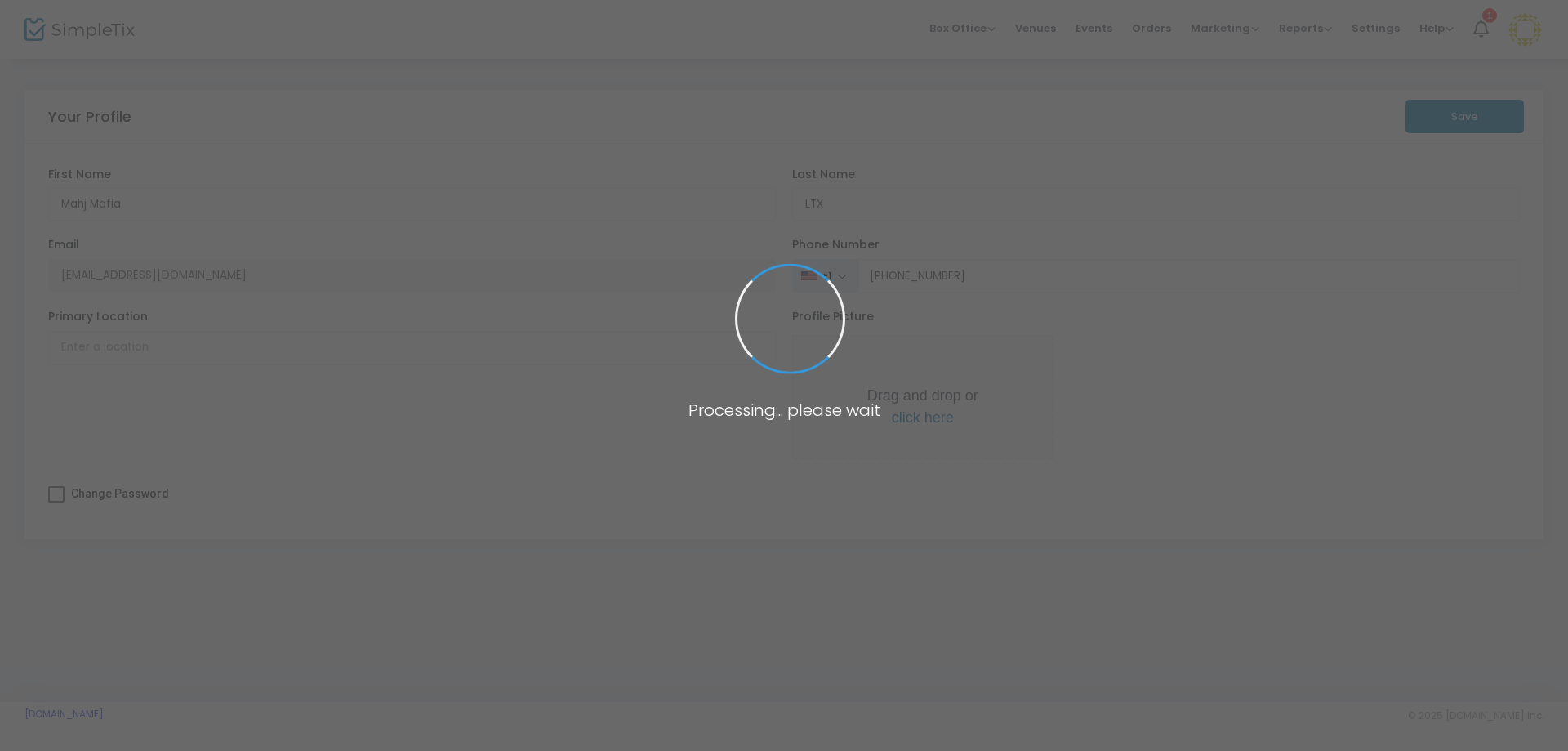
type input "(469) 628-1559"
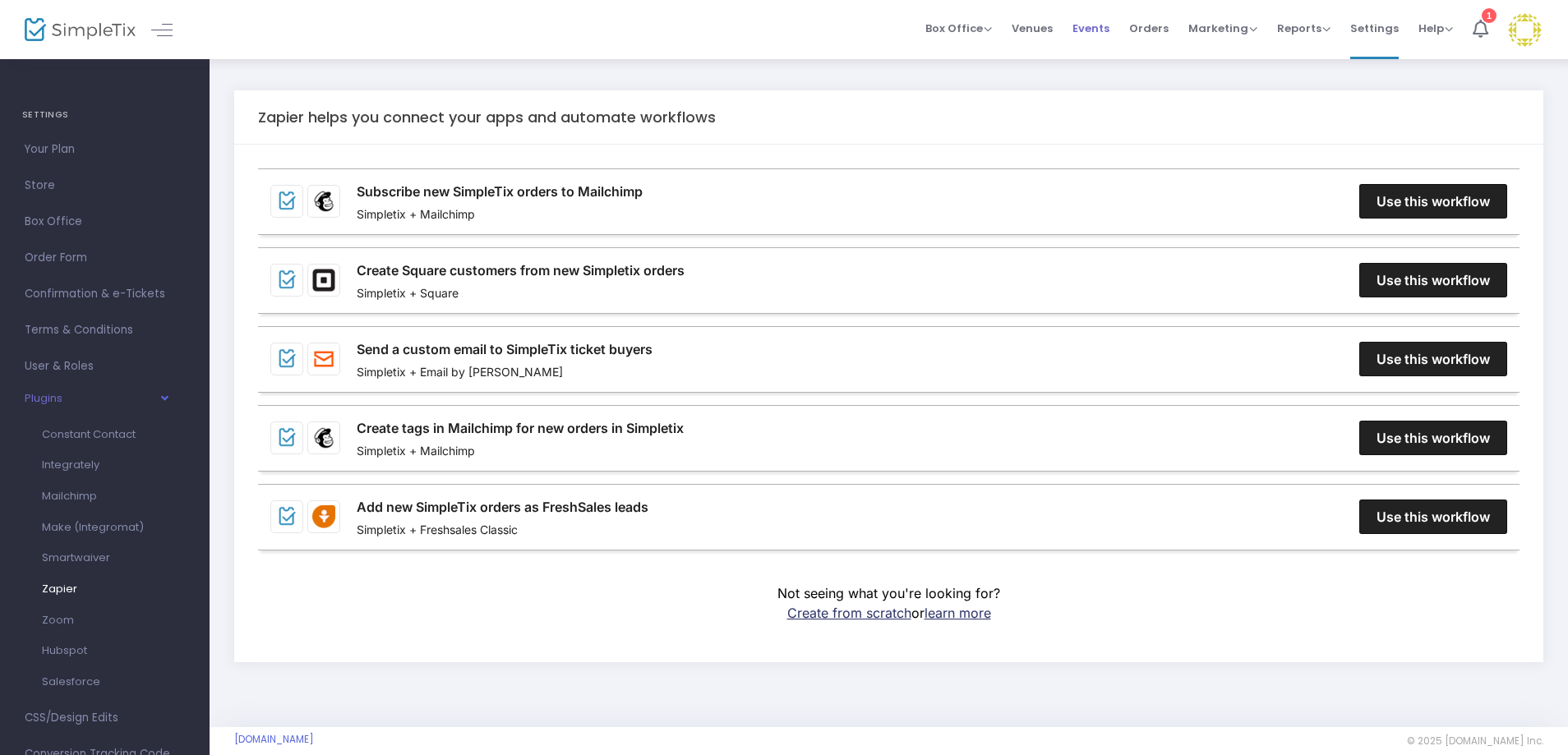
click at [1094, 32] on span "Events" at bounding box center [1091, 28] width 37 height 42
